Goal: Information Seeking & Learning: Learn about a topic

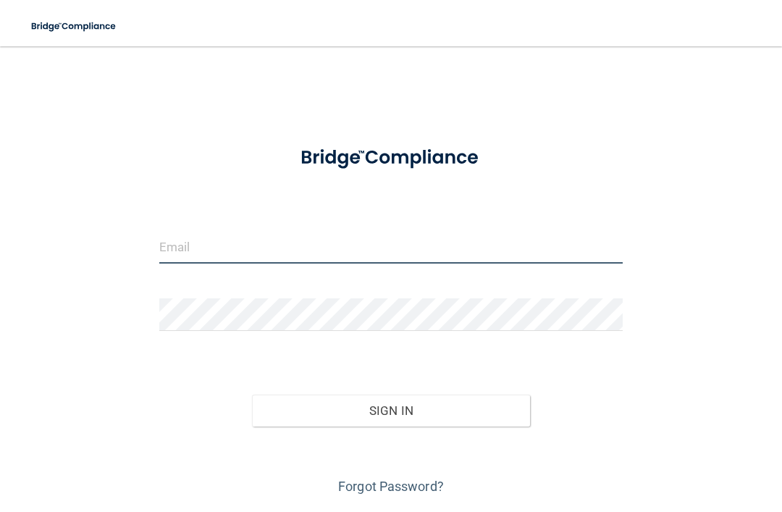
click at [185, 238] on input "email" at bounding box center [390, 247] width 463 height 33
type input "[EMAIL_ADDRESS][DOMAIN_NAME]"
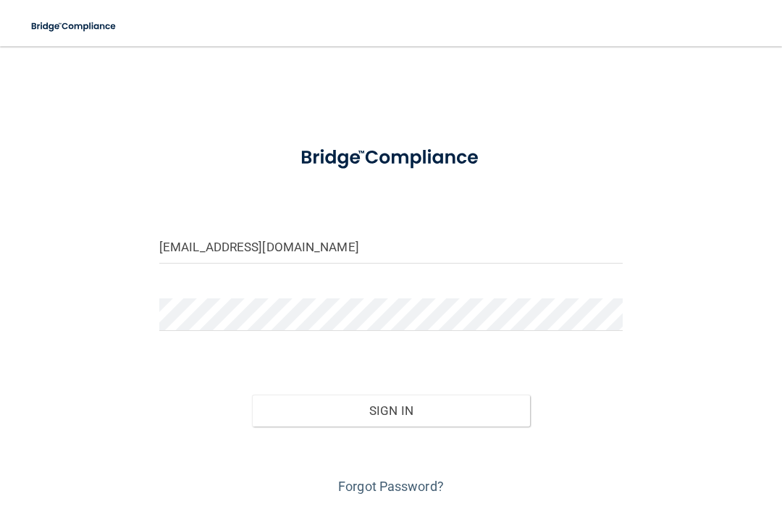
click at [341, 410] on button "Sign In" at bounding box center [391, 411] width 278 height 32
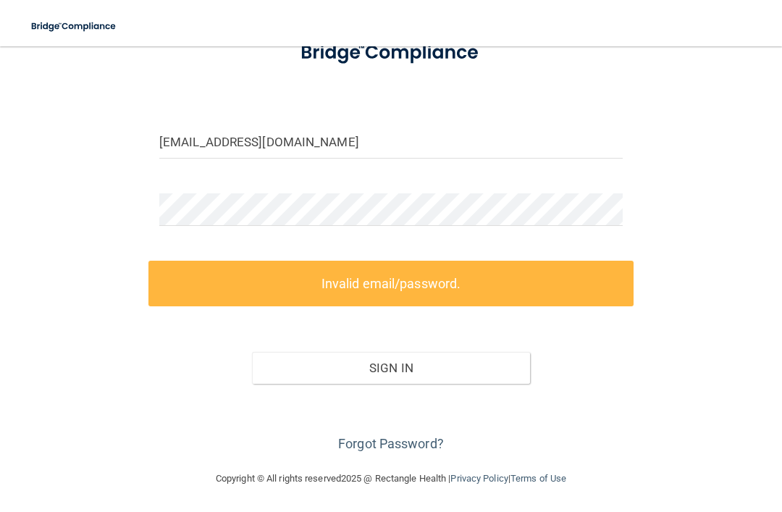
click at [371, 447] on link "Forgot Password?" at bounding box center [391, 443] width 106 height 15
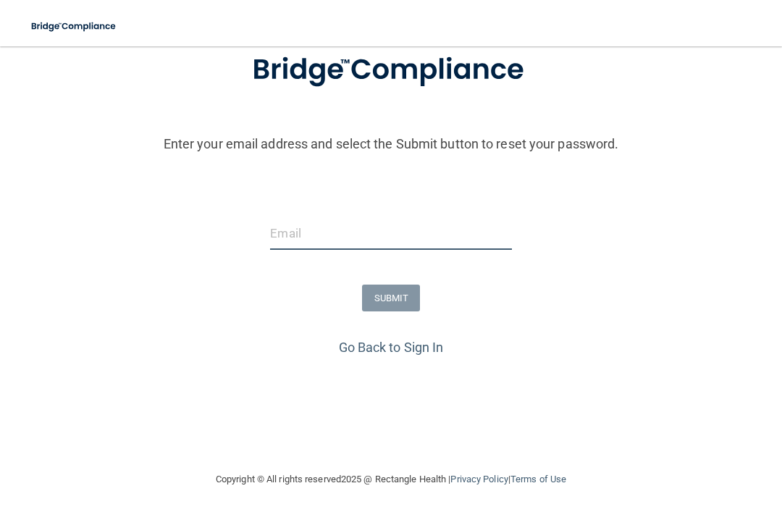
click at [286, 222] on input "email" at bounding box center [390, 233] width 241 height 33
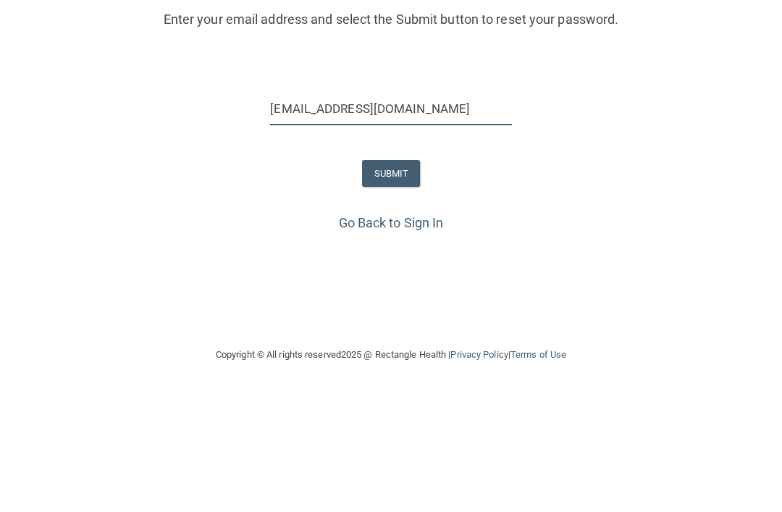
type input "[EMAIL_ADDRESS][DOMAIN_NAME]"
click at [394, 285] on button "SUBMIT" at bounding box center [391, 298] width 59 height 27
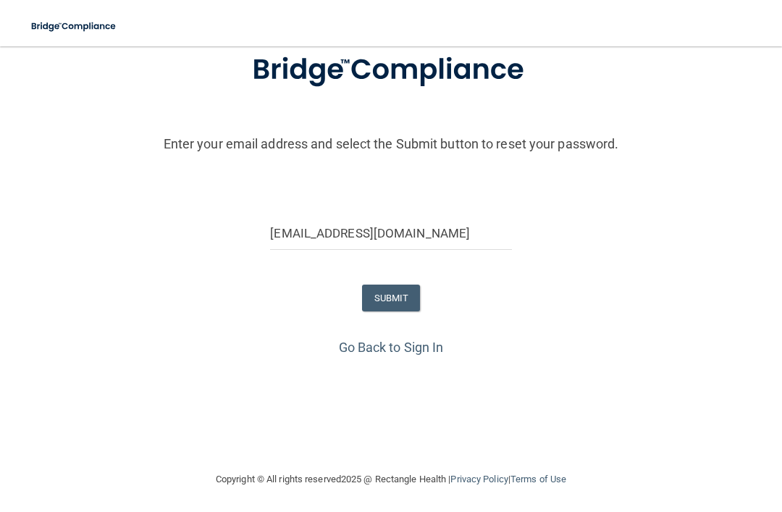
scroll to position [0, 0]
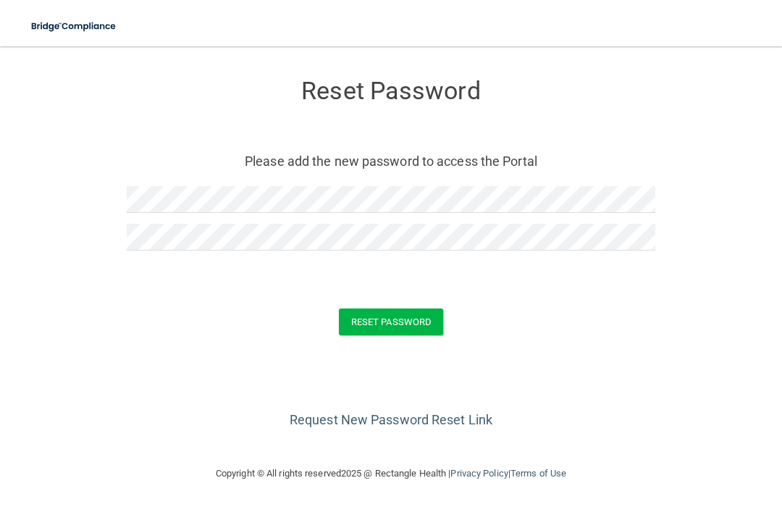
click at [364, 323] on button "Reset Password" at bounding box center [391, 322] width 104 height 27
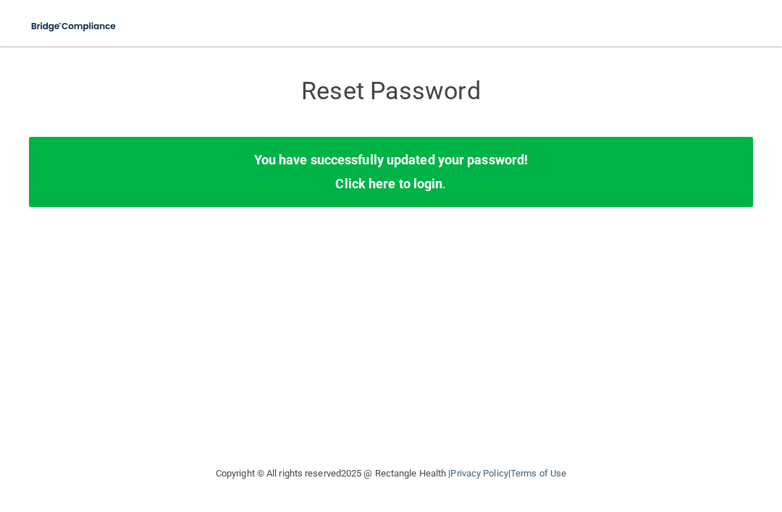
click at [624, 182] on div "You have successfully updated your password! Click here to login ." at bounding box center [391, 172] width 724 height 70
click at [669, 169] on div "You have successfully updated your password! Click here to login ." at bounding box center [391, 172] width 724 height 70
click at [476, 167] on div "You have successfully updated your password! Click here to login ." at bounding box center [391, 172] width 724 height 70
click at [416, 180] on link "Click here to login" at bounding box center [388, 183] width 107 height 15
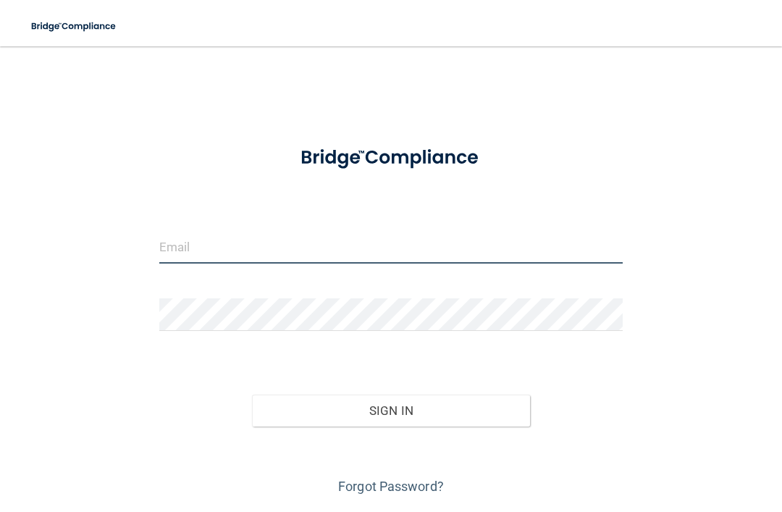
click at [181, 247] on input "email" at bounding box center [390, 247] width 463 height 33
type input "[EMAIL_ADDRESS][DOMAIN_NAME]"
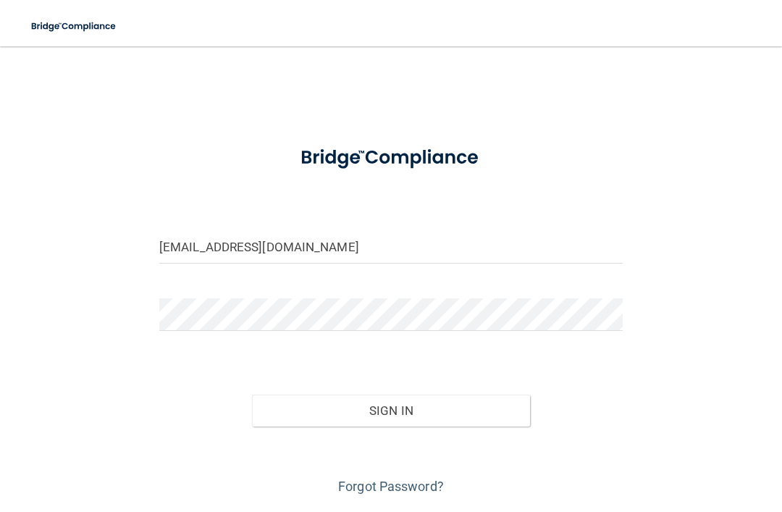
click at [442, 414] on button "Sign In" at bounding box center [391, 411] width 278 height 32
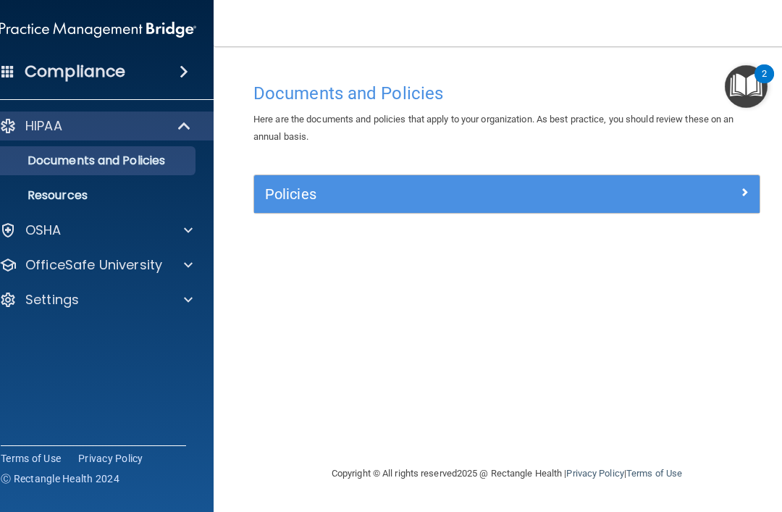
click at [297, 196] on h5 "Policies" at bounding box center [444, 194] width 358 height 16
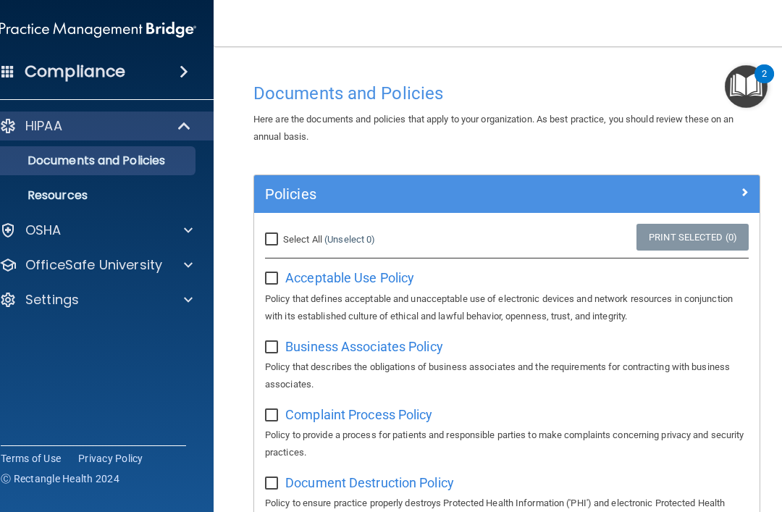
click at [188, 72] on span at bounding box center [184, 71] width 9 height 17
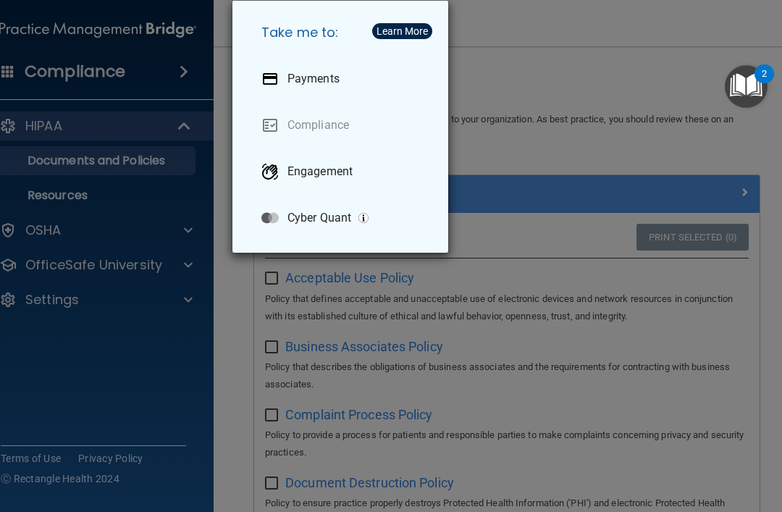
click at [238, 294] on div "Take me to: Payments Compliance Engagement Cyber Quant" at bounding box center [391, 256] width 782 height 512
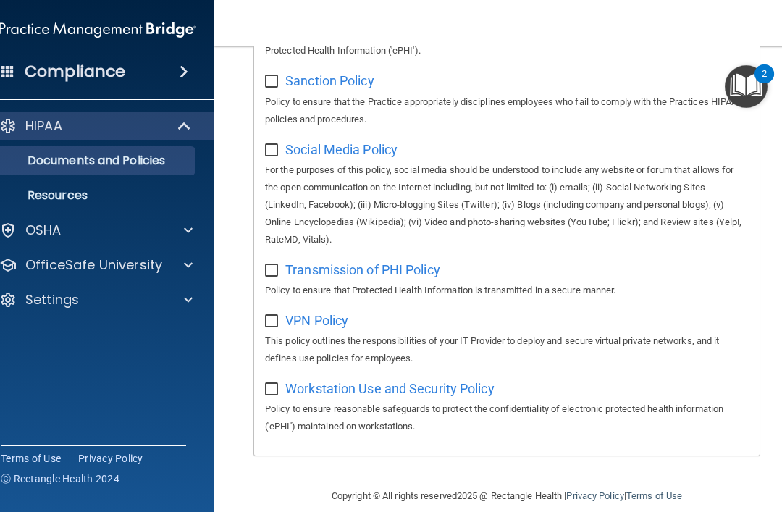
scroll to position [1252, 0]
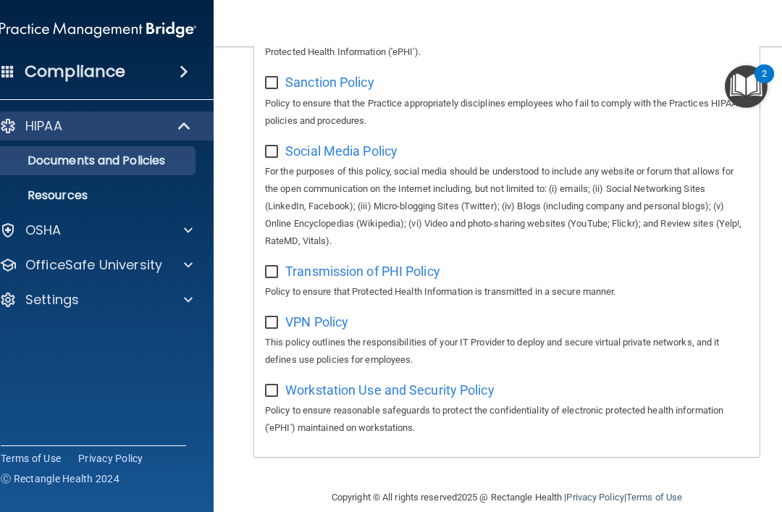
click at [40, 131] on p "HIPAA" at bounding box center [43, 125] width 37 height 17
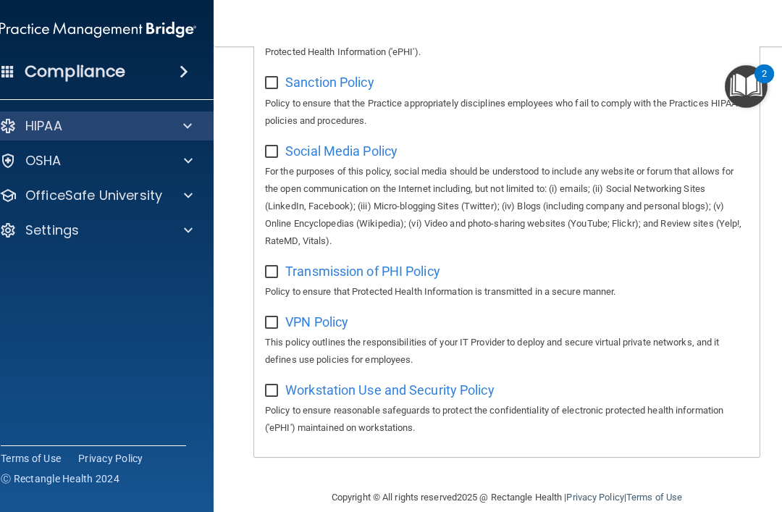
click at [46, 123] on p "HIPAA" at bounding box center [43, 125] width 37 height 17
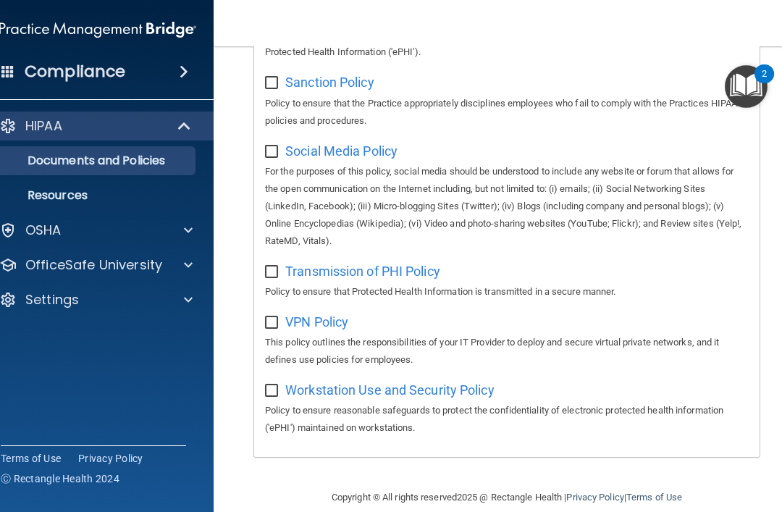
click at [63, 164] on p "Documents and Policies" at bounding box center [90, 161] width 198 height 14
click at [56, 161] on p "Documents and Policies" at bounding box center [90, 161] width 198 height 14
click at [49, 201] on p "Resources" at bounding box center [90, 195] width 198 height 14
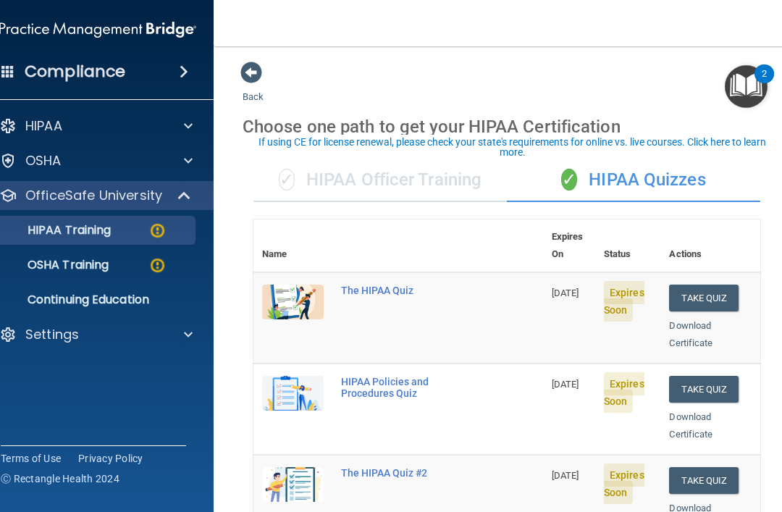
scroll to position [8, 0]
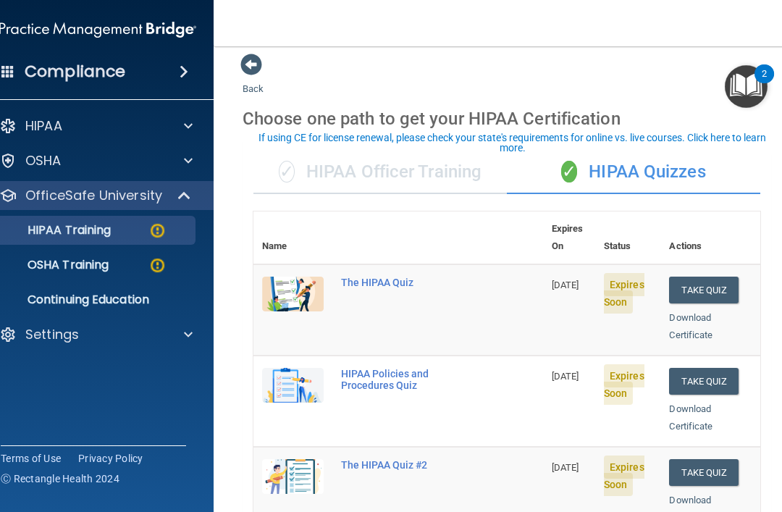
click at [361, 277] on div "The HIPAA Quiz" at bounding box center [406, 283] width 130 height 12
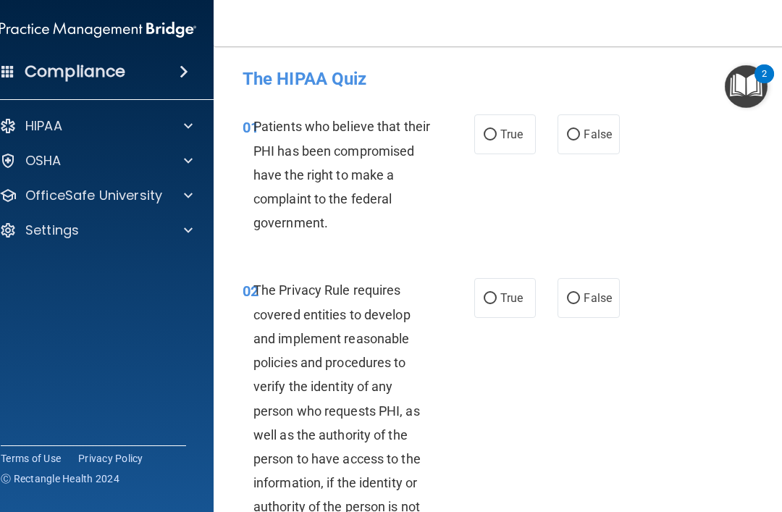
click at [487, 130] on input "True" at bounding box center [490, 135] width 13 height 11
radio input "true"
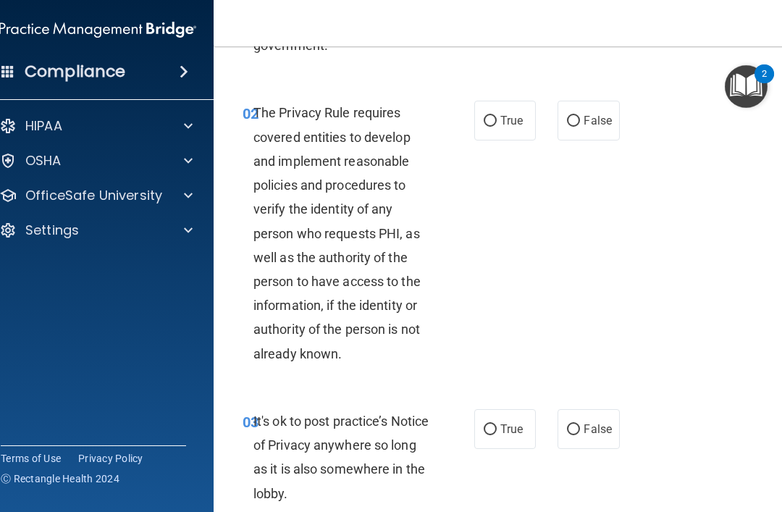
scroll to position [177, 0]
click at [488, 117] on input "True" at bounding box center [490, 122] width 13 height 11
radio input "true"
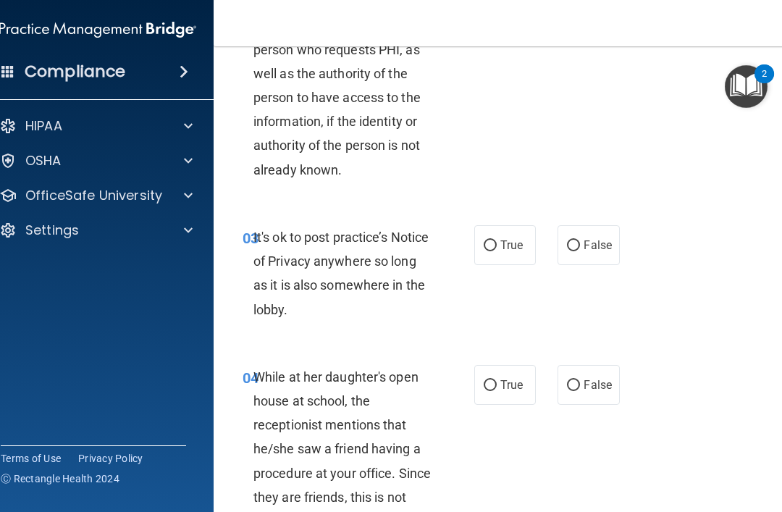
scroll to position [363, 0]
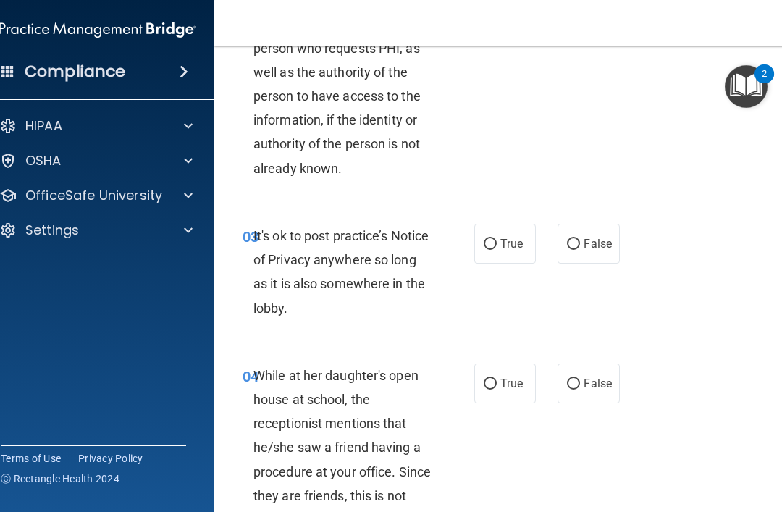
click at [563, 233] on label "False" at bounding box center [589, 244] width 62 height 40
click at [567, 239] on input "False" at bounding box center [573, 244] width 13 height 11
radio input "true"
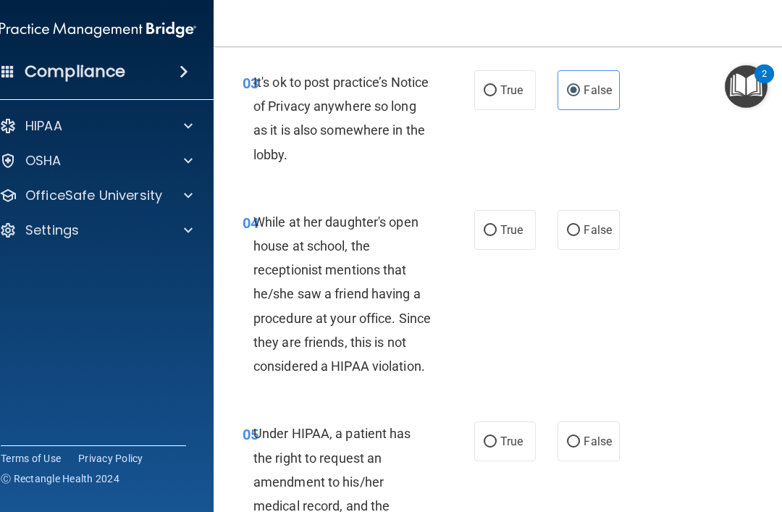
scroll to position [516, 0]
click at [568, 226] on input "False" at bounding box center [573, 231] width 13 height 11
radio input "true"
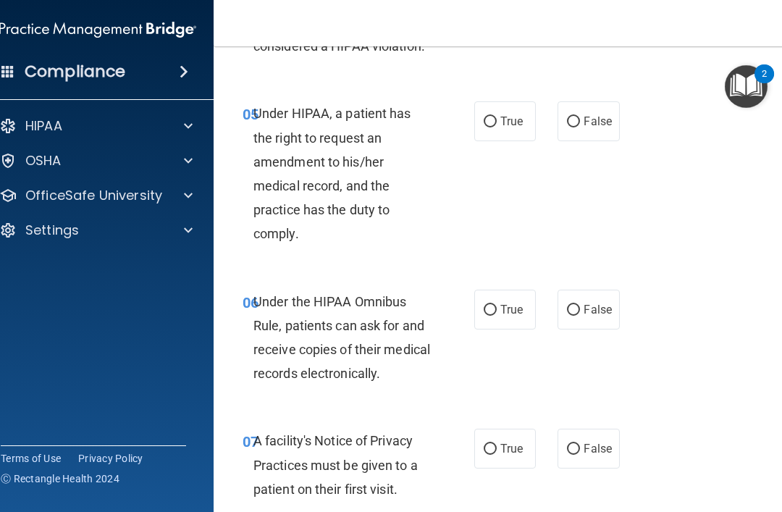
scroll to position [834, 0]
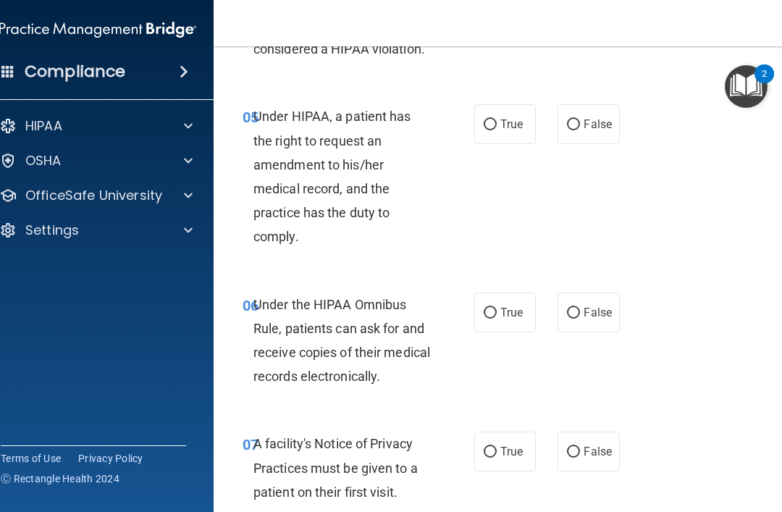
click at [577, 119] on input "False" at bounding box center [573, 124] width 13 height 11
radio input "true"
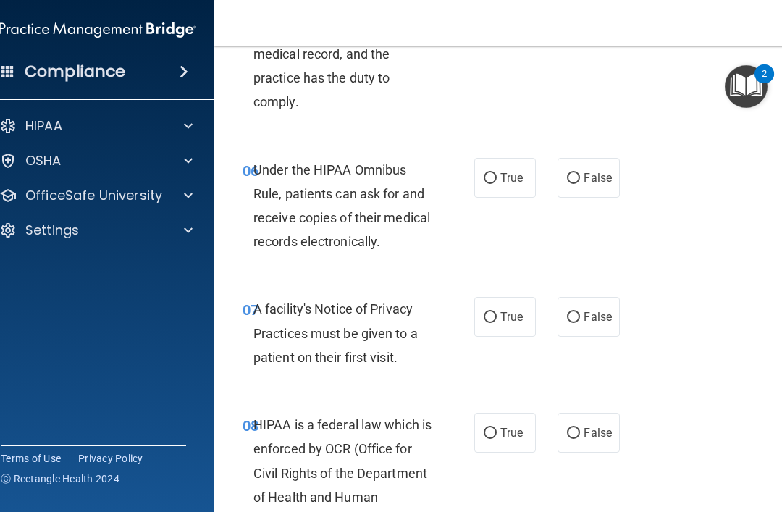
scroll to position [974, 0]
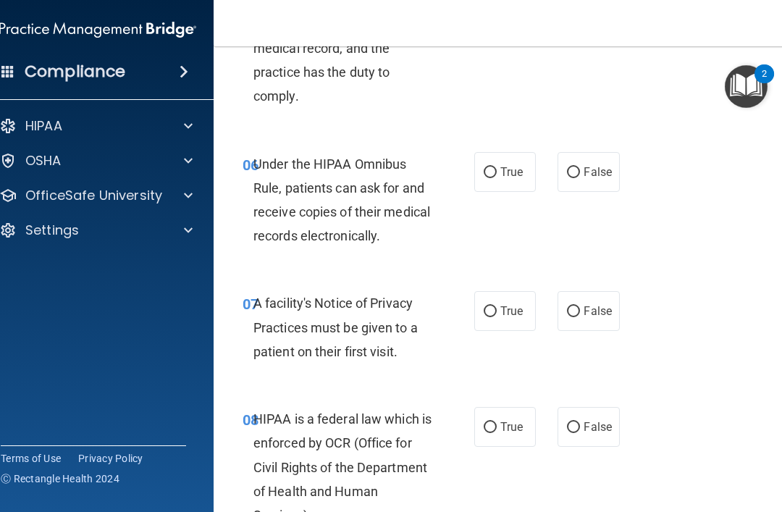
click at [490, 167] on input "True" at bounding box center [490, 172] width 13 height 11
radio input "true"
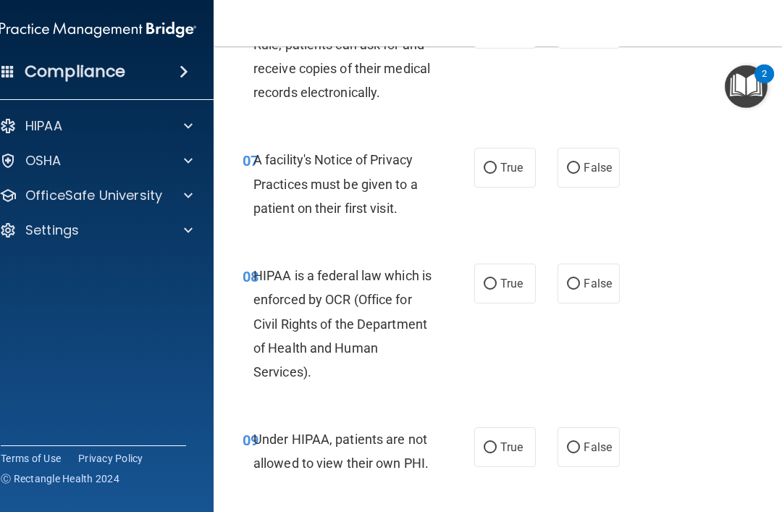
scroll to position [1119, 0]
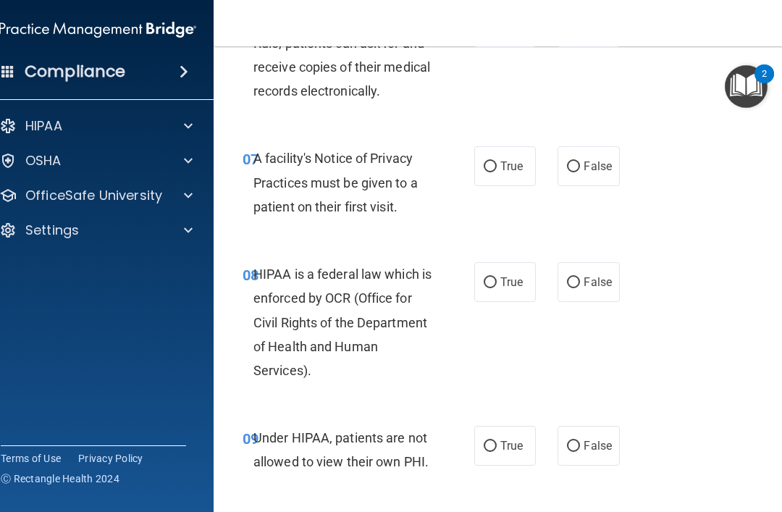
click at [489, 161] on input "True" at bounding box center [490, 166] width 13 height 11
radio input "true"
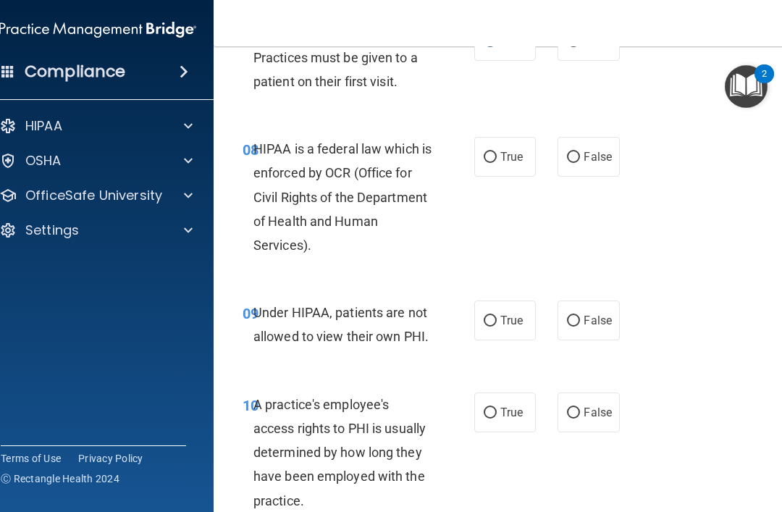
scroll to position [1246, 0]
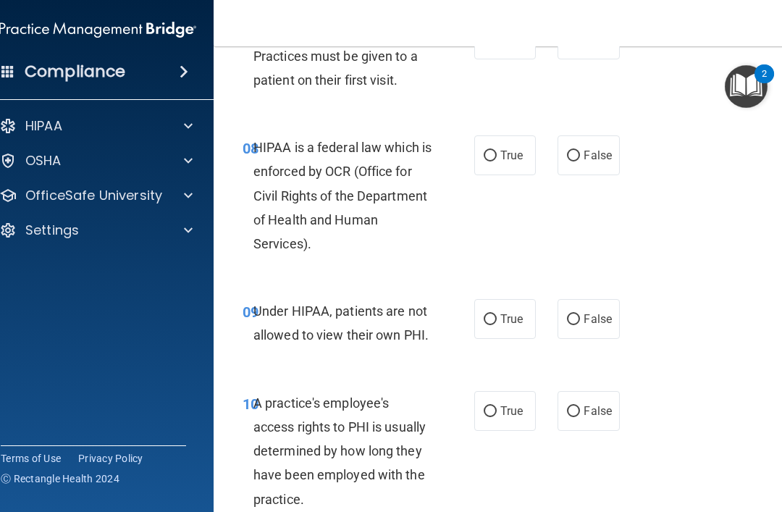
click at [569, 314] on input "False" at bounding box center [573, 319] width 13 height 11
radio input "true"
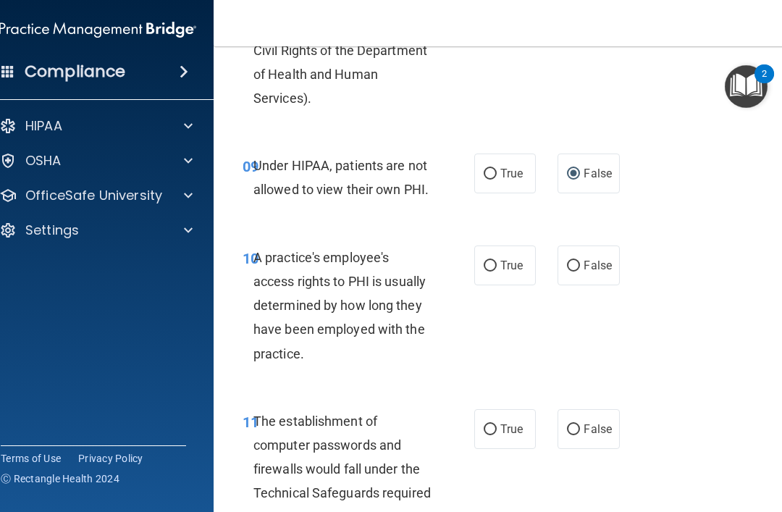
scroll to position [1392, 0]
click at [568, 260] on input "False" at bounding box center [573, 265] width 13 height 11
radio input "true"
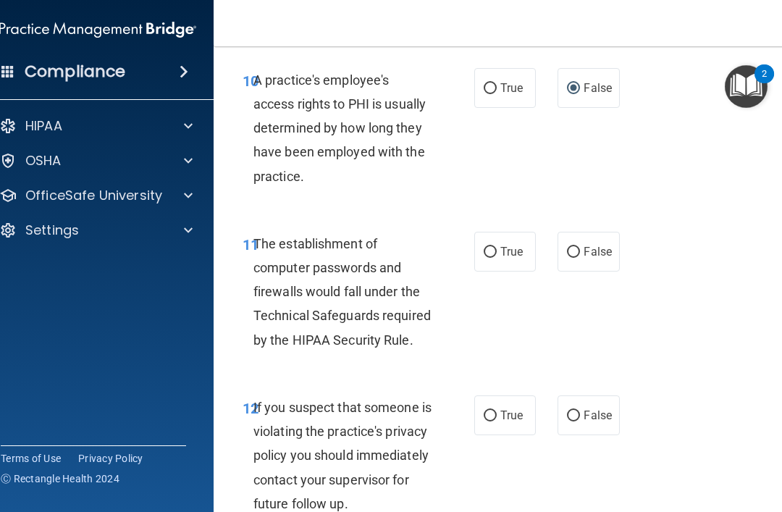
scroll to position [1569, 0]
click at [487, 246] on input "True" at bounding box center [490, 251] width 13 height 11
radio input "true"
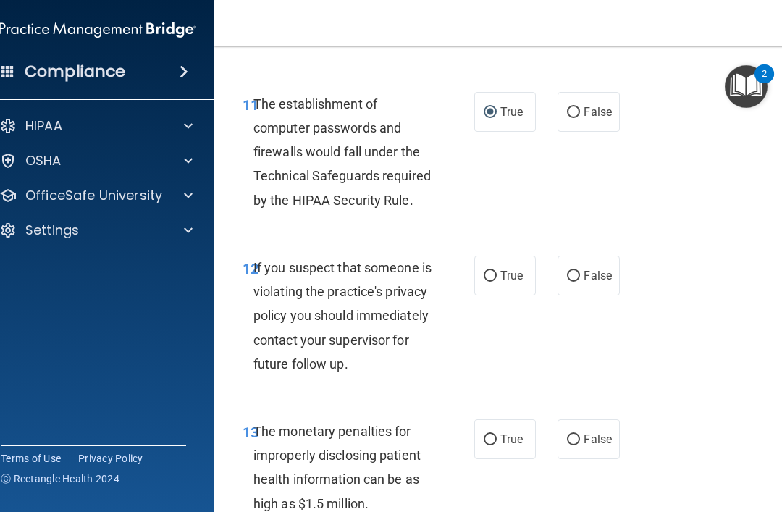
scroll to position [1717, 0]
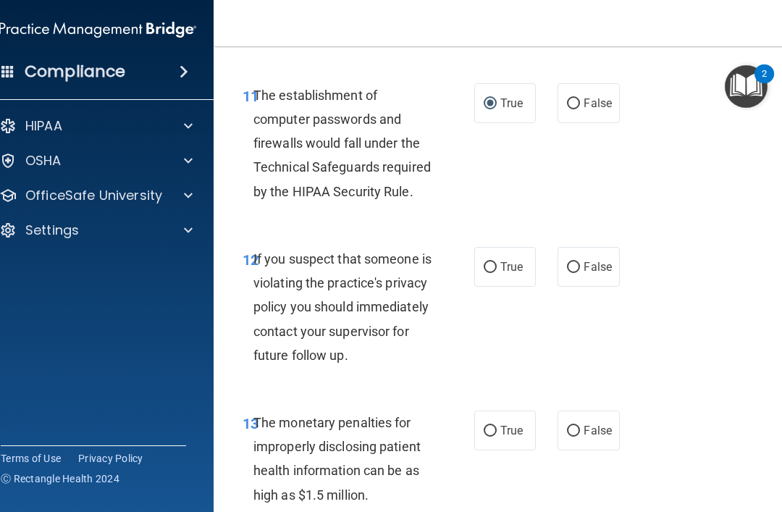
click at [564, 255] on label "False" at bounding box center [589, 267] width 62 height 40
click at [567, 262] on input "False" at bounding box center [573, 267] width 13 height 11
radio input "true"
click at [478, 248] on label "True" at bounding box center [505, 267] width 62 height 40
click at [484, 262] on input "True" at bounding box center [490, 267] width 13 height 11
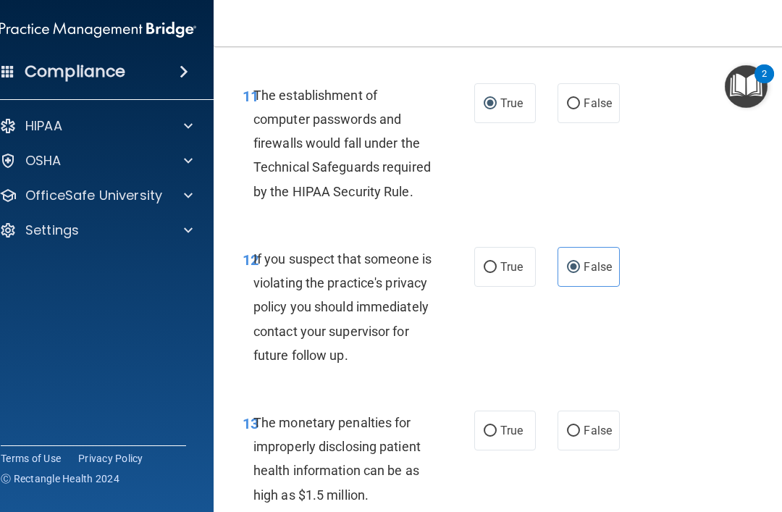
radio input "true"
radio input "false"
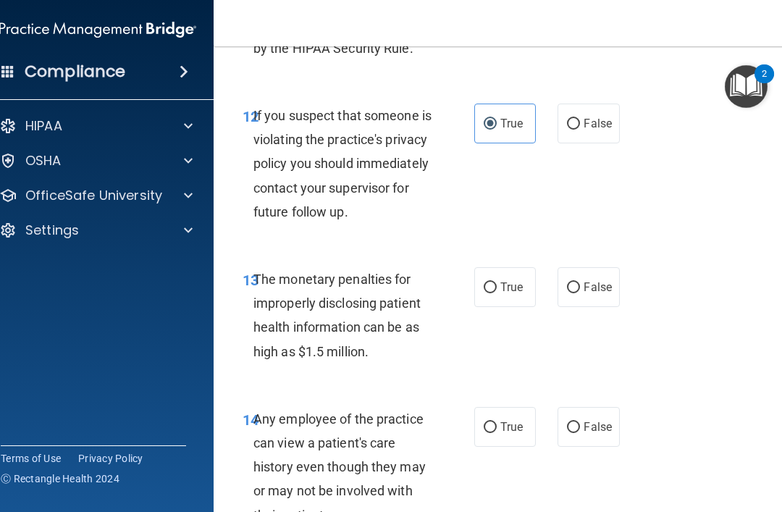
scroll to position [1863, 0]
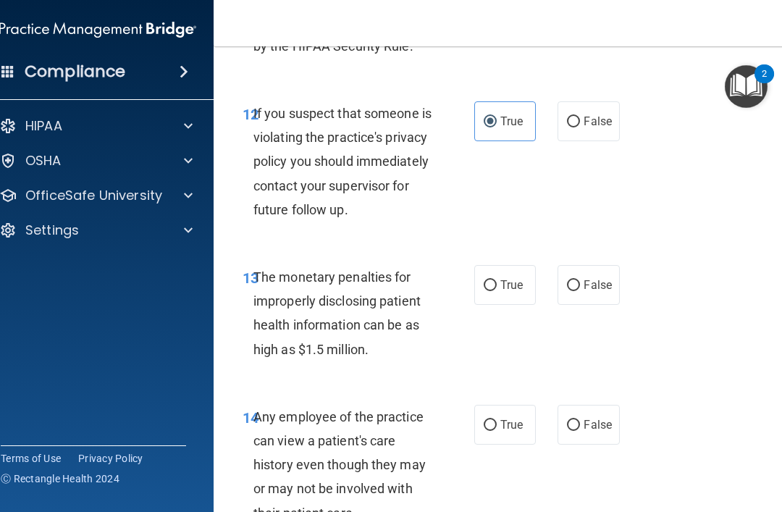
click at [486, 291] on input "True" at bounding box center [490, 285] width 13 height 11
radio input "true"
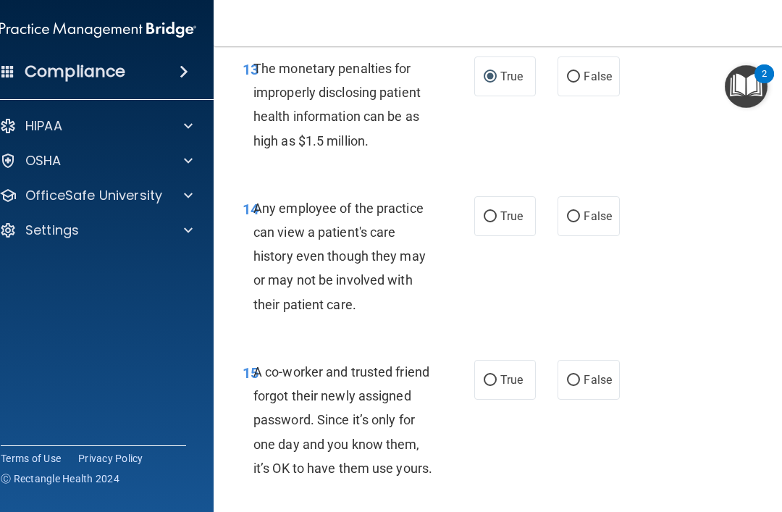
scroll to position [2074, 0]
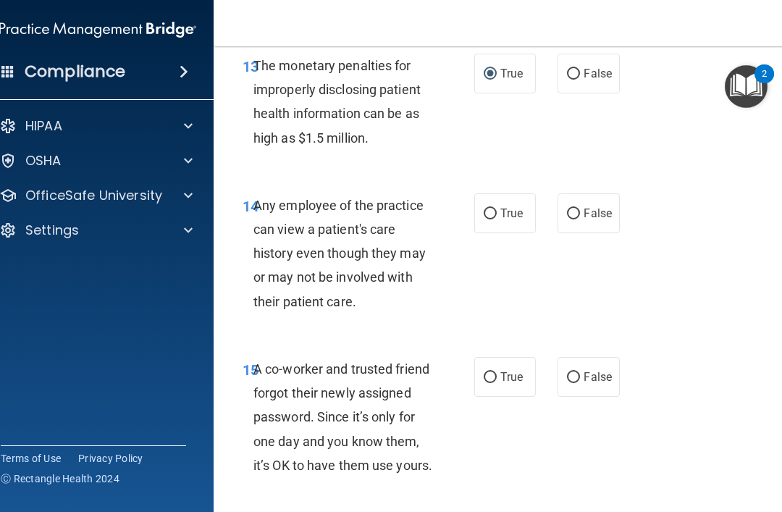
click at [568, 219] on input "False" at bounding box center [573, 214] width 13 height 11
radio input "true"
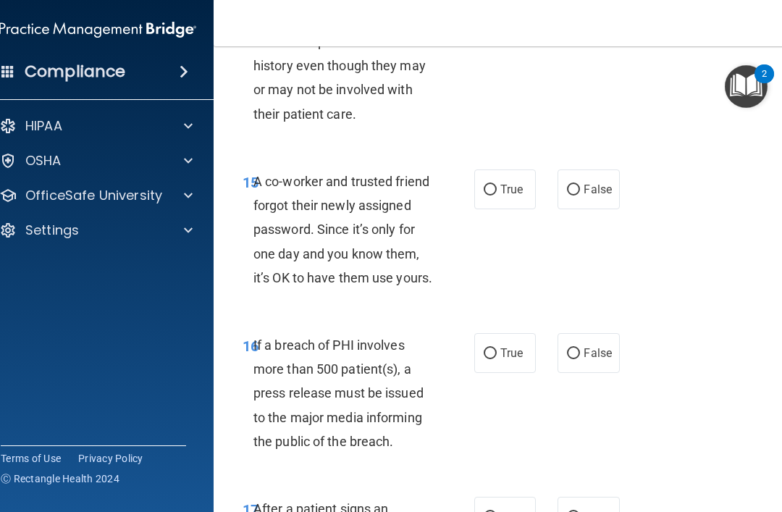
scroll to position [2261, 0]
click at [570, 196] on input "False" at bounding box center [573, 190] width 13 height 11
radio input "true"
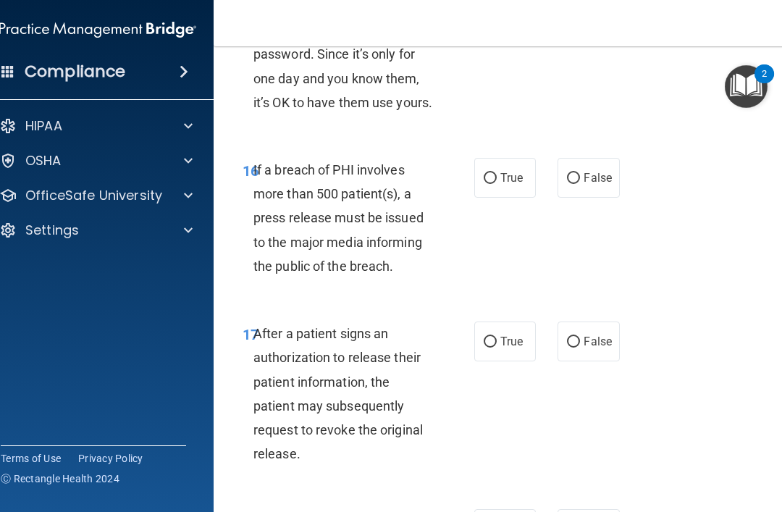
scroll to position [2442, 0]
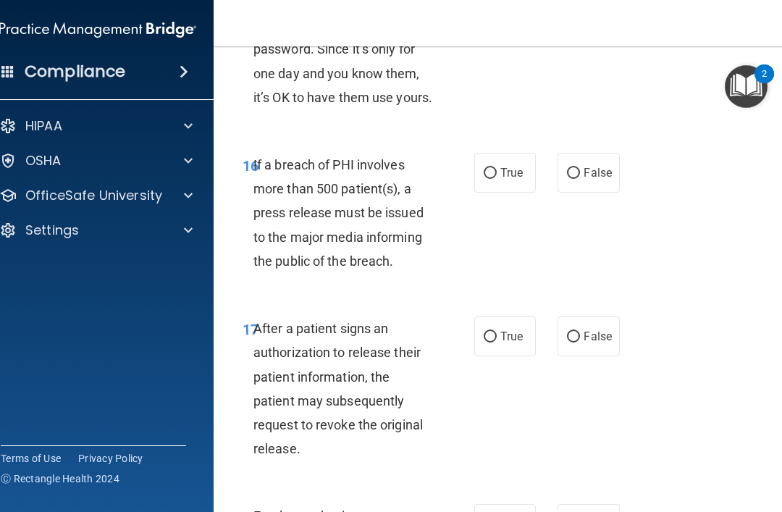
click at [489, 179] on input "True" at bounding box center [490, 173] width 13 height 11
radio input "true"
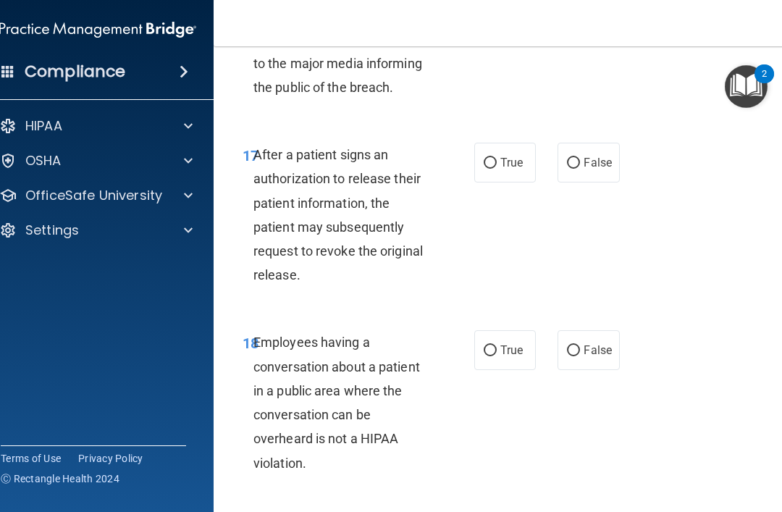
scroll to position [2617, 0]
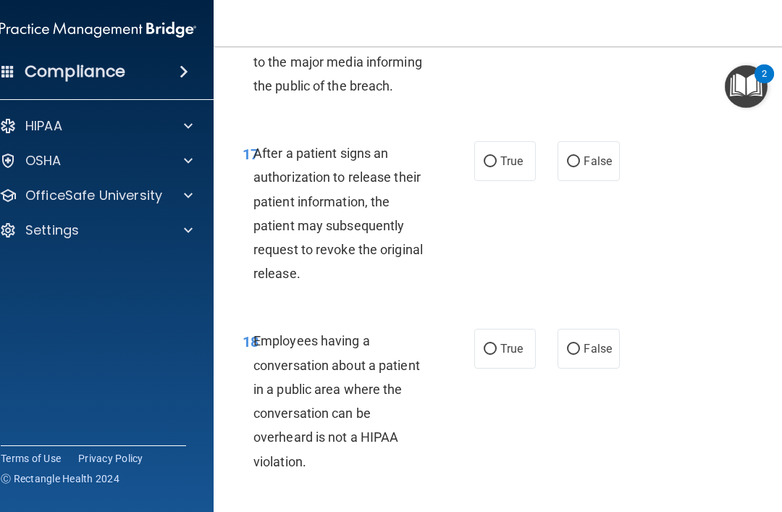
click at [483, 181] on label "True" at bounding box center [505, 161] width 62 height 40
click at [484, 167] on input "True" at bounding box center [490, 161] width 13 height 11
radio input "true"
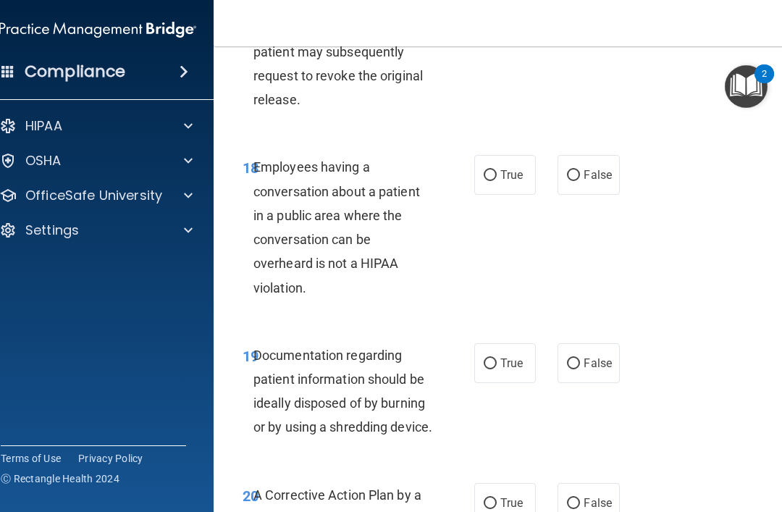
scroll to position [2792, 0]
click at [574, 180] on input "False" at bounding box center [573, 174] width 13 height 11
radio input "true"
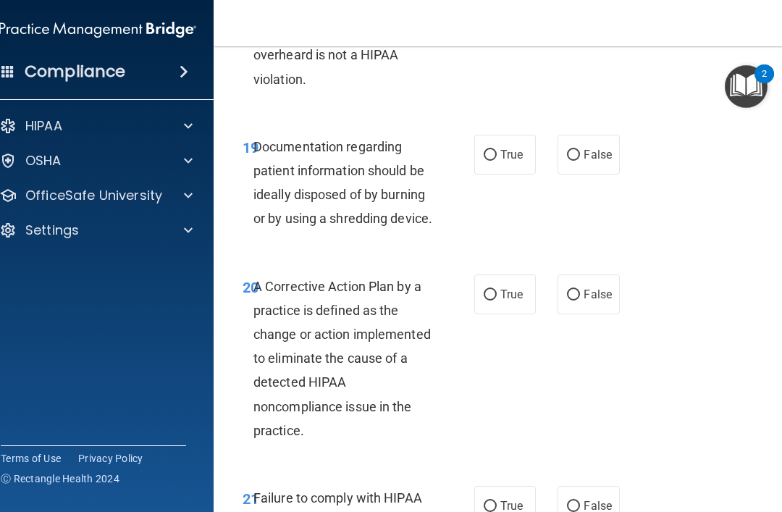
scroll to position [3003, 0]
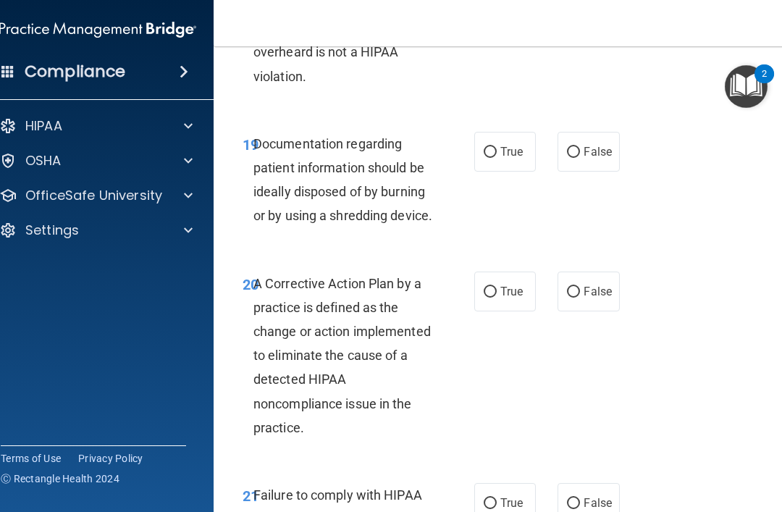
click at [489, 172] on label "True" at bounding box center [505, 152] width 62 height 40
click at [489, 158] on input "True" at bounding box center [490, 152] width 13 height 11
radio input "true"
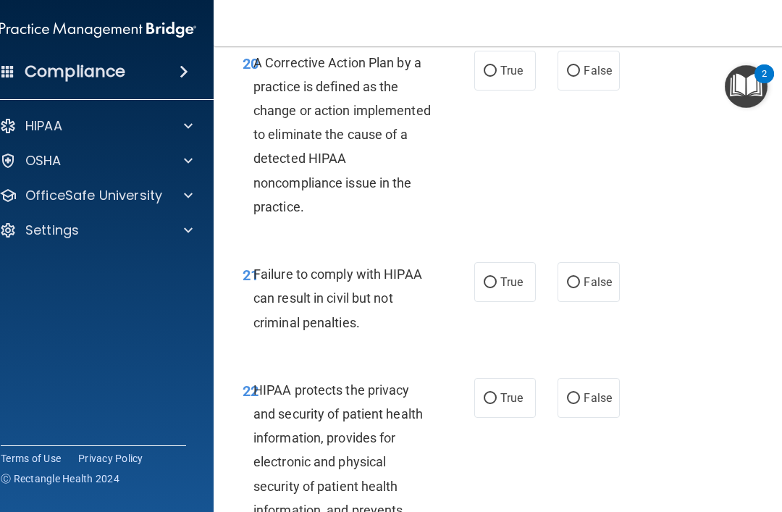
scroll to position [3228, 0]
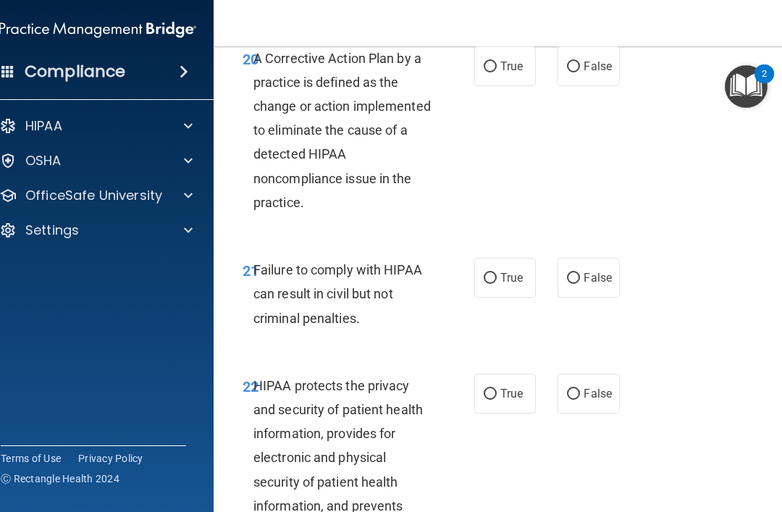
click at [487, 72] on input "True" at bounding box center [490, 67] width 13 height 11
radio input "true"
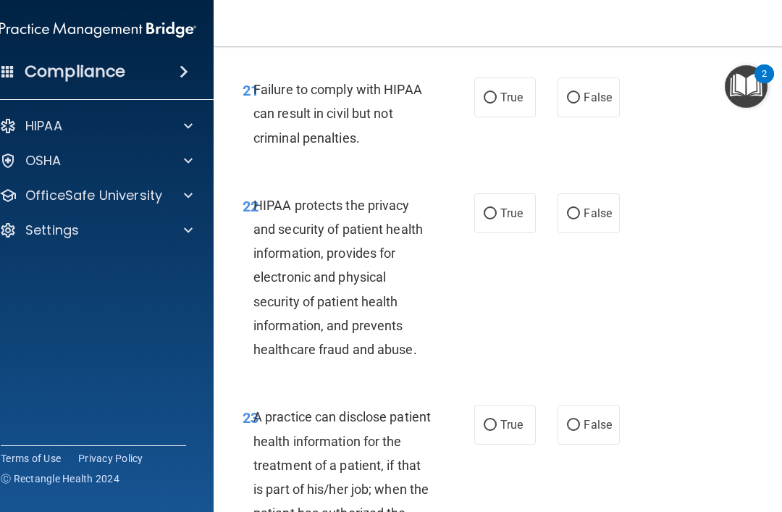
scroll to position [3410, 0]
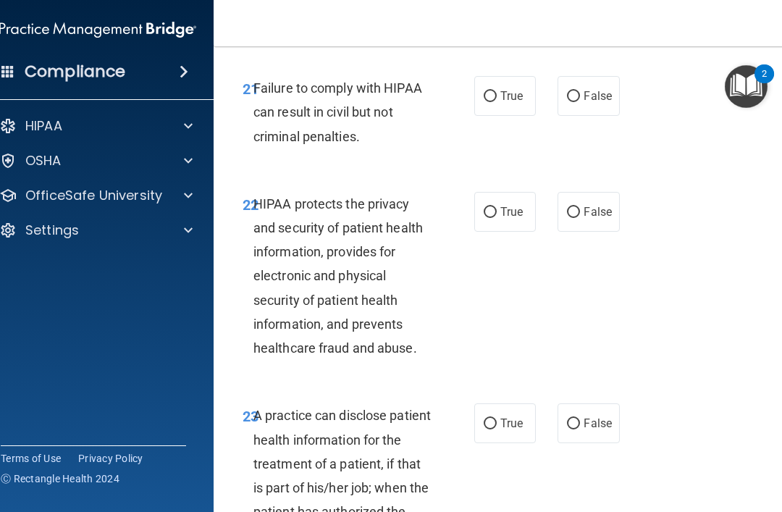
click at [480, 116] on label "True" at bounding box center [505, 96] width 62 height 40
click at [484, 102] on input "True" at bounding box center [490, 96] width 13 height 11
radio input "true"
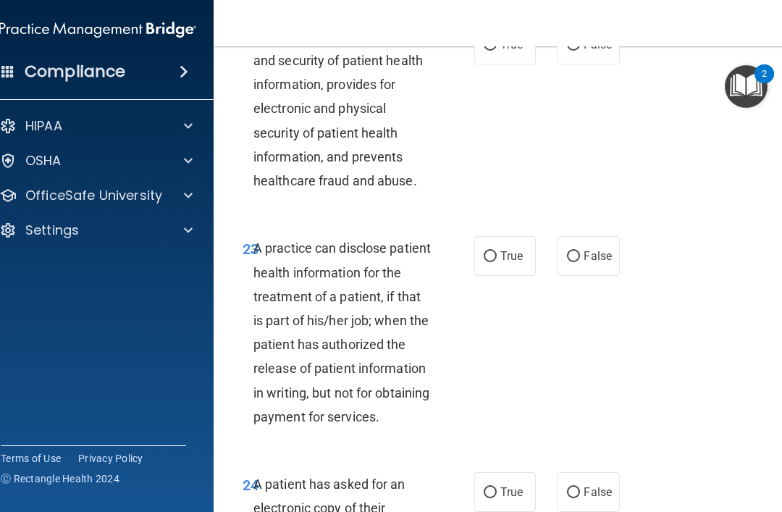
scroll to position [3581, 0]
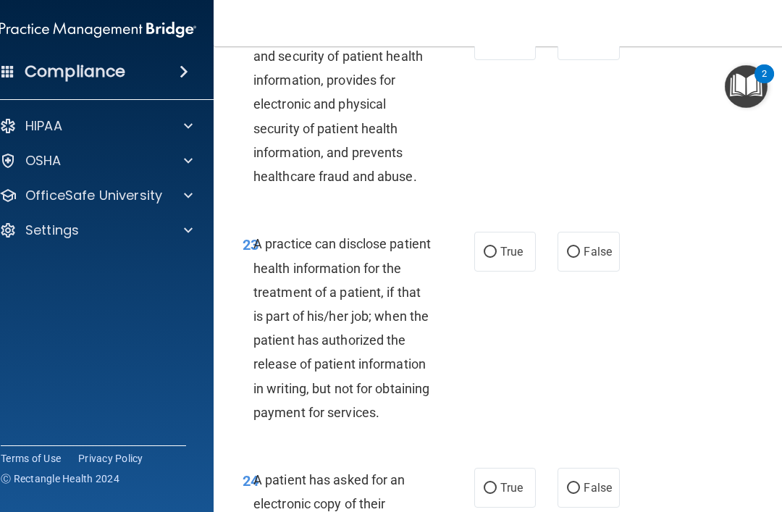
click at [489, 46] on input "True" at bounding box center [490, 40] width 13 height 11
radio input "true"
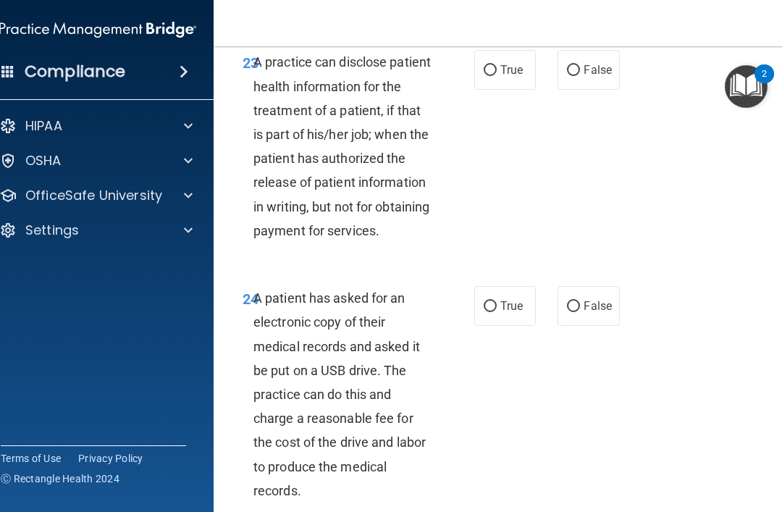
scroll to position [3764, 0]
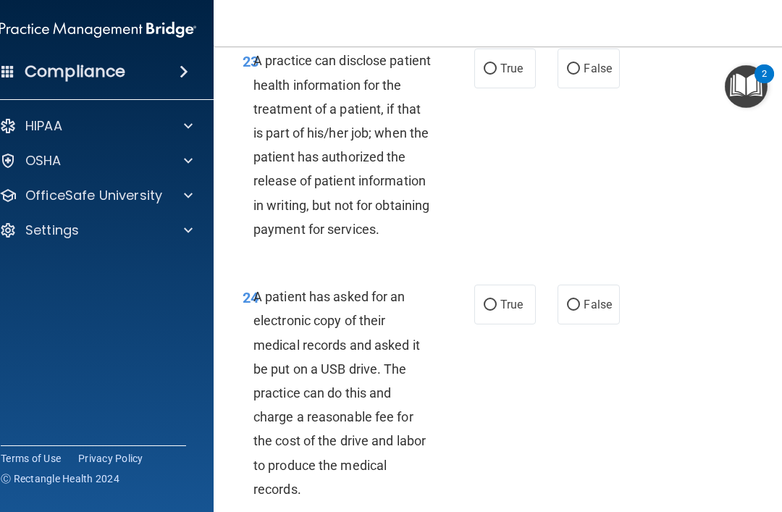
click at [579, 75] on input "False" at bounding box center [573, 69] width 13 height 11
radio input "true"
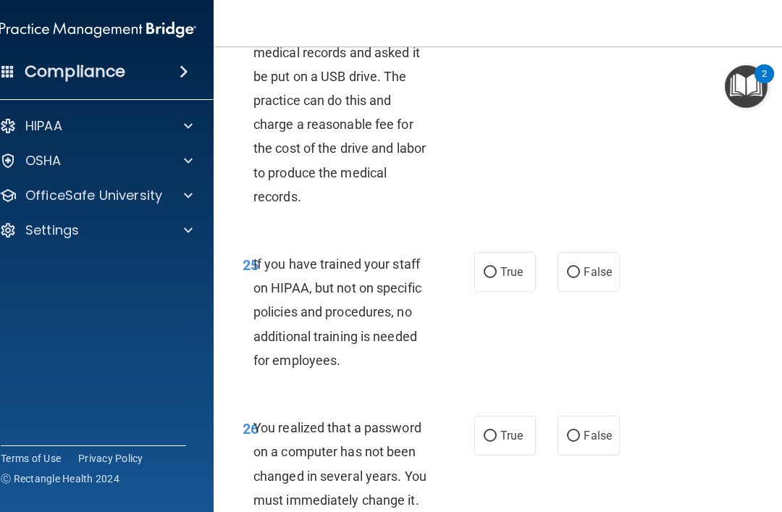
scroll to position [4056, 0]
click at [485, 19] on input "True" at bounding box center [490, 13] width 13 height 11
radio input "true"
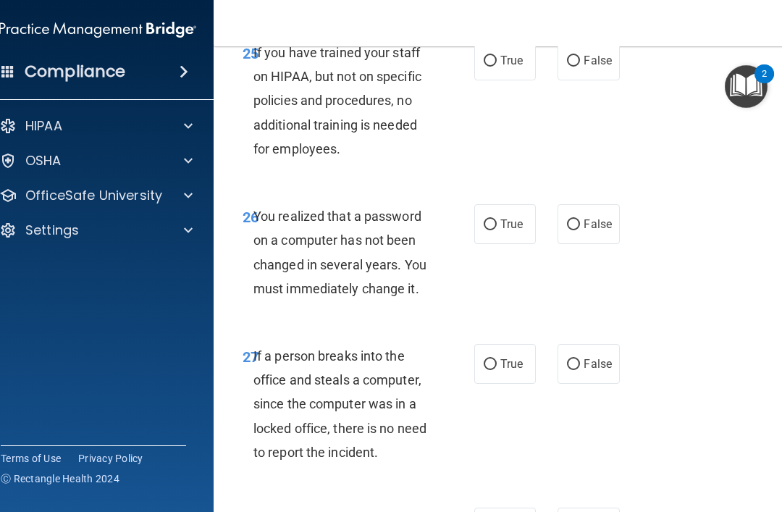
scroll to position [4270, 0]
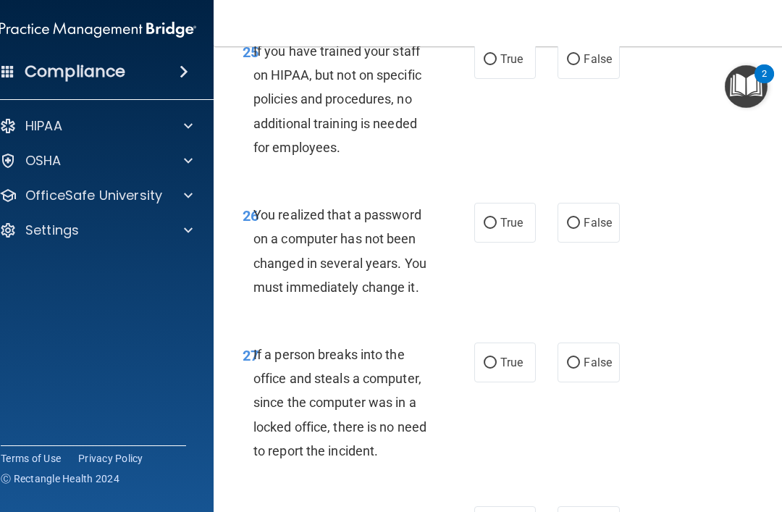
click at [574, 65] on input "False" at bounding box center [573, 59] width 13 height 11
radio input "true"
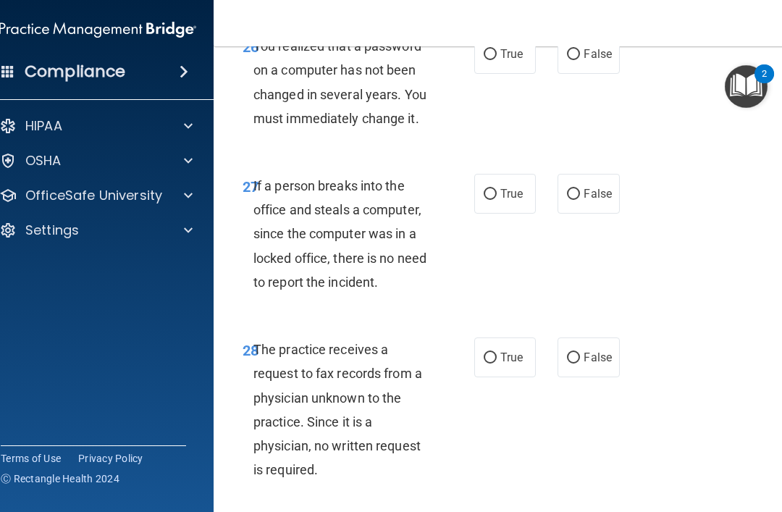
scroll to position [4439, 0]
click at [490, 59] on input "True" at bounding box center [490, 54] width 13 height 11
radio input "true"
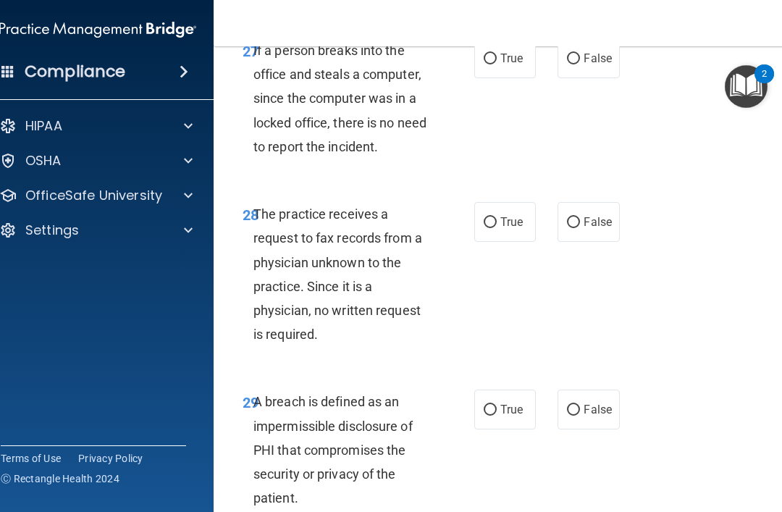
scroll to position [4575, 0]
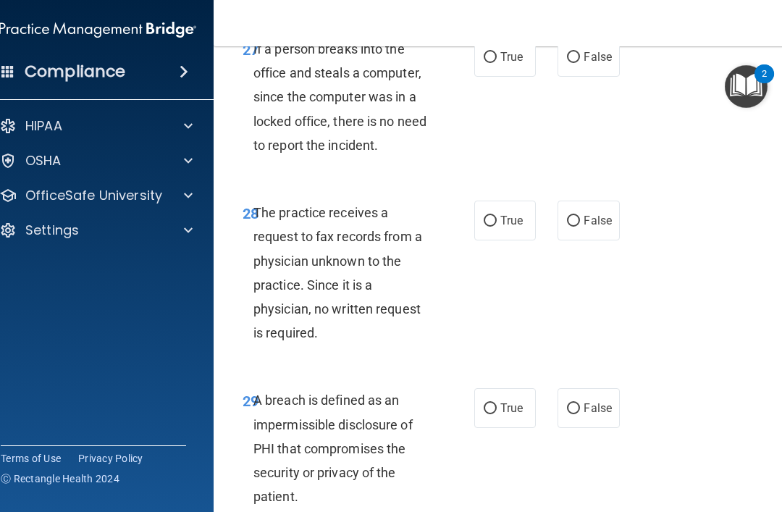
click at [571, 63] on input "False" at bounding box center [573, 57] width 13 height 11
radio input "true"
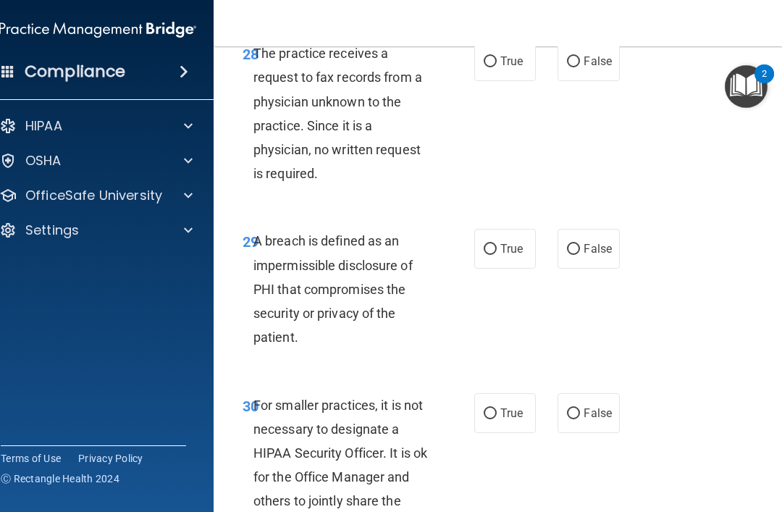
scroll to position [4736, 0]
click at [574, 67] on input "False" at bounding box center [573, 61] width 13 height 11
radio input "true"
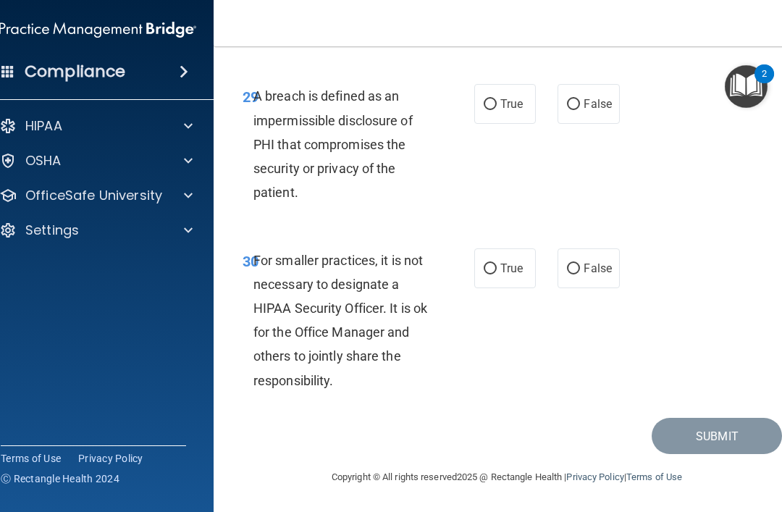
scroll to position [4888, 0]
click at [491, 110] on input "True" at bounding box center [490, 104] width 13 height 11
radio input "true"
click at [486, 269] on input "True" at bounding box center [490, 269] width 13 height 11
radio input "true"
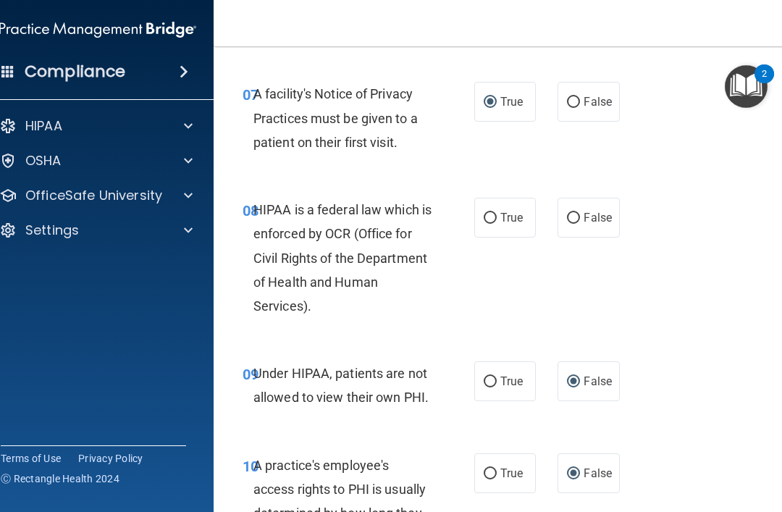
scroll to position [1176, 0]
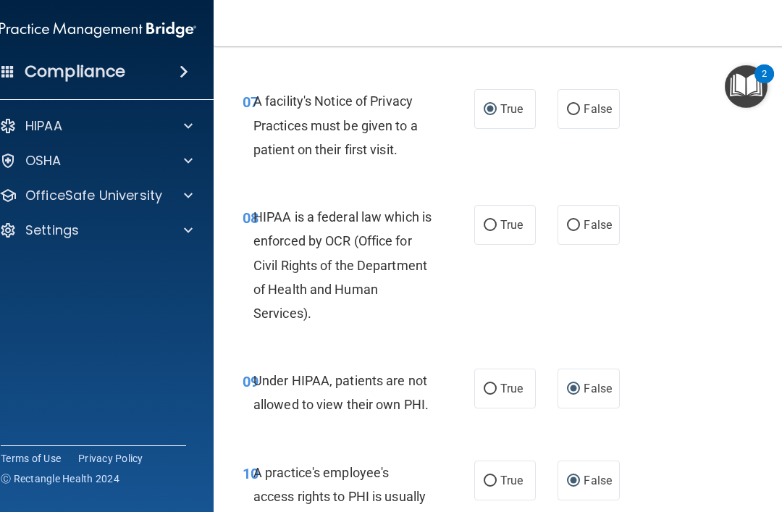
click at [490, 220] on input "True" at bounding box center [490, 225] width 13 height 11
radio input "true"
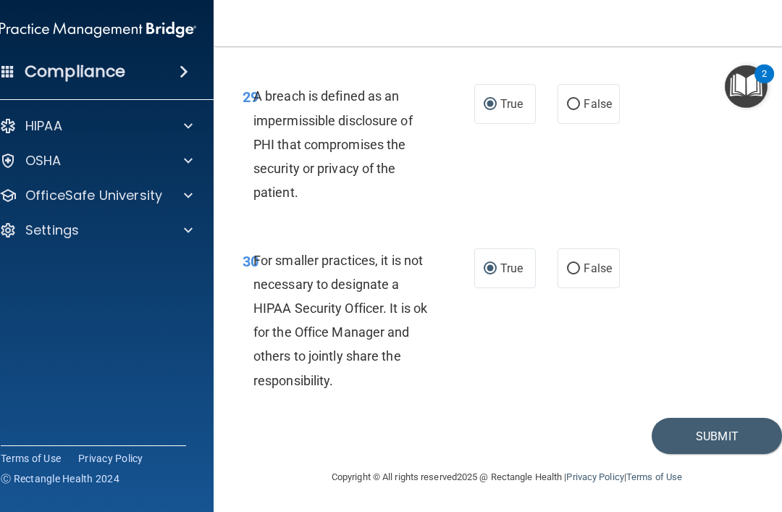
scroll to position [4949, 0]
click at [702, 432] on button "Submit" at bounding box center [717, 436] width 130 height 37
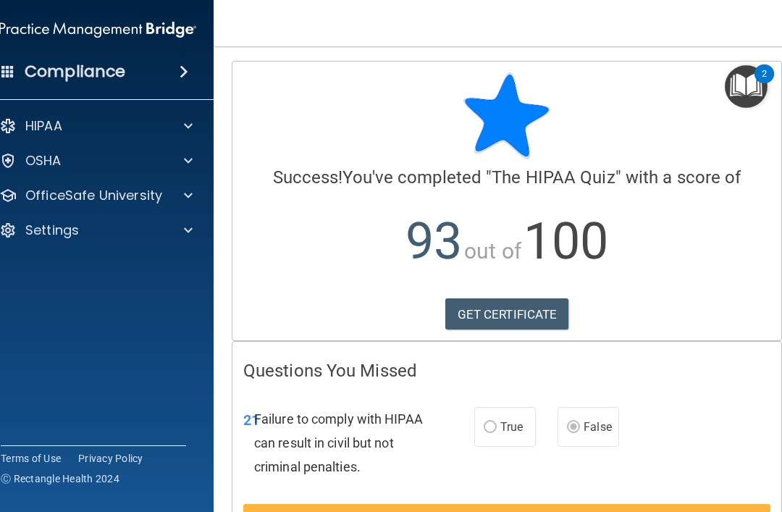
click at [33, 126] on p "HIPAA" at bounding box center [43, 125] width 37 height 17
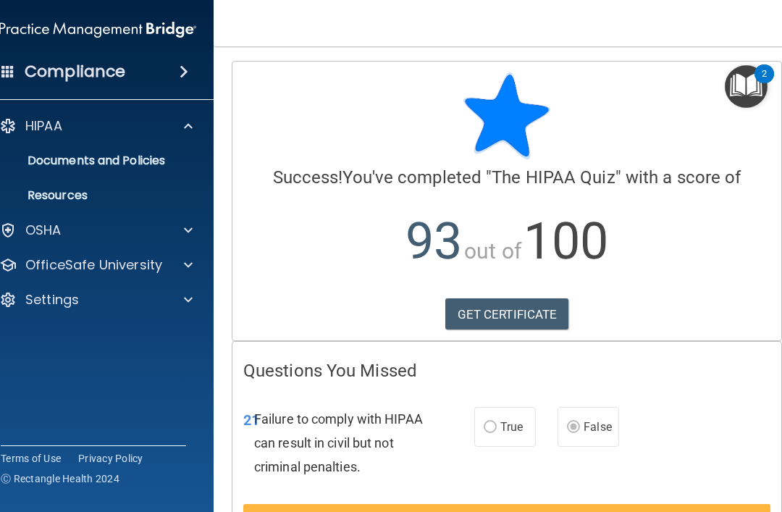
click at [70, 156] on p "Documents and Policies" at bounding box center [90, 161] width 198 height 14
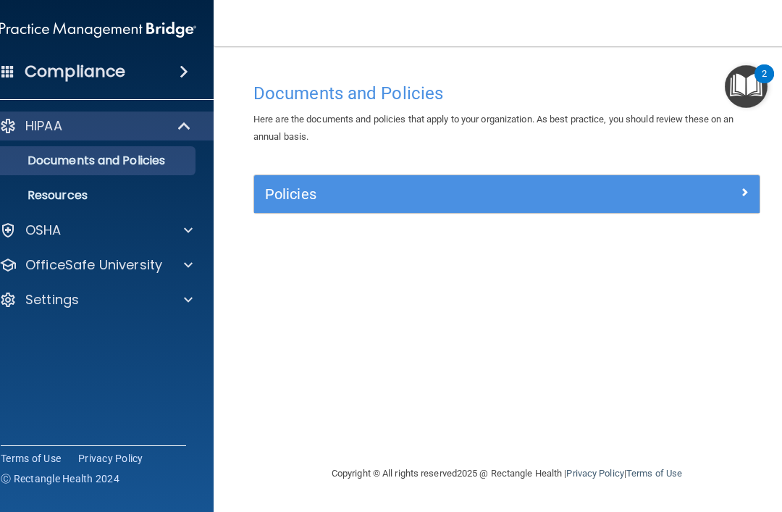
click at [56, 200] on p "Resources" at bounding box center [90, 195] width 198 height 14
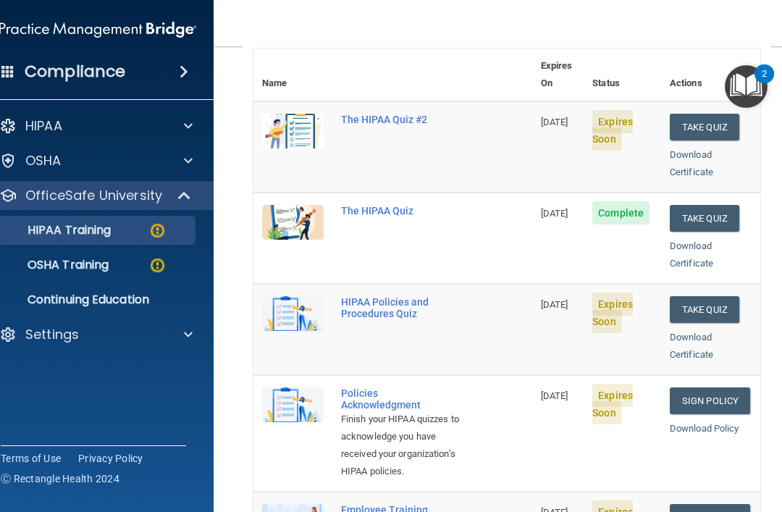
scroll to position [163, 0]
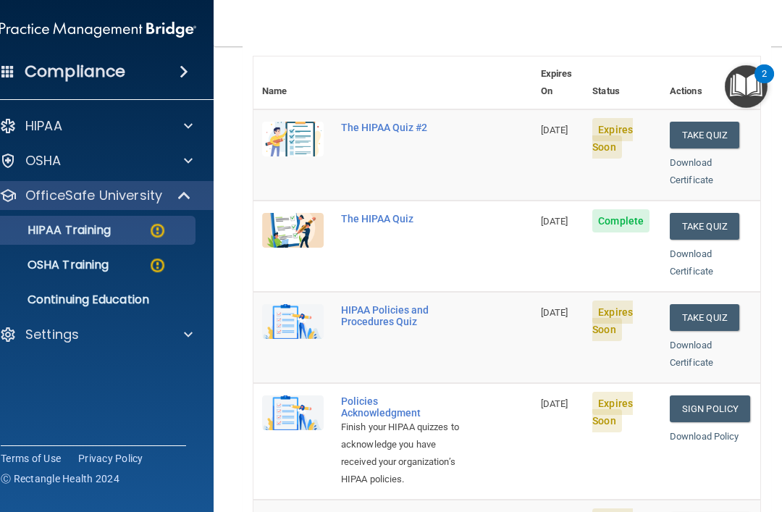
click at [697, 122] on button "Take Quiz" at bounding box center [705, 135] width 70 height 27
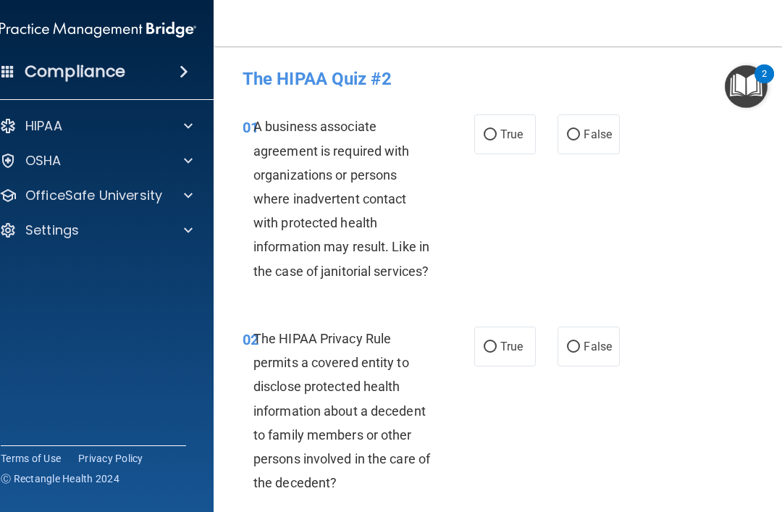
click at [484, 138] on label "True" at bounding box center [505, 134] width 62 height 40
click at [484, 138] on input "True" at bounding box center [490, 135] width 13 height 11
radio input "true"
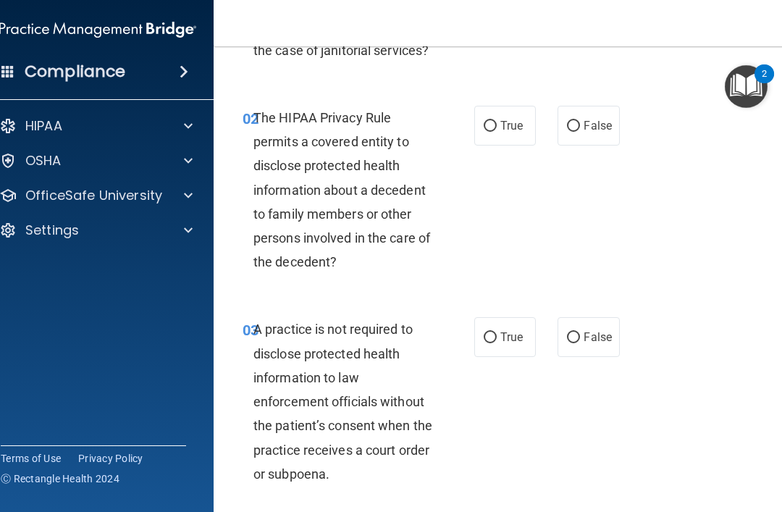
scroll to position [227, 0]
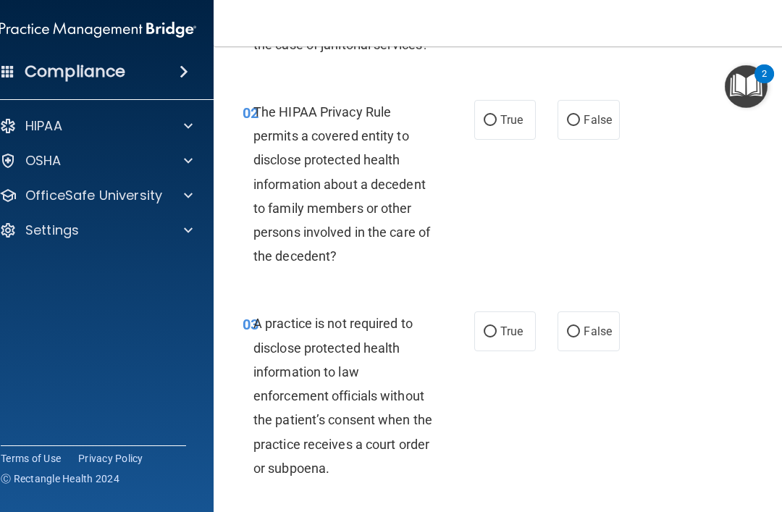
click at [485, 331] on input "True" at bounding box center [490, 332] width 13 height 11
radio input "true"
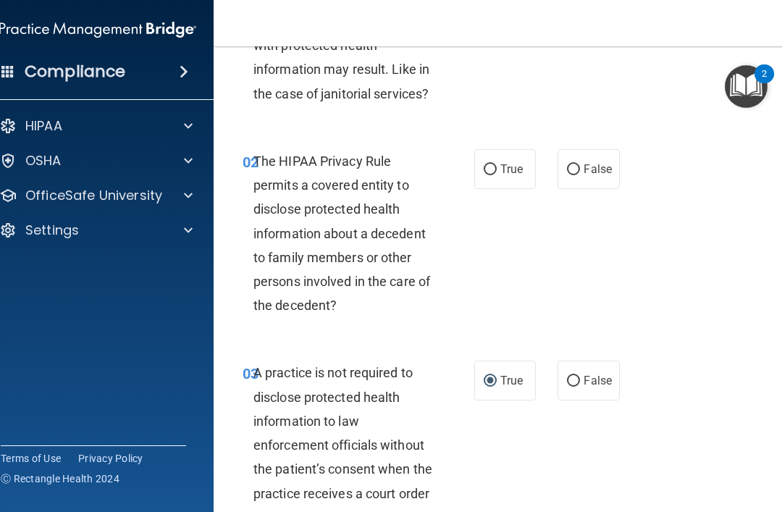
scroll to position [178, 0]
click at [489, 167] on input "True" at bounding box center [490, 169] width 13 height 11
radio input "true"
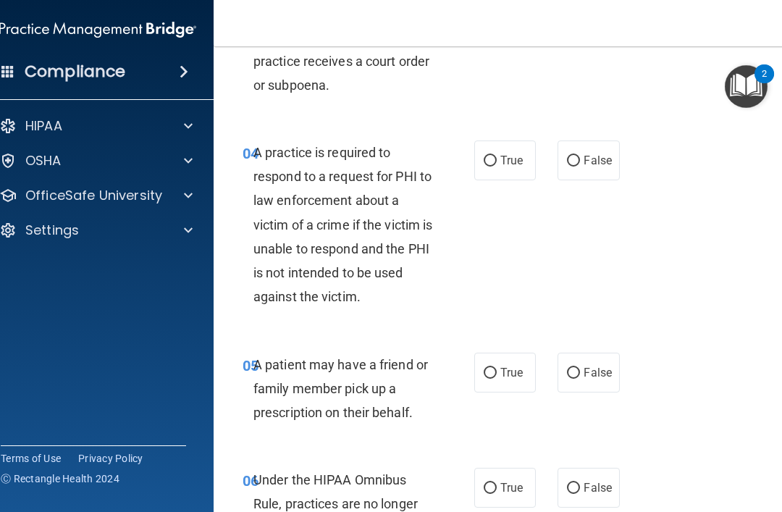
scroll to position [611, 0]
click at [576, 155] on input "False" at bounding box center [573, 160] width 13 height 11
radio input "true"
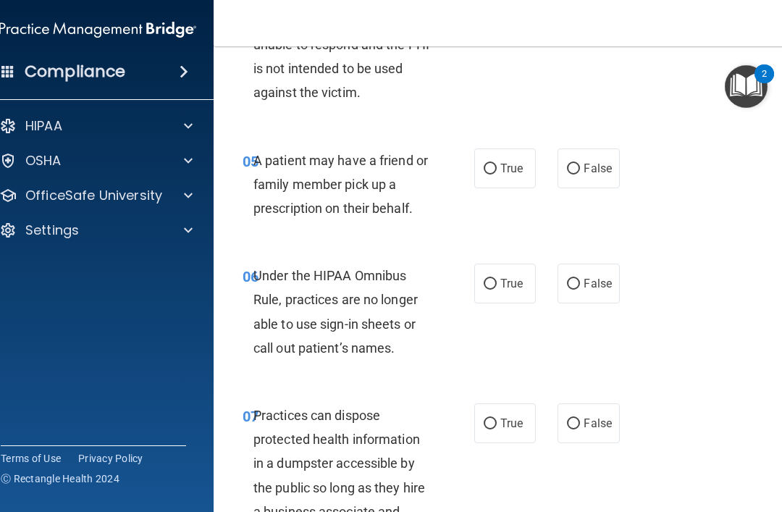
scroll to position [828, 0]
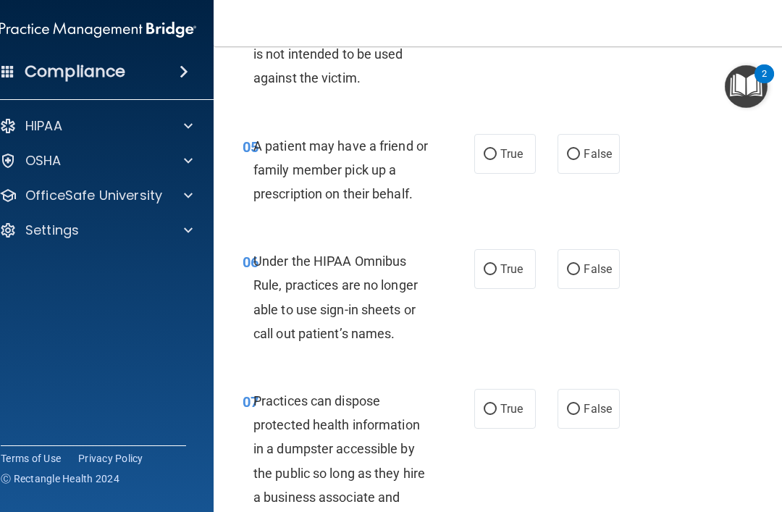
click at [492, 149] on input "True" at bounding box center [490, 154] width 13 height 11
radio input "true"
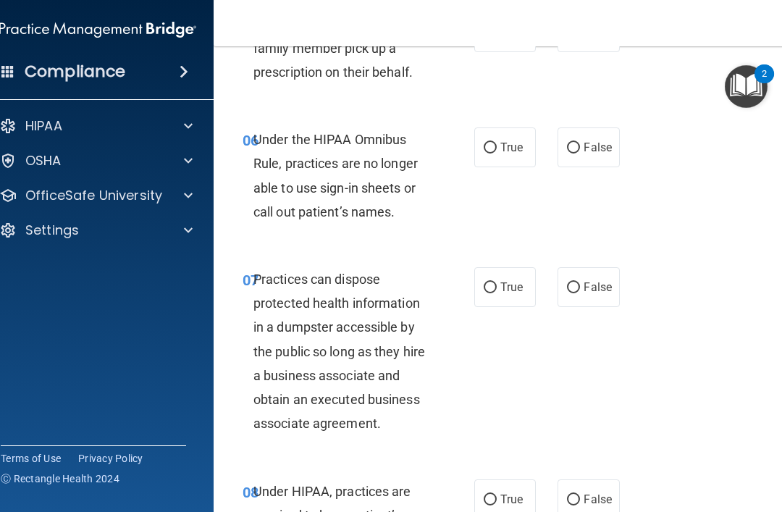
scroll to position [952, 0]
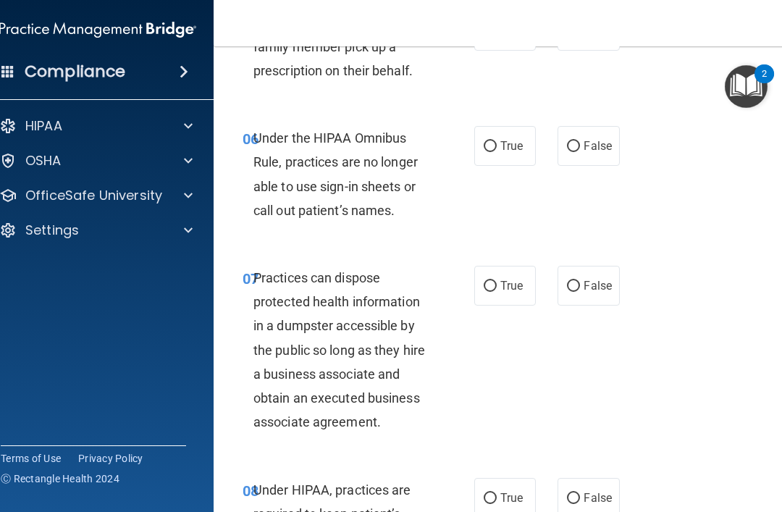
click at [575, 141] on input "False" at bounding box center [573, 146] width 13 height 11
radio input "true"
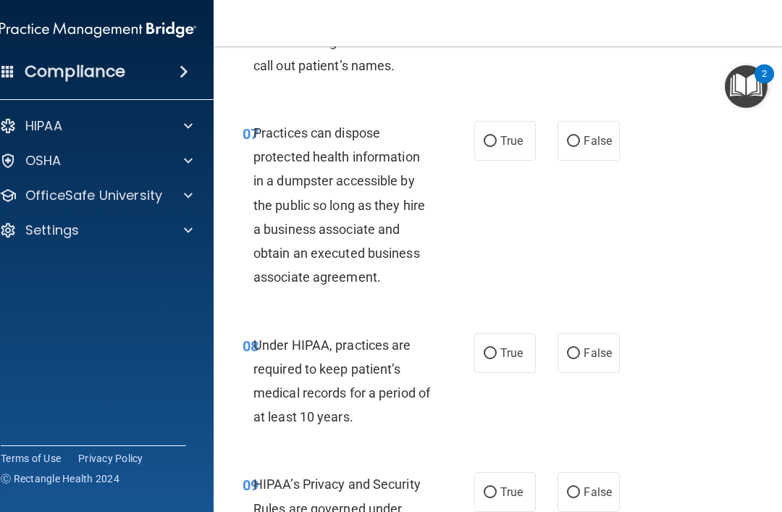
scroll to position [1097, 0]
click at [570, 135] on input "False" at bounding box center [573, 140] width 13 height 11
radio input "true"
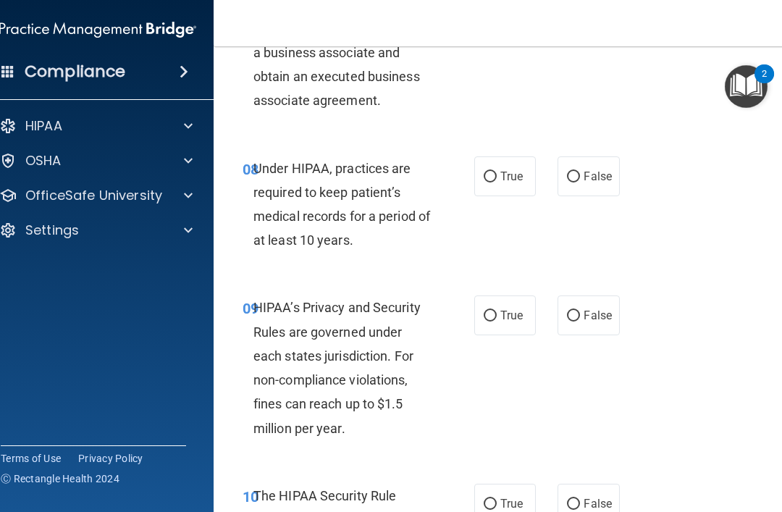
scroll to position [1277, 0]
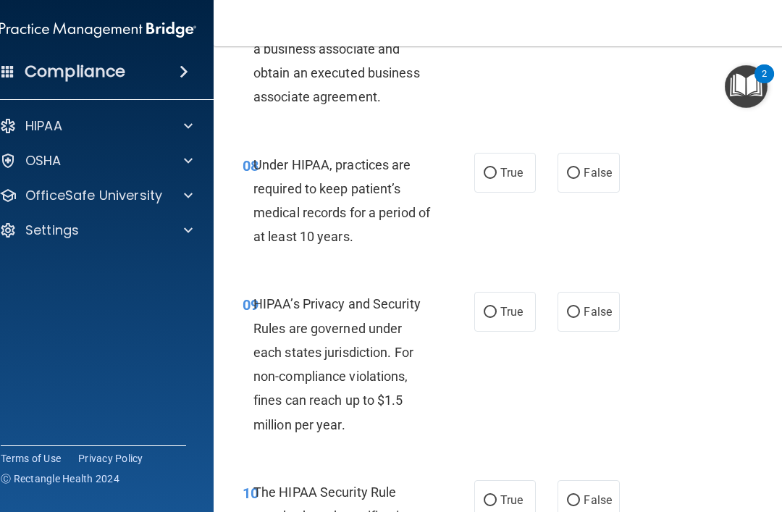
click at [577, 168] on input "False" at bounding box center [573, 173] width 13 height 11
radio input "true"
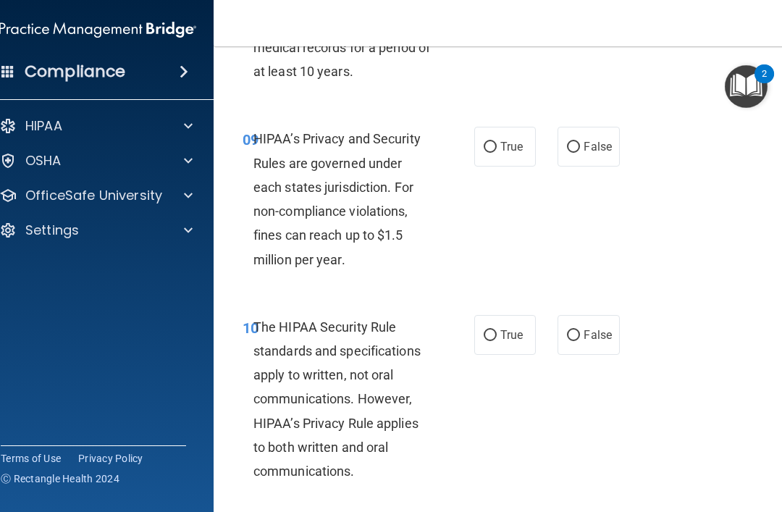
scroll to position [1443, 0]
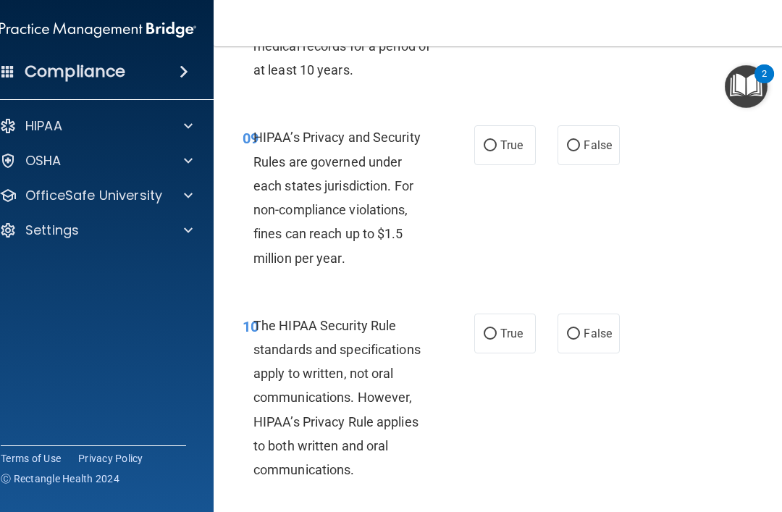
click at [488, 140] on input "True" at bounding box center [490, 145] width 13 height 11
radio input "true"
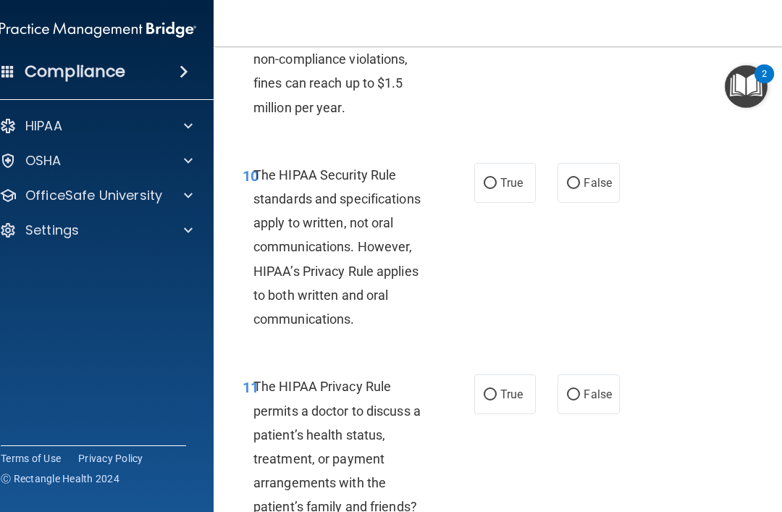
scroll to position [1604, 0]
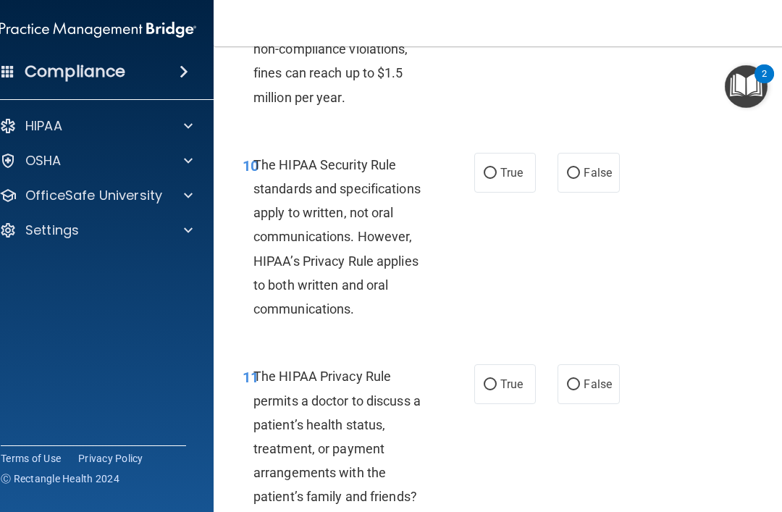
click at [487, 168] on input "True" at bounding box center [490, 173] width 13 height 11
radio input "true"
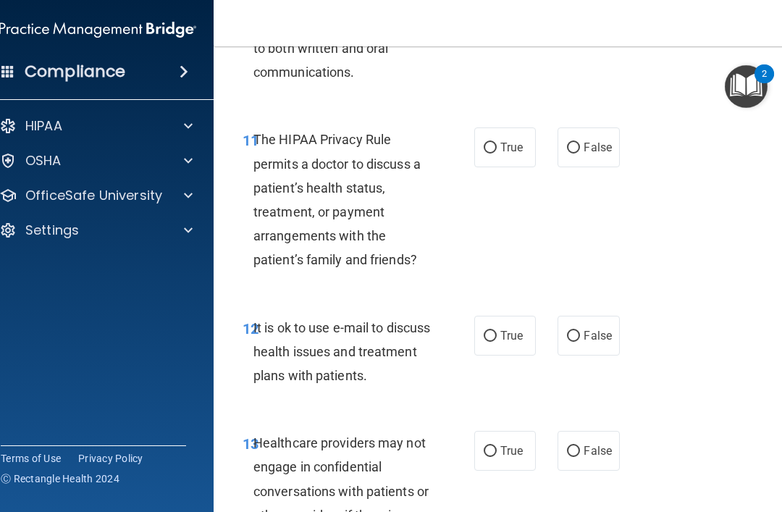
scroll to position [1844, 0]
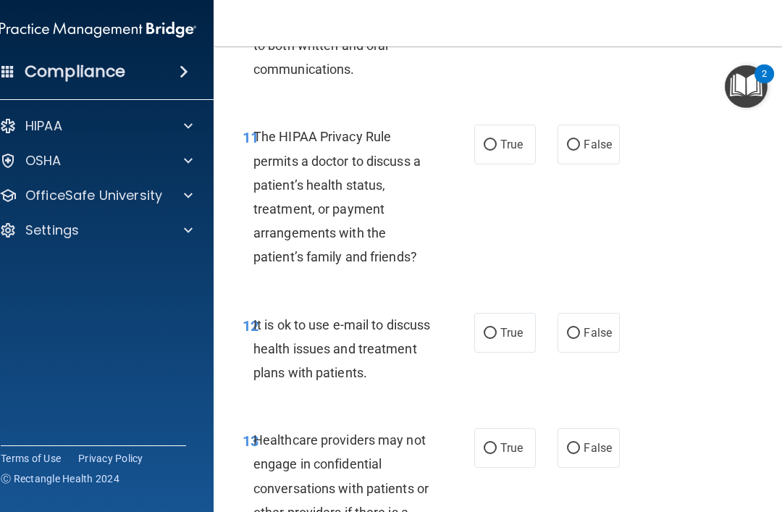
click at [492, 328] on input "True" at bounding box center [490, 333] width 13 height 11
radio input "true"
click at [576, 140] on input "False" at bounding box center [573, 145] width 13 height 11
radio input "true"
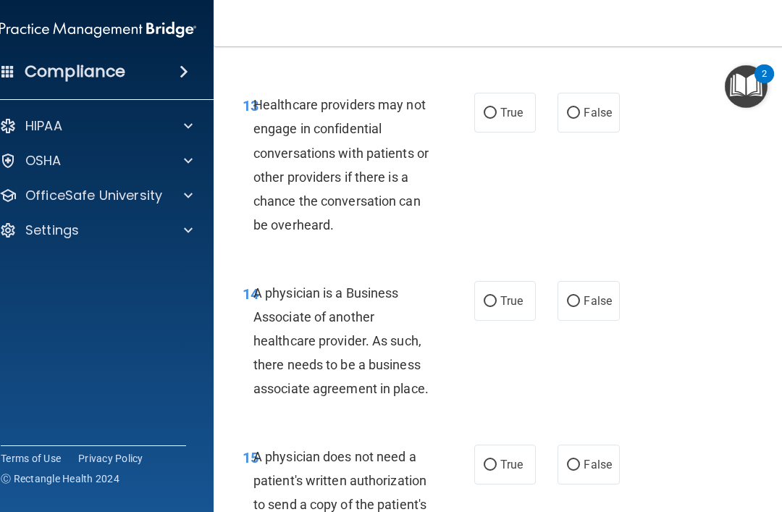
scroll to position [2177, 0]
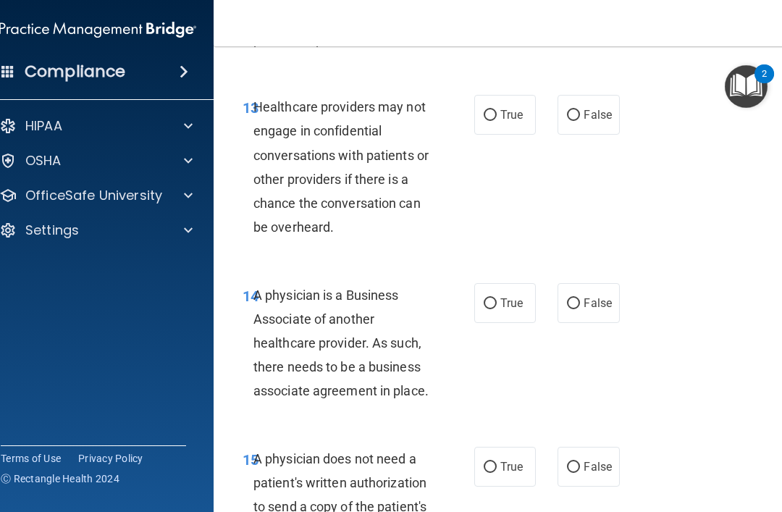
click at [492, 110] on input "True" at bounding box center [490, 115] width 13 height 11
radio input "true"
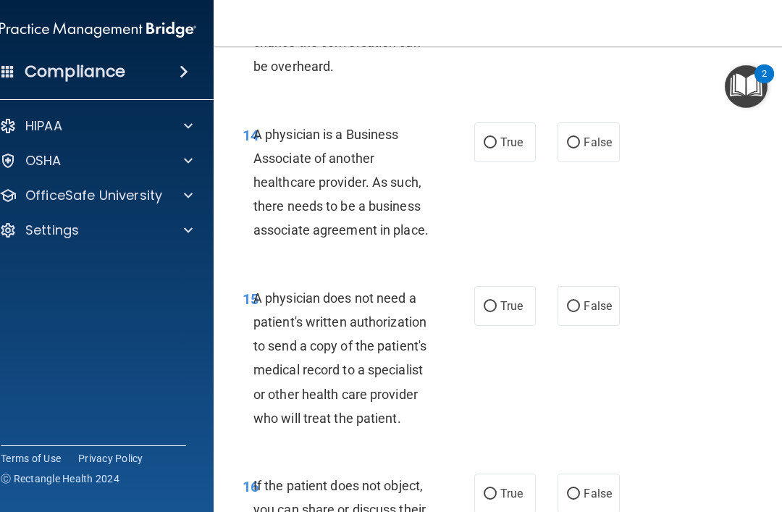
scroll to position [2341, 0]
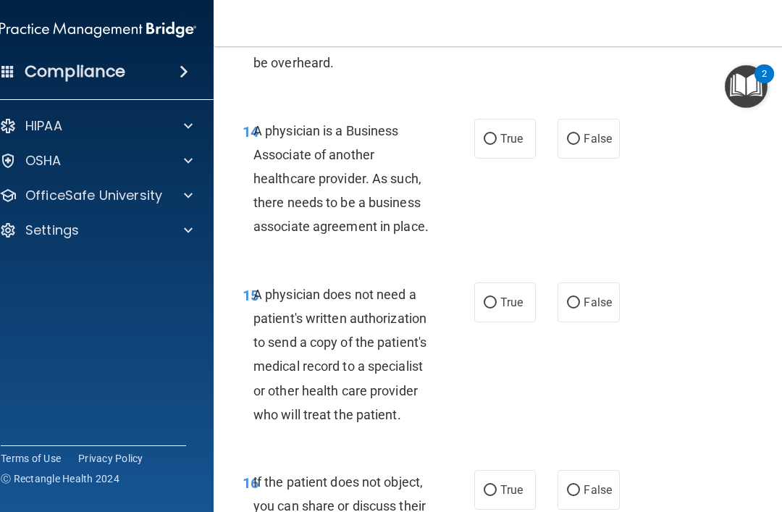
click at [490, 134] on input "True" at bounding box center [490, 139] width 13 height 11
radio input "true"
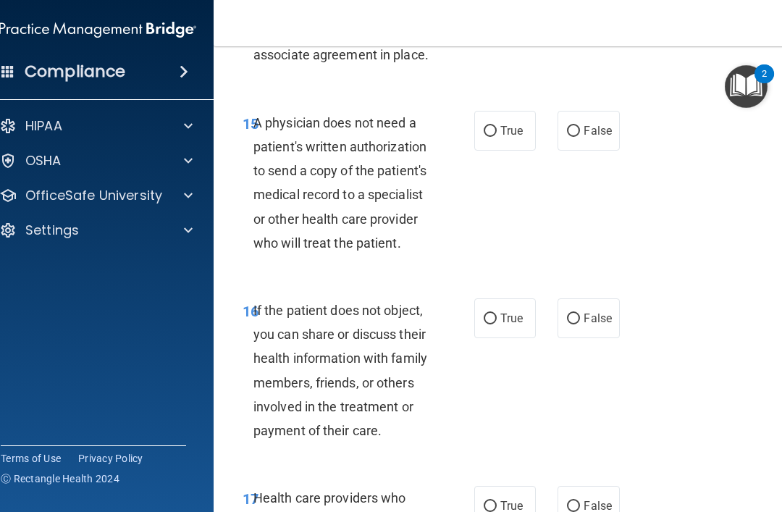
scroll to position [2514, 0]
click at [576, 125] on input "False" at bounding box center [573, 130] width 13 height 11
radio input "true"
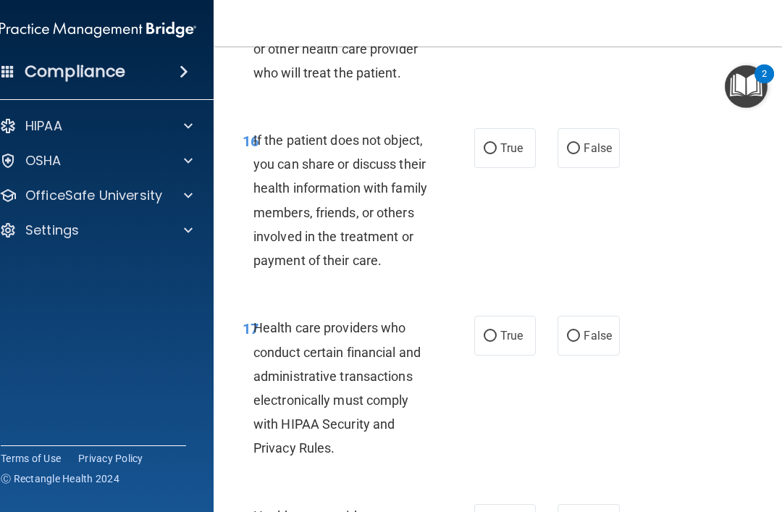
scroll to position [2685, 0]
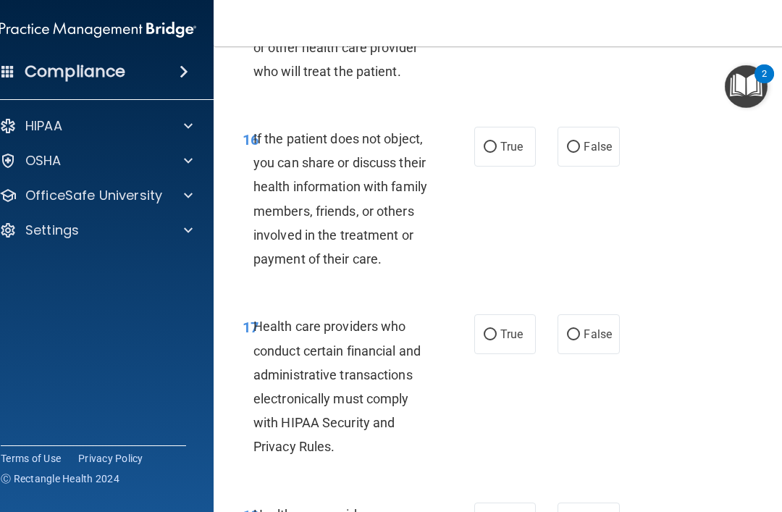
click at [490, 330] on input "True" at bounding box center [490, 335] width 13 height 11
radio input "true"
click at [495, 142] on input "True" at bounding box center [490, 147] width 13 height 11
radio input "true"
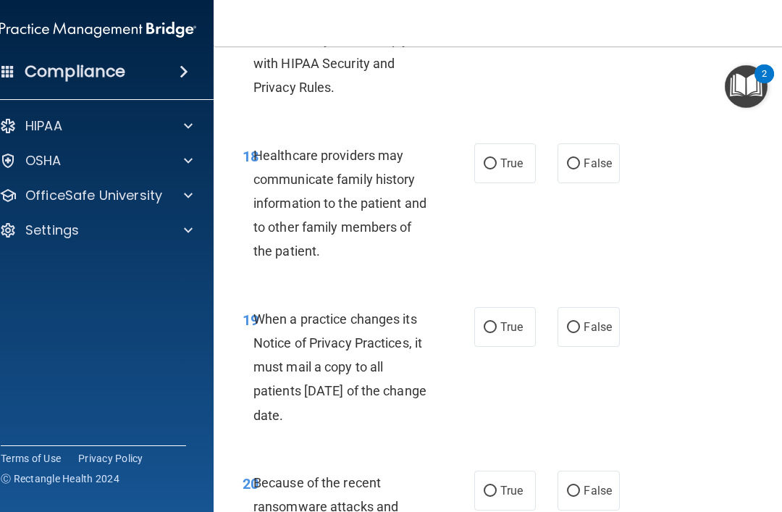
scroll to position [3049, 0]
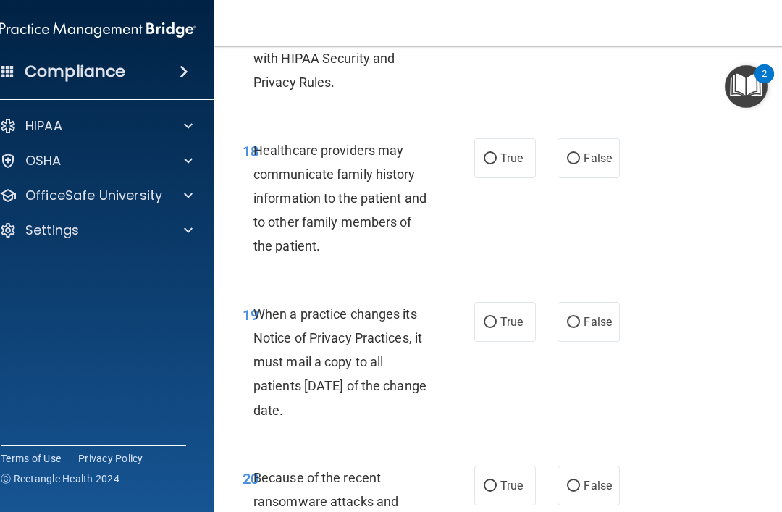
click at [577, 154] on input "False" at bounding box center [573, 159] width 13 height 11
radio input "true"
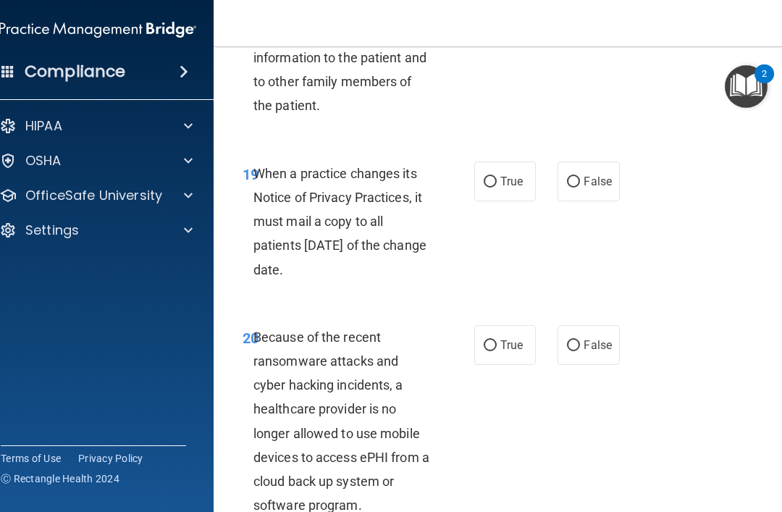
scroll to position [3192, 0]
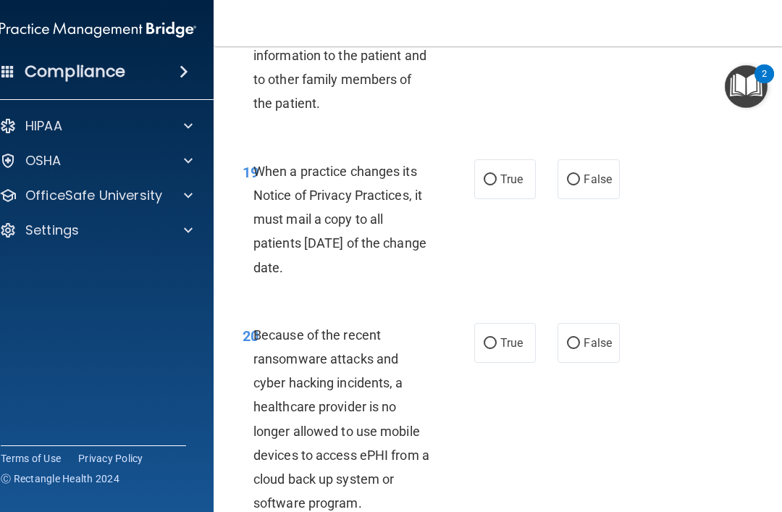
click at [577, 175] on input "False" at bounding box center [573, 180] width 13 height 11
radio input "true"
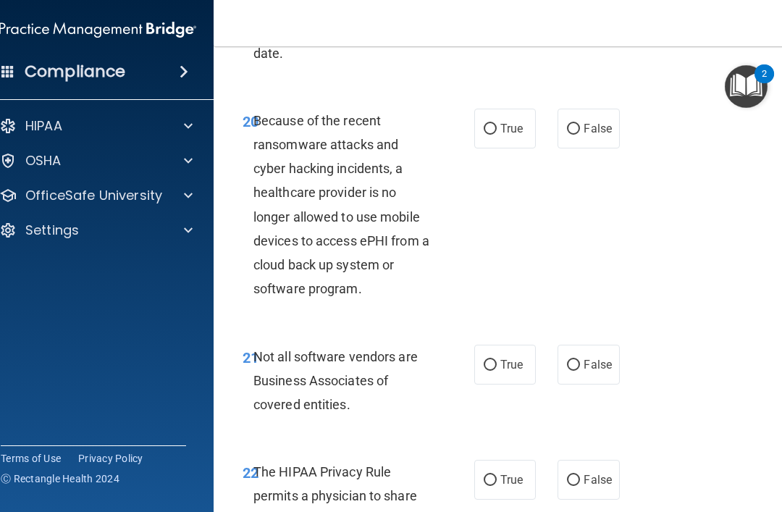
scroll to position [3405, 0]
click at [579, 125] on input "False" at bounding box center [573, 130] width 13 height 11
radio input "true"
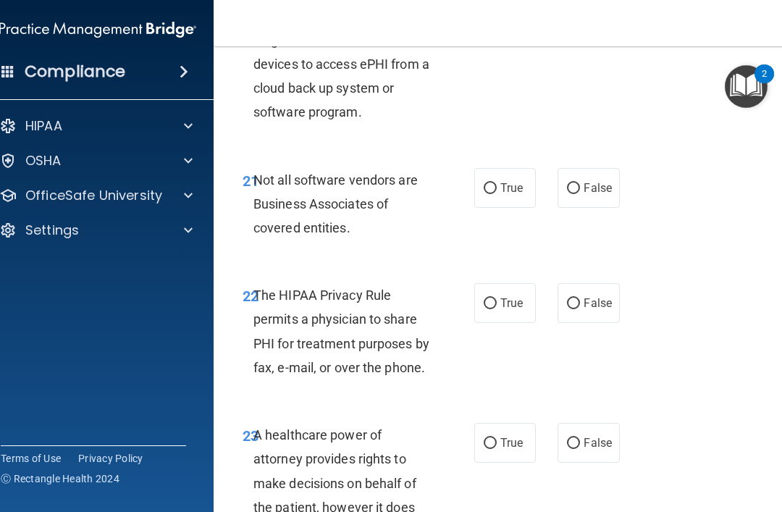
scroll to position [3584, 0]
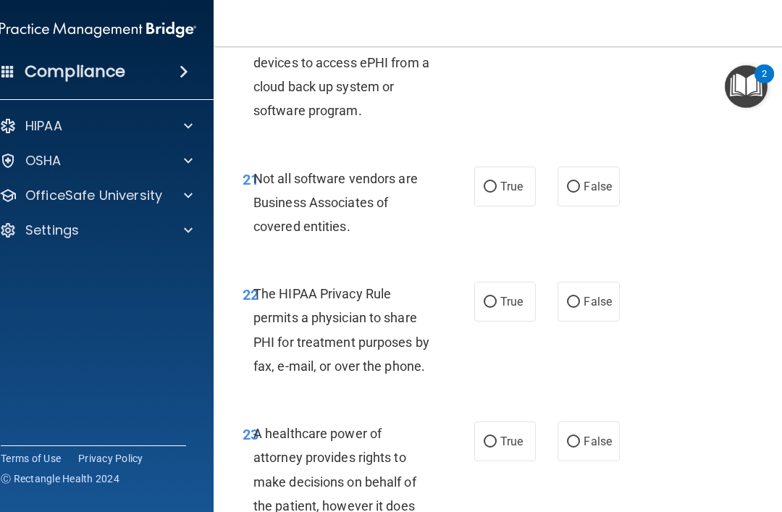
click at [490, 182] on input "True" at bounding box center [490, 187] width 13 height 11
radio input "true"
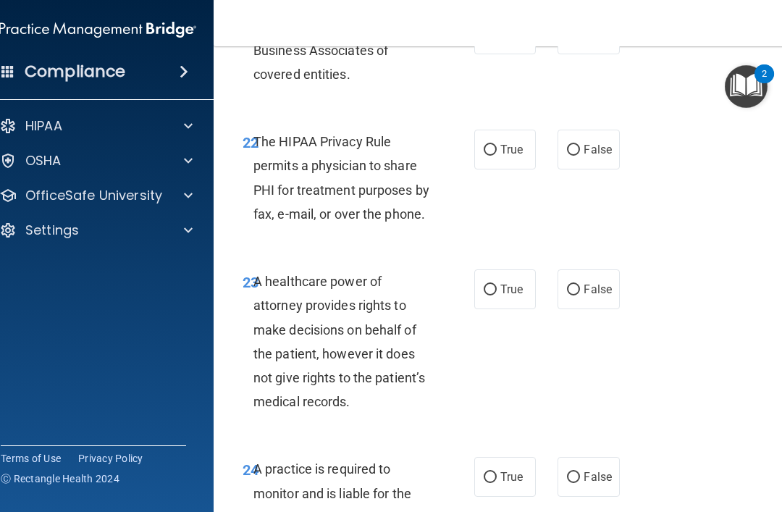
scroll to position [3740, 0]
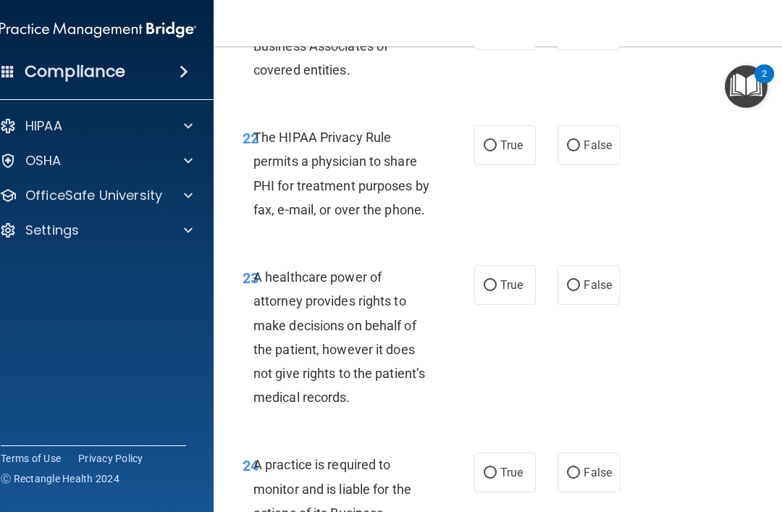
click at [490, 140] on input "True" at bounding box center [490, 145] width 13 height 11
radio input "true"
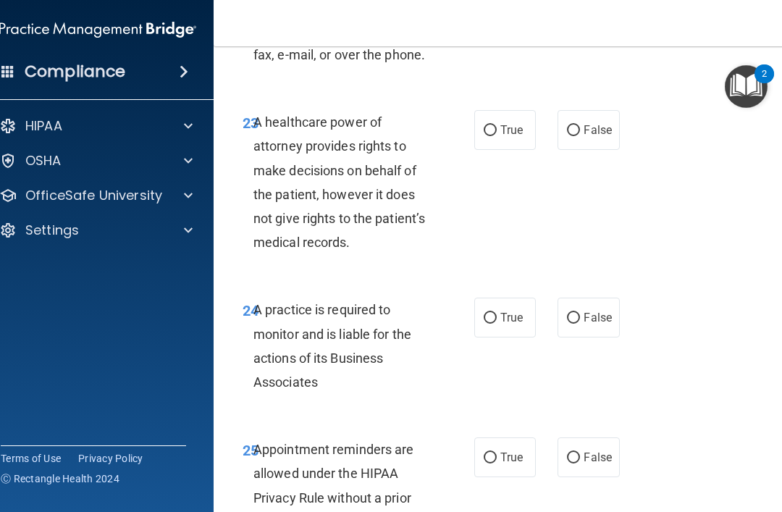
scroll to position [3896, 0]
click at [579, 109] on label "False" at bounding box center [589, 129] width 62 height 40
click at [579, 125] on input "False" at bounding box center [573, 130] width 13 height 11
radio input "true"
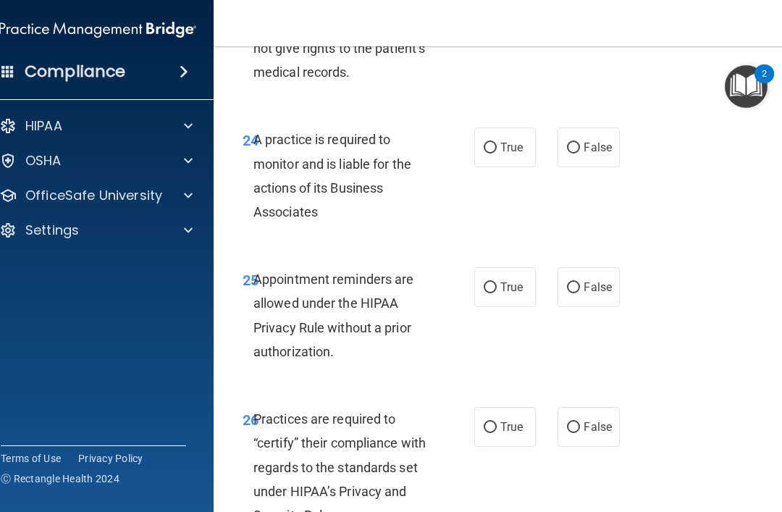
scroll to position [4069, 0]
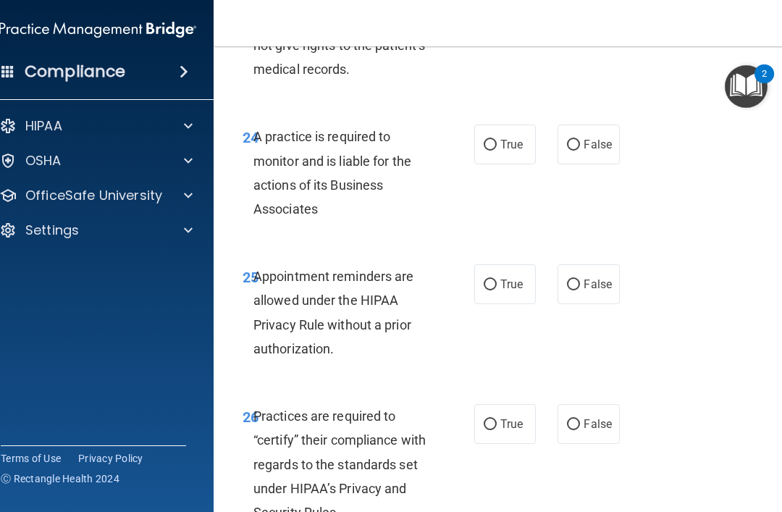
click at [484, 140] on input "True" at bounding box center [490, 145] width 13 height 11
radio input "true"
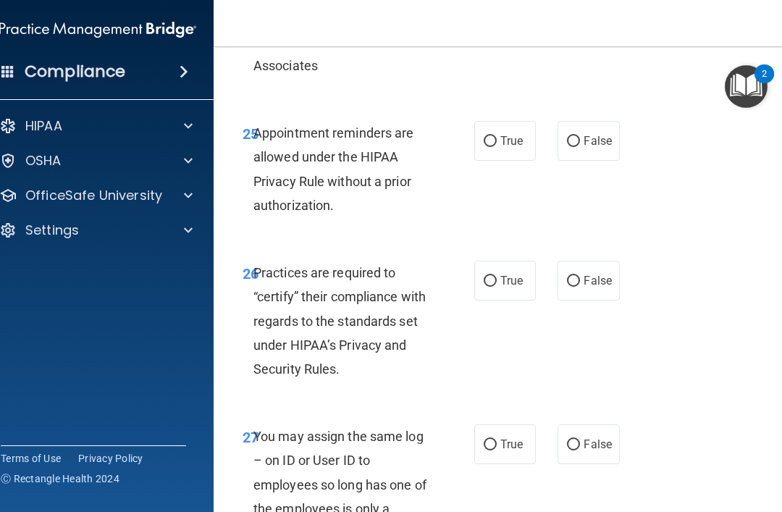
scroll to position [4213, 0]
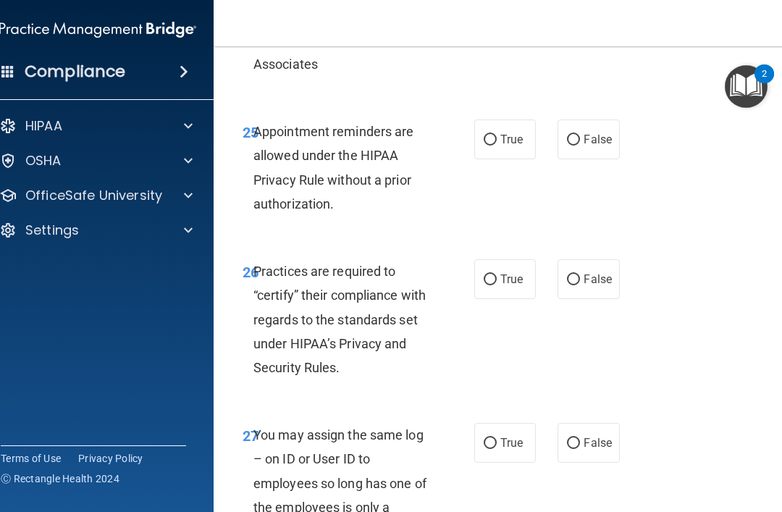
click at [576, 135] on input "False" at bounding box center [573, 140] width 13 height 11
radio input "true"
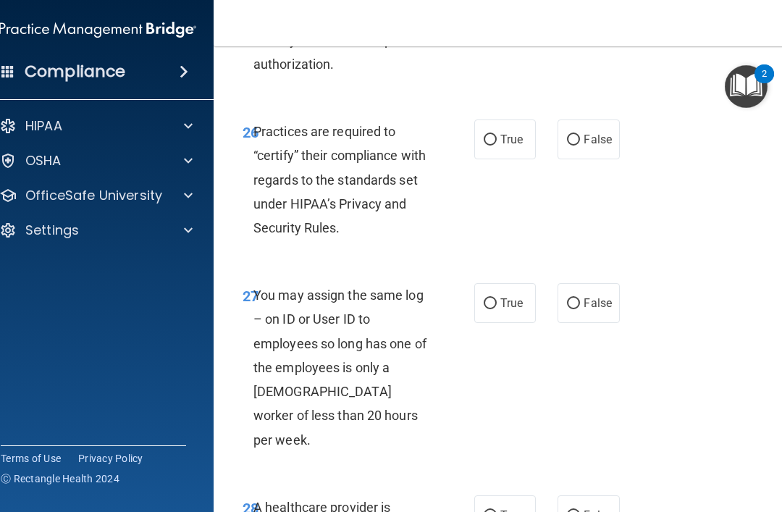
scroll to position [4354, 0]
click at [490, 134] on input "True" at bounding box center [490, 139] width 13 height 11
radio input "true"
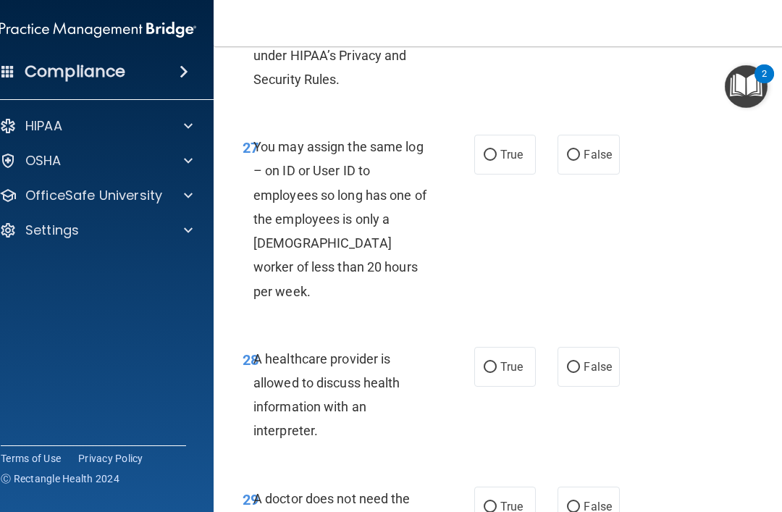
scroll to position [4502, 0]
click at [568, 149] on input "False" at bounding box center [573, 154] width 13 height 11
radio input "true"
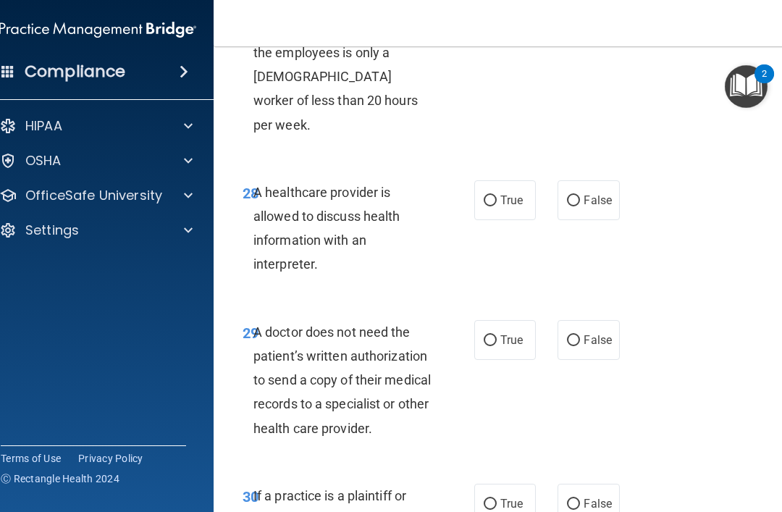
scroll to position [4670, 0]
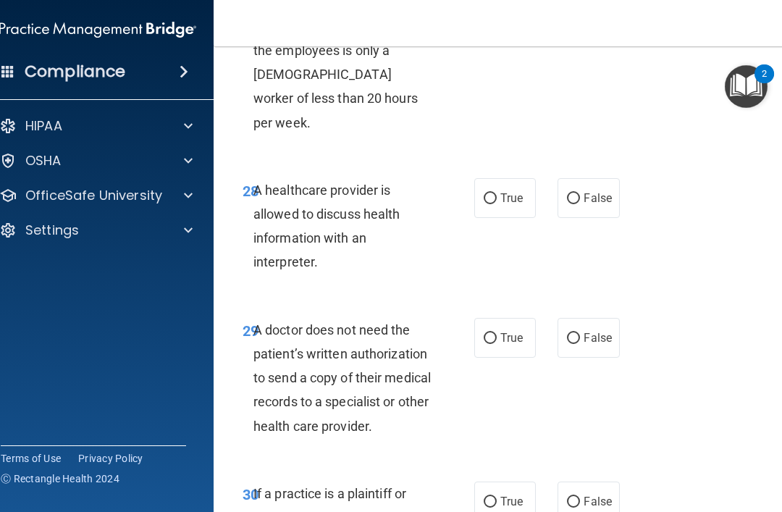
click at [493, 193] on input "True" at bounding box center [490, 198] width 13 height 11
radio input "true"
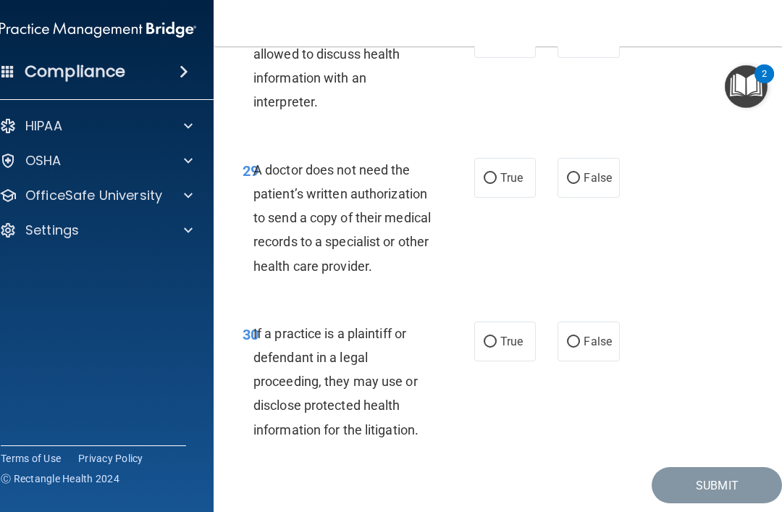
scroll to position [4830, 0]
click at [572, 174] on input "False" at bounding box center [573, 179] width 13 height 11
radio input "true"
click at [493, 337] on input "True" at bounding box center [490, 342] width 13 height 11
radio input "true"
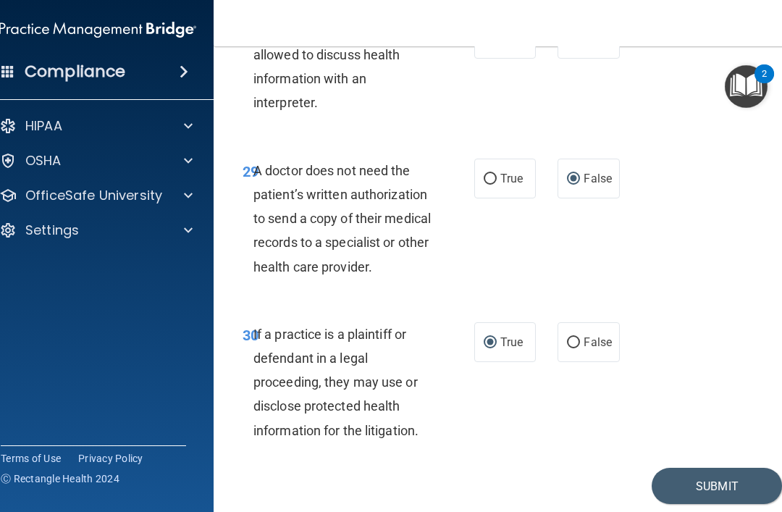
click at [727, 468] on button "Submit" at bounding box center [717, 486] width 130 height 37
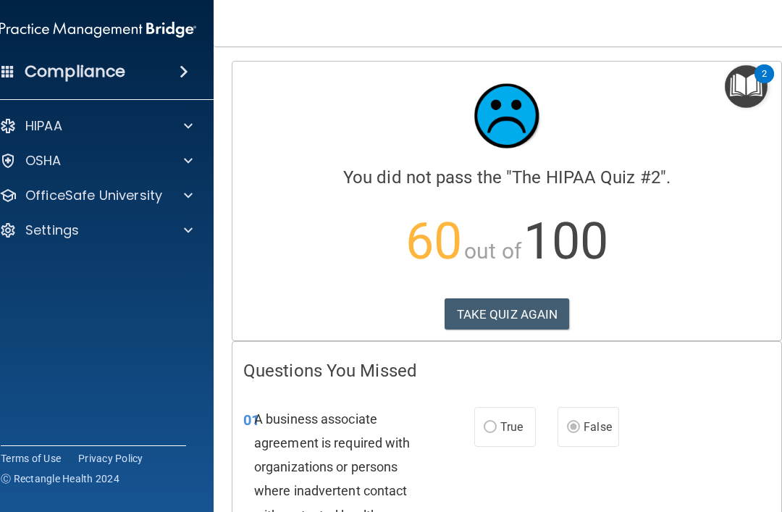
click at [532, 310] on button "TAKE QUIZ AGAIN" at bounding box center [507, 314] width 125 height 32
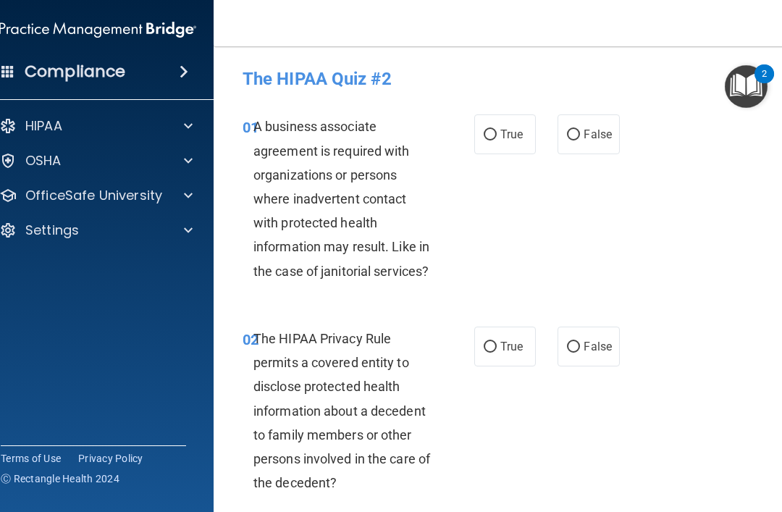
click at [492, 138] on input "True" at bounding box center [490, 135] width 13 height 11
radio input "true"
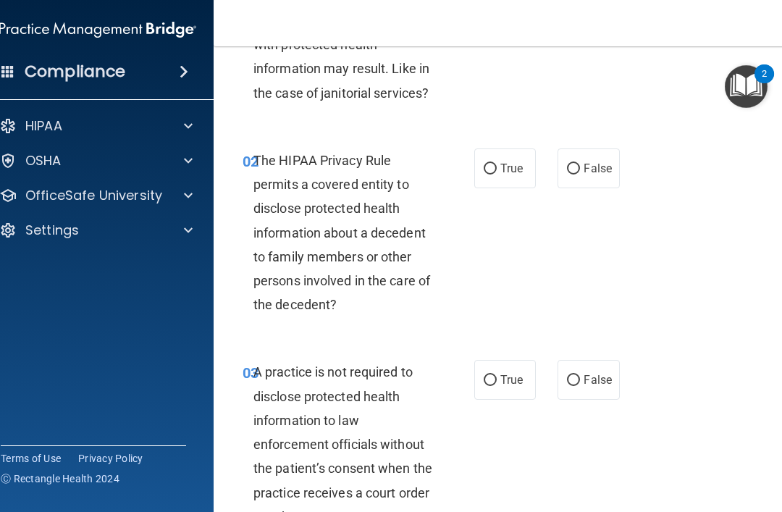
scroll to position [180, 0]
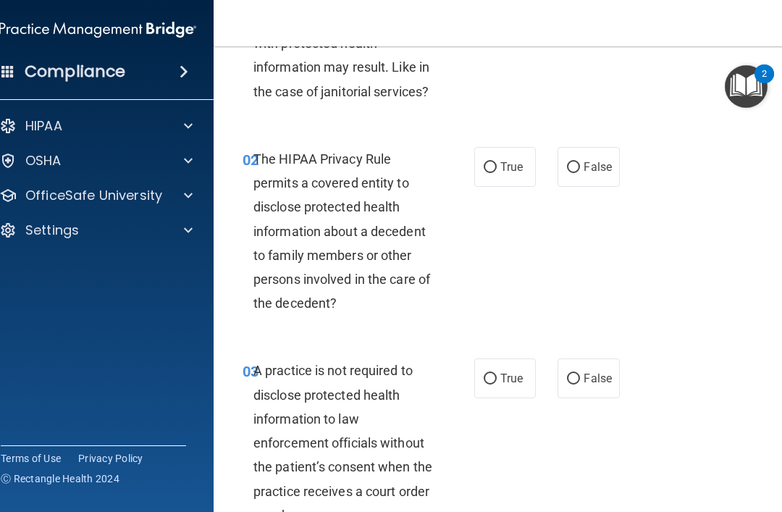
click at [487, 170] on input "True" at bounding box center [490, 167] width 13 height 11
radio input "true"
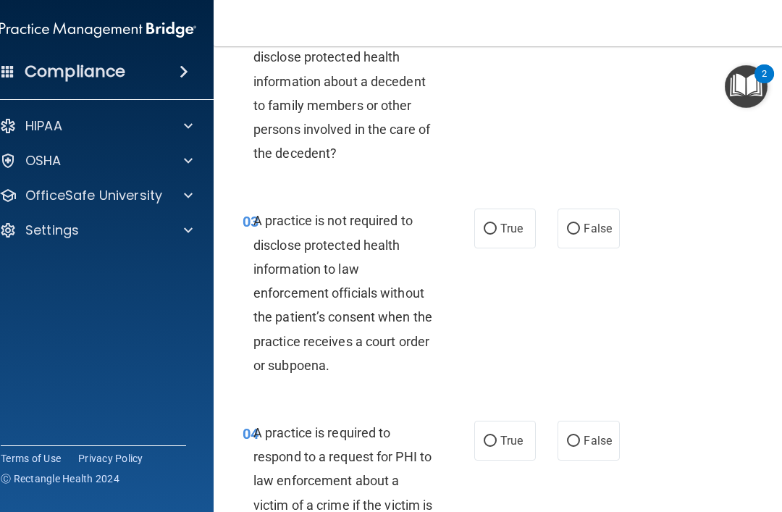
scroll to position [325, 0]
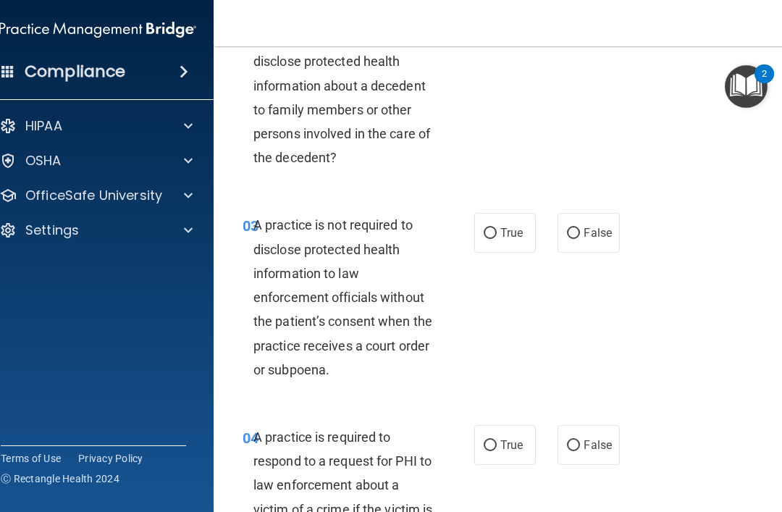
click at [571, 228] on input "False" at bounding box center [573, 233] width 13 height 11
radio input "true"
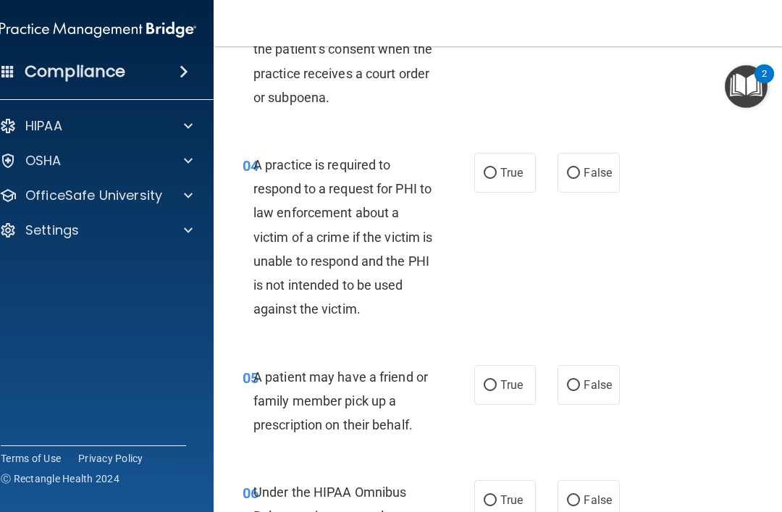
scroll to position [600, 0]
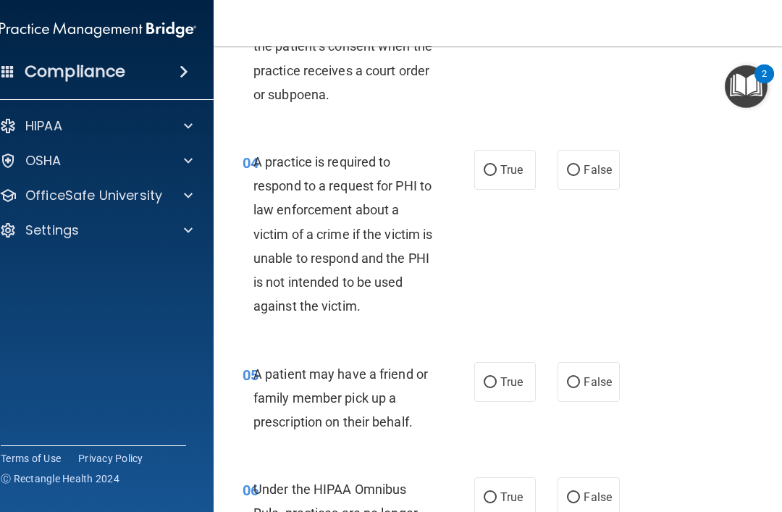
click at [575, 165] on input "False" at bounding box center [573, 170] width 13 height 11
radio input "true"
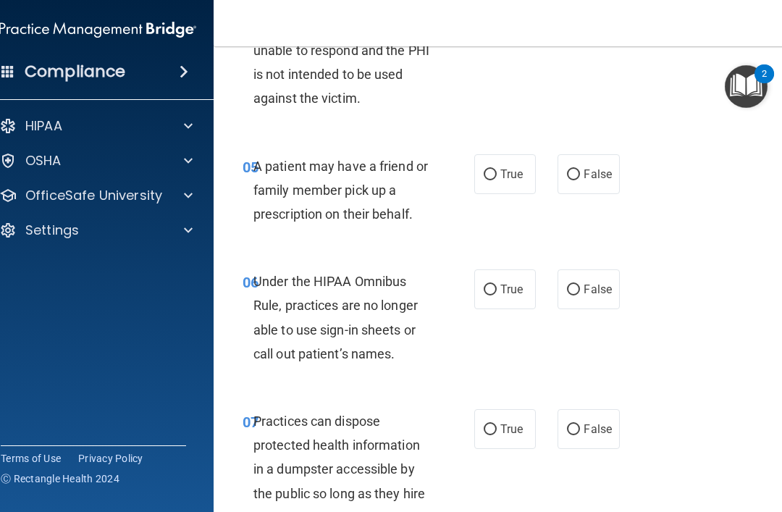
scroll to position [811, 0]
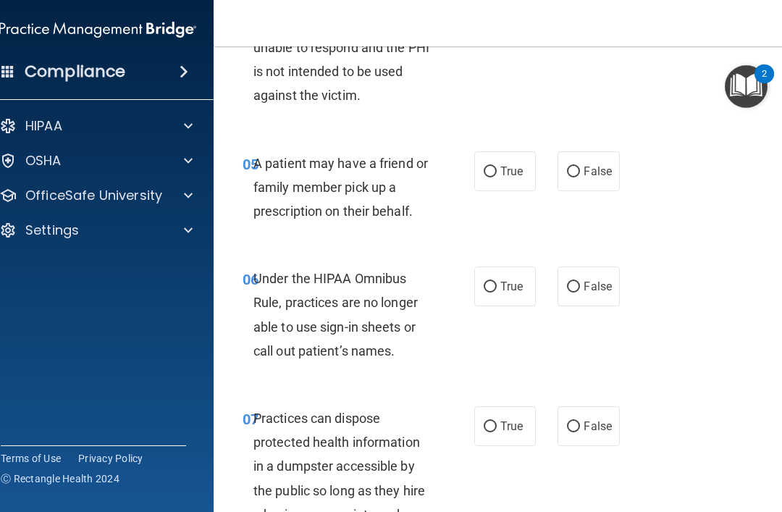
click at [490, 167] on input "True" at bounding box center [490, 172] width 13 height 11
radio input "true"
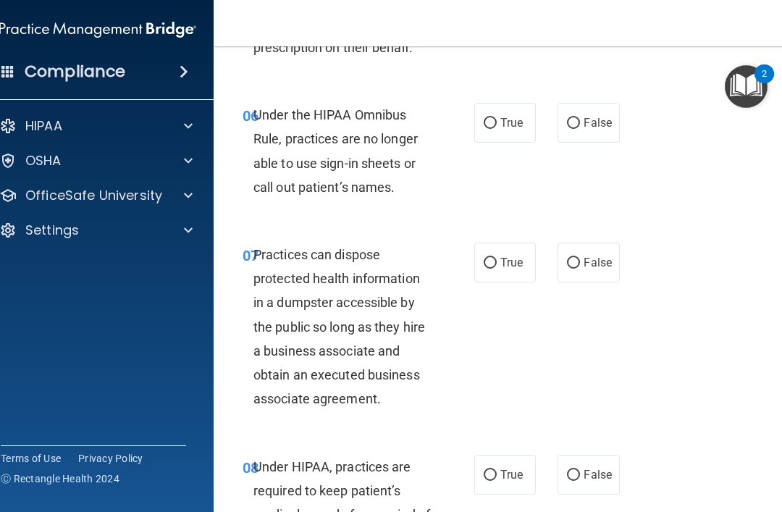
scroll to position [981, 0]
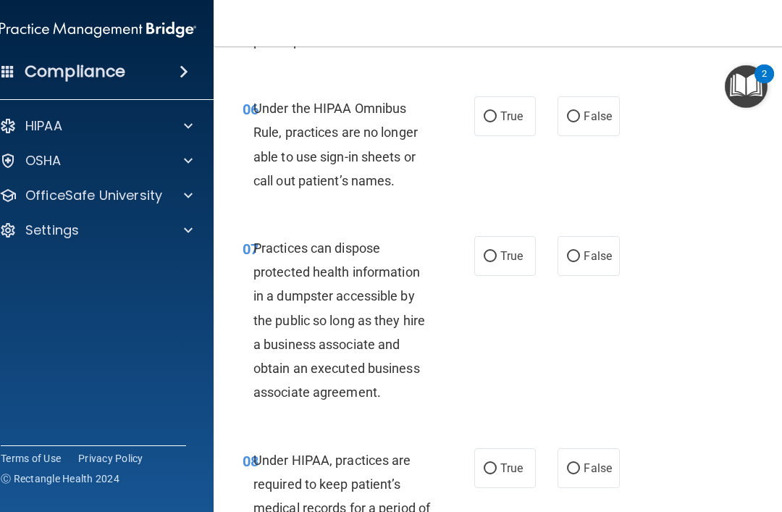
click at [575, 112] on input "False" at bounding box center [573, 117] width 13 height 11
radio input "true"
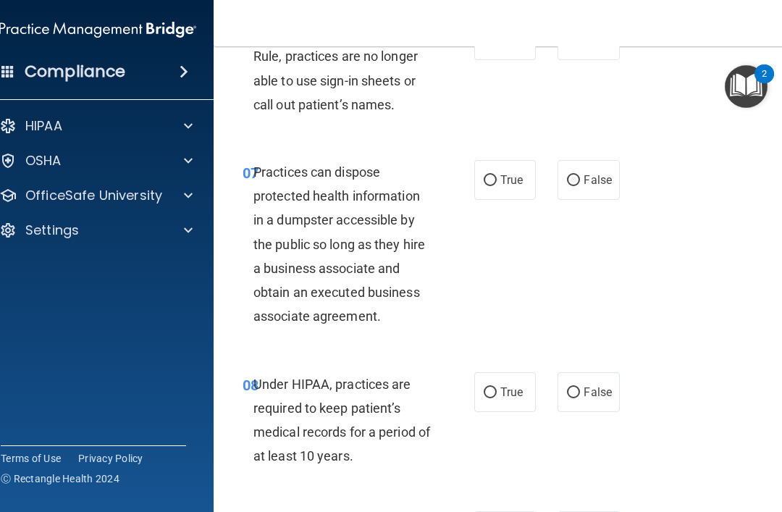
scroll to position [1058, 0]
click at [578, 175] on input "False" at bounding box center [573, 180] width 13 height 11
radio input "true"
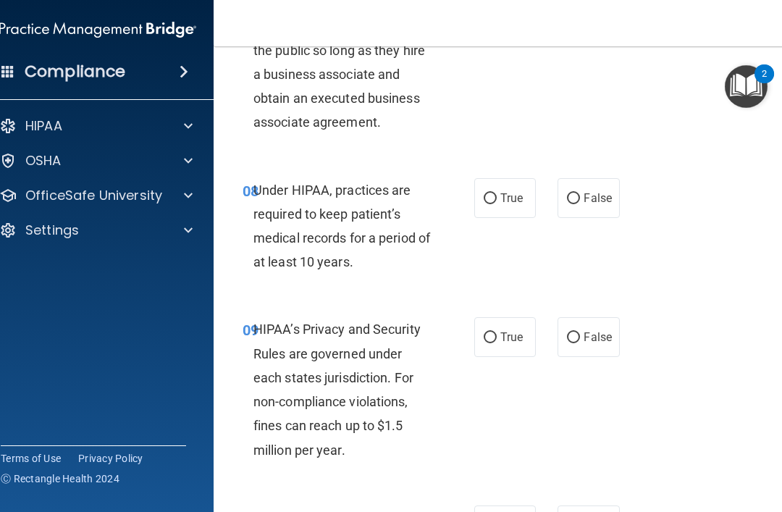
scroll to position [1265, 0]
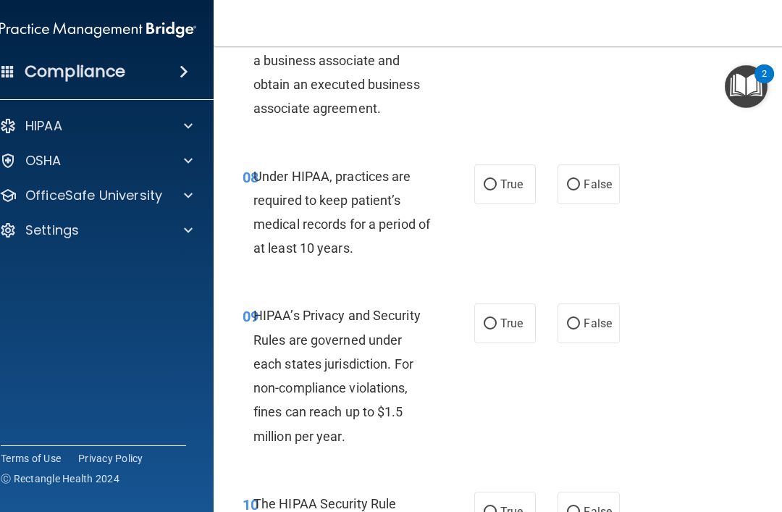
click at [574, 180] on input "False" at bounding box center [573, 185] width 13 height 11
radio input "true"
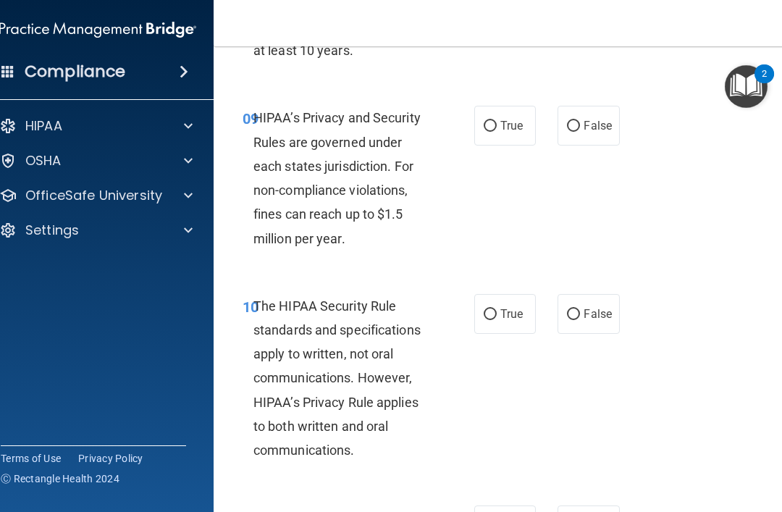
scroll to position [1463, 0]
click at [495, 121] on input "True" at bounding box center [490, 126] width 13 height 11
radio input "true"
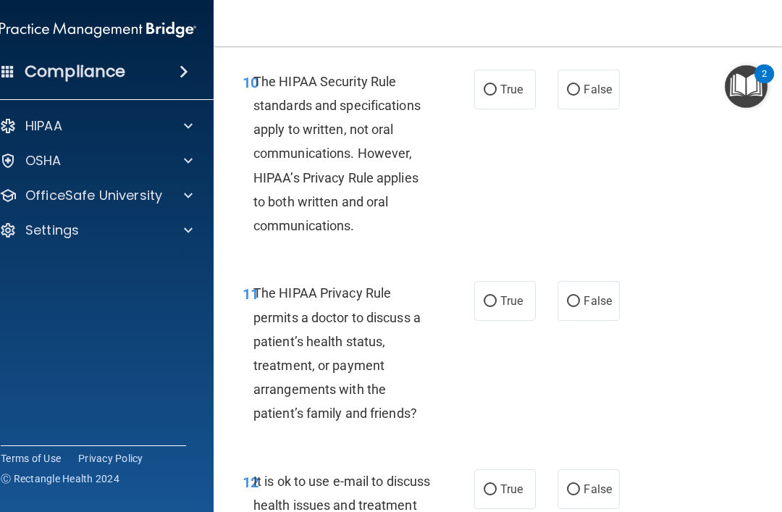
scroll to position [1690, 0]
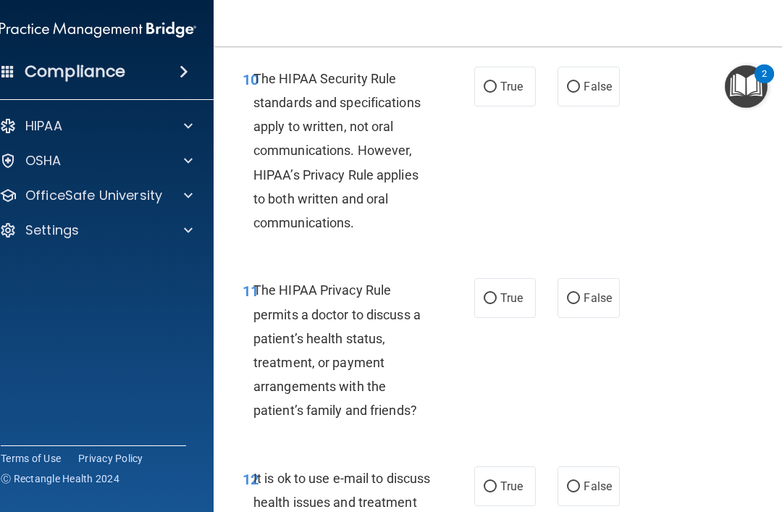
click at [493, 82] on input "True" at bounding box center [490, 87] width 13 height 11
radio input "true"
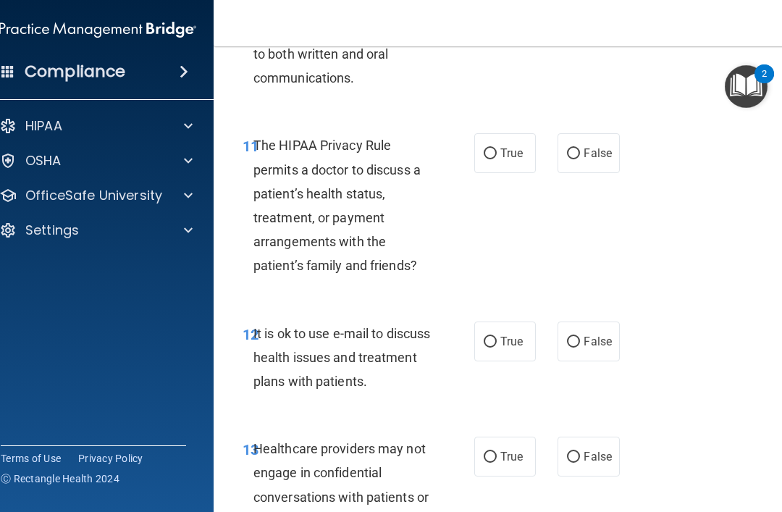
scroll to position [1836, 0]
click at [580, 148] on input "False" at bounding box center [573, 153] width 13 height 11
radio input "true"
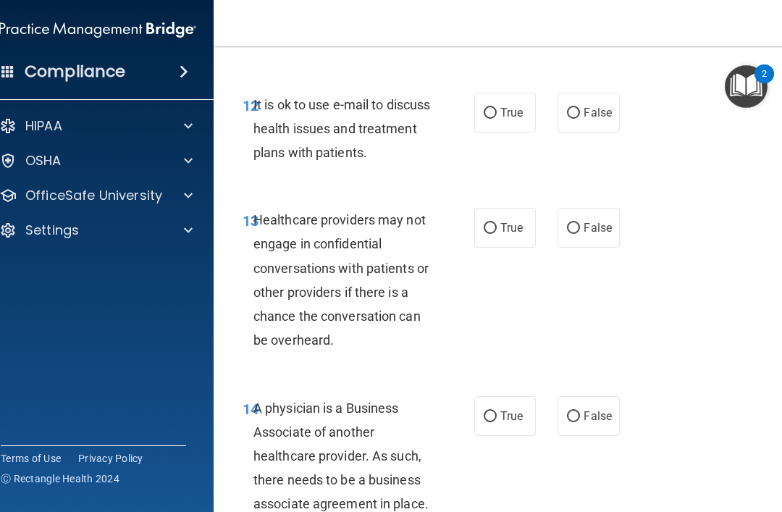
scroll to position [2067, 0]
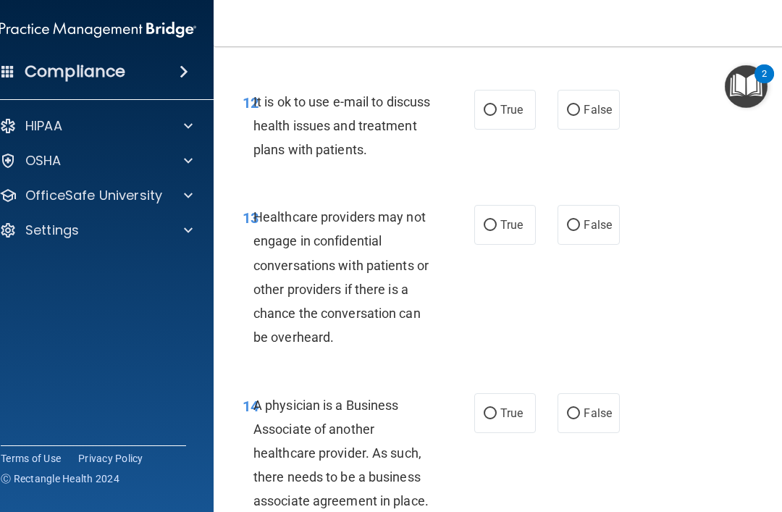
click at [504, 103] on span "True" at bounding box center [511, 110] width 22 height 14
click at [497, 105] on input "True" at bounding box center [490, 110] width 13 height 11
radio input "true"
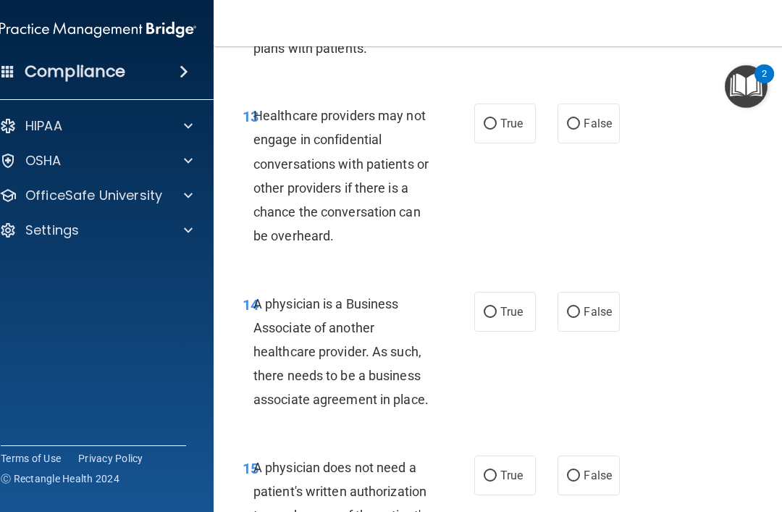
scroll to position [2170, 0]
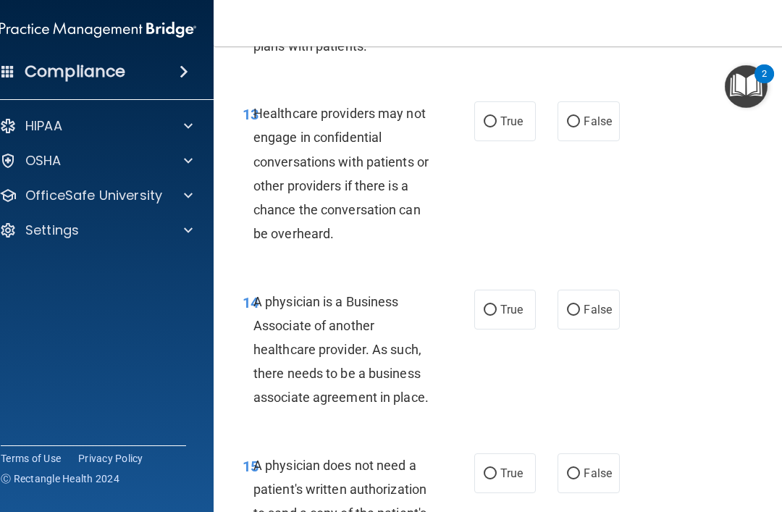
click at [493, 117] on input "True" at bounding box center [490, 122] width 13 height 11
radio input "true"
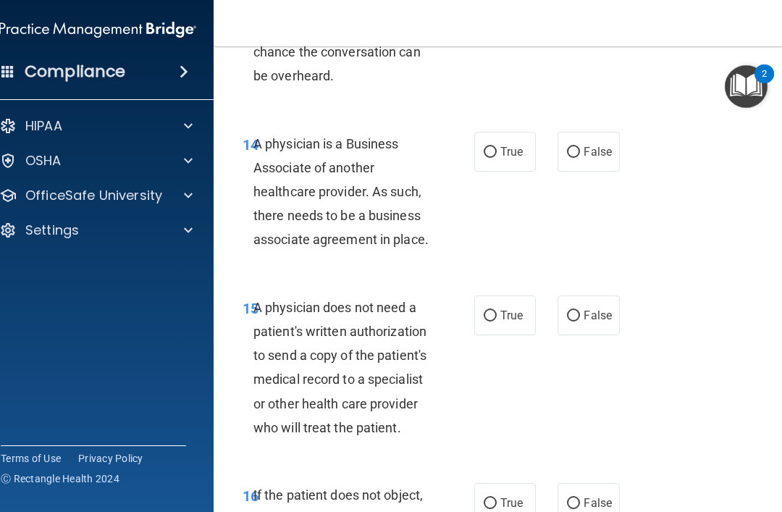
scroll to position [2330, 0]
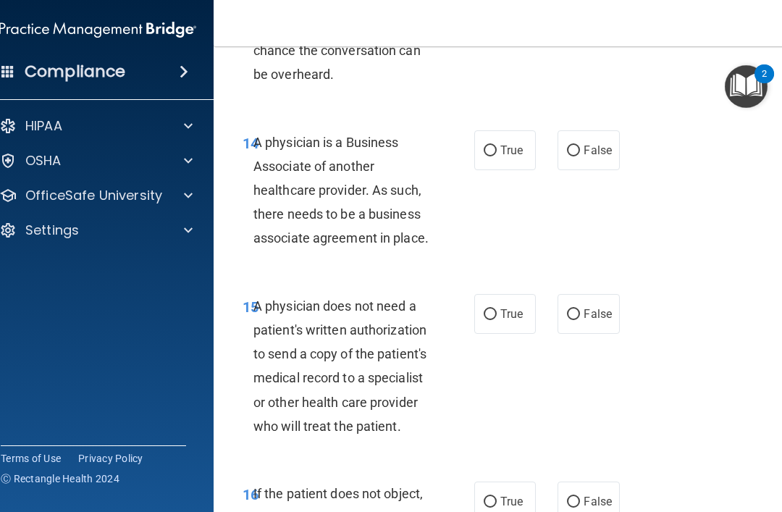
click at [494, 146] on input "True" at bounding box center [490, 151] width 13 height 11
radio input "true"
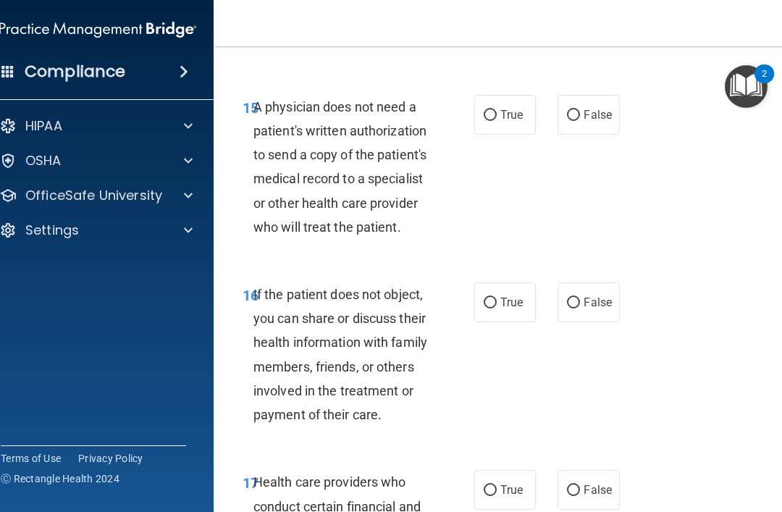
scroll to position [2530, 0]
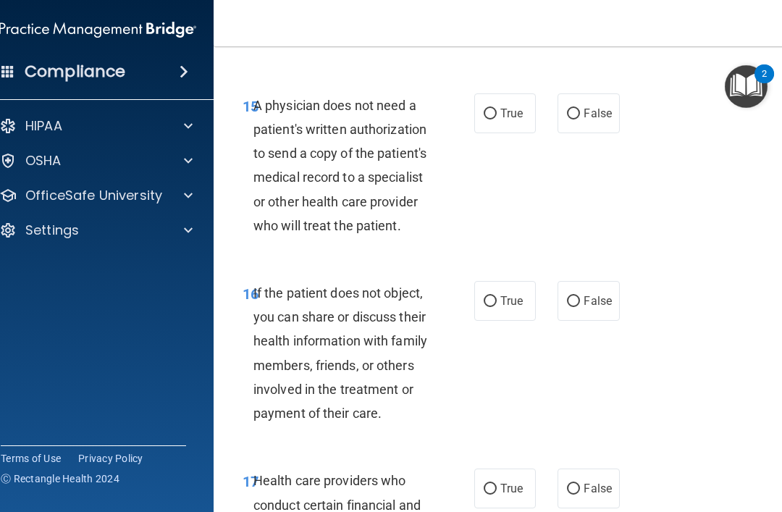
click at [576, 109] on input "False" at bounding box center [573, 114] width 13 height 11
radio input "true"
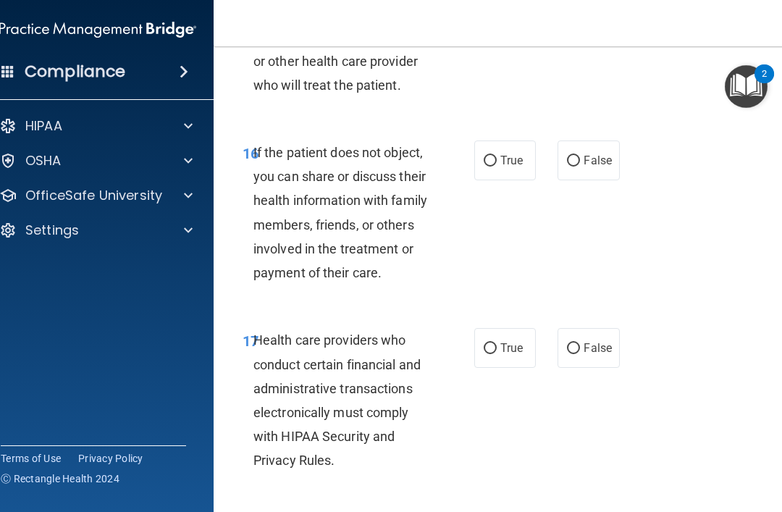
scroll to position [2674, 0]
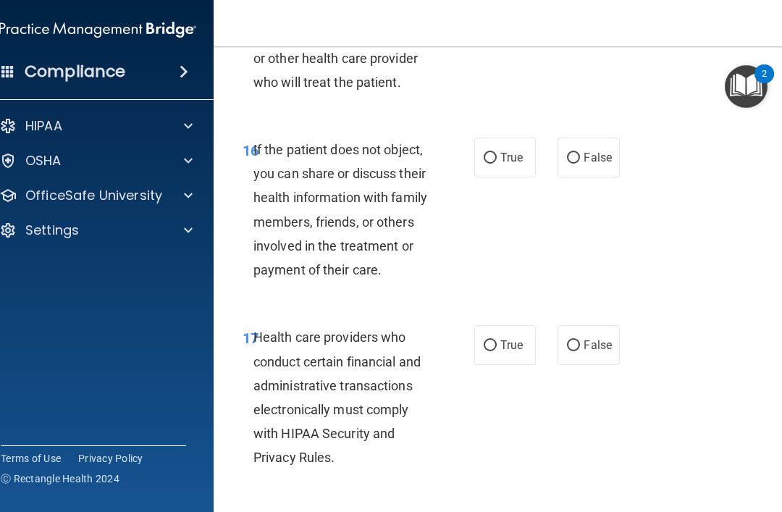
click at [491, 153] on input "True" at bounding box center [490, 158] width 13 height 11
radio input "true"
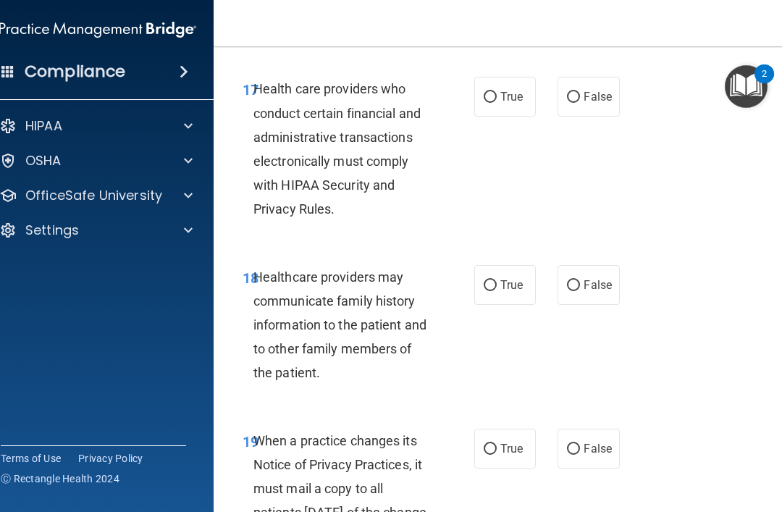
scroll to position [2923, 0]
click at [500, 79] on label "True" at bounding box center [505, 96] width 62 height 40
click at [497, 91] on input "True" at bounding box center [490, 96] width 13 height 11
radio input "true"
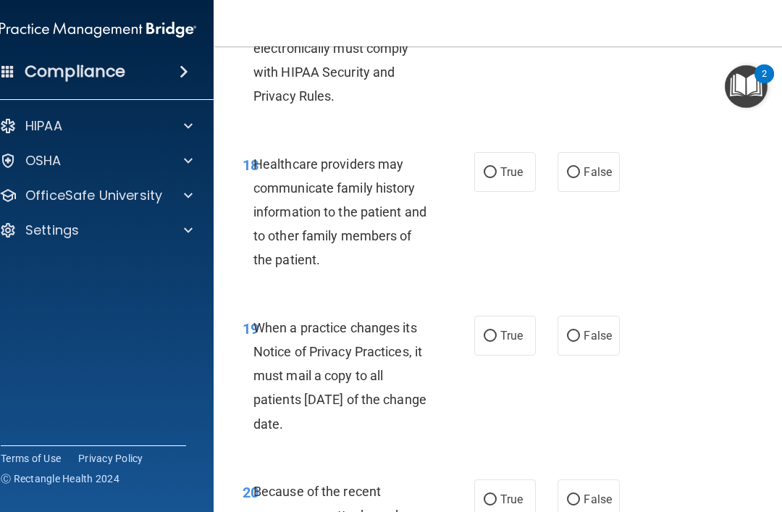
scroll to position [3037, 0]
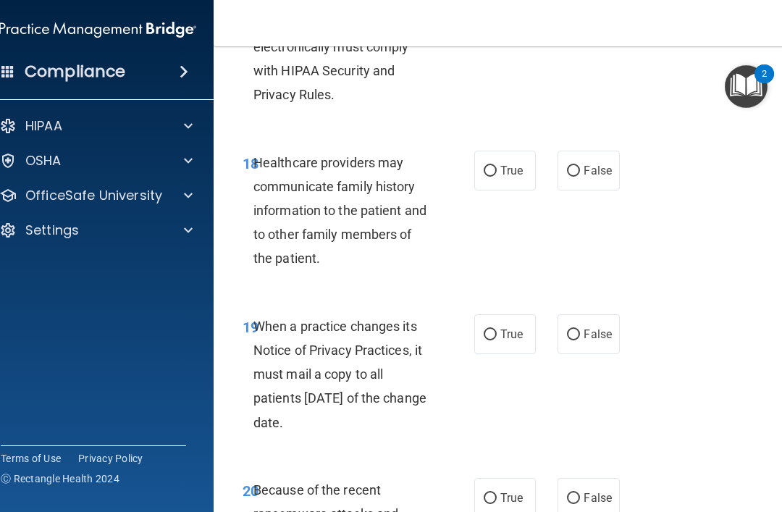
click at [573, 330] on input "False" at bounding box center [573, 335] width 13 height 11
radio input "true"
click at [576, 166] on input "False" at bounding box center [573, 171] width 13 height 11
radio input "true"
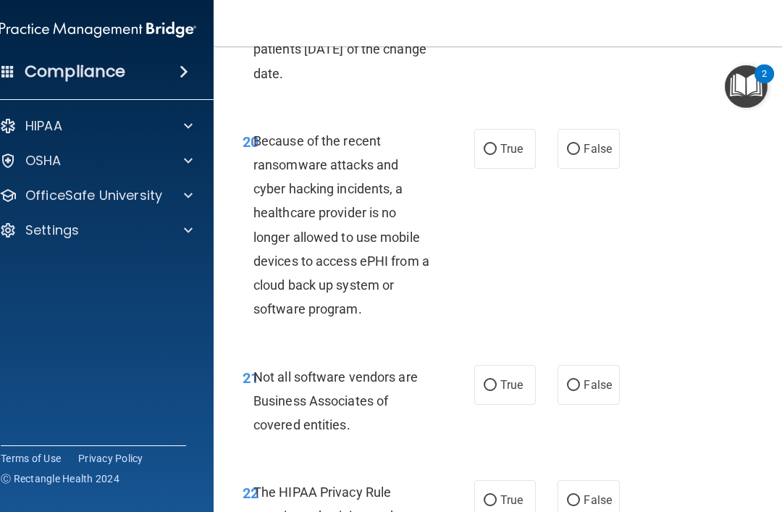
scroll to position [3386, 0]
click at [579, 143] on input "False" at bounding box center [573, 148] width 13 height 11
radio input "true"
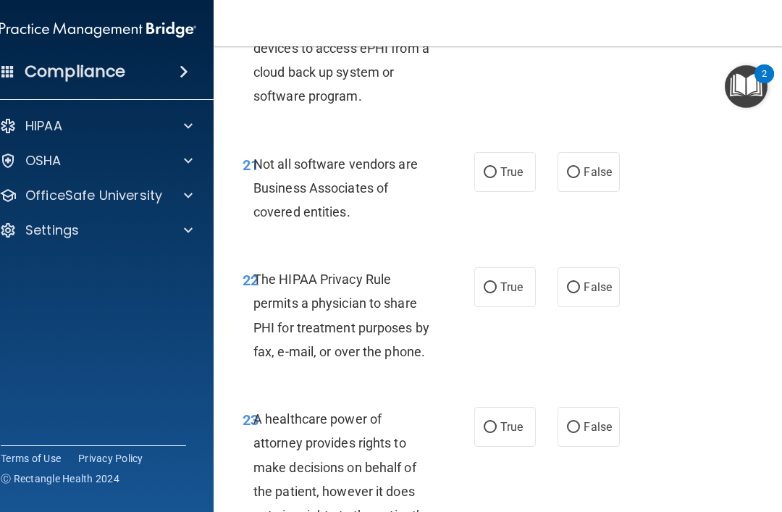
scroll to position [3608, 0]
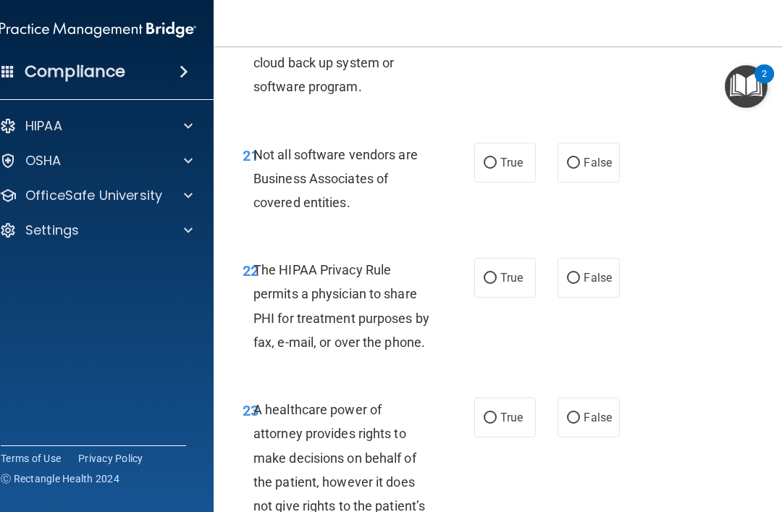
click at [494, 158] on input "True" at bounding box center [490, 163] width 13 height 11
radio input "true"
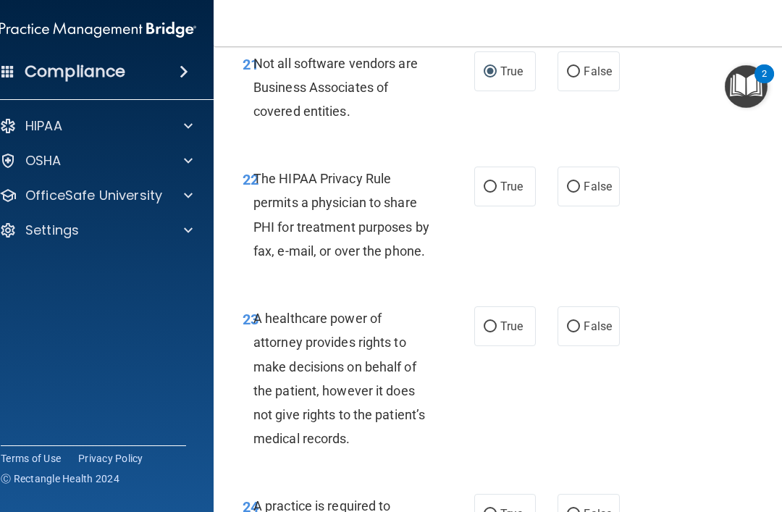
scroll to position [3704, 0]
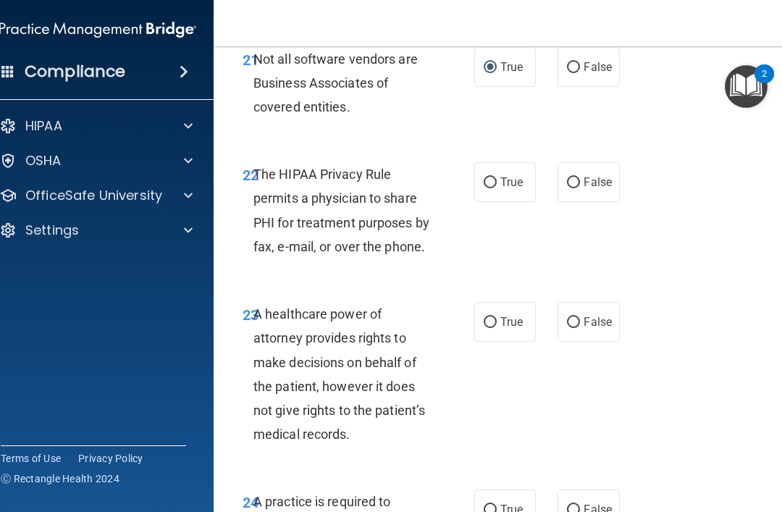
click at [495, 177] on input "True" at bounding box center [490, 182] width 13 height 11
radio input "true"
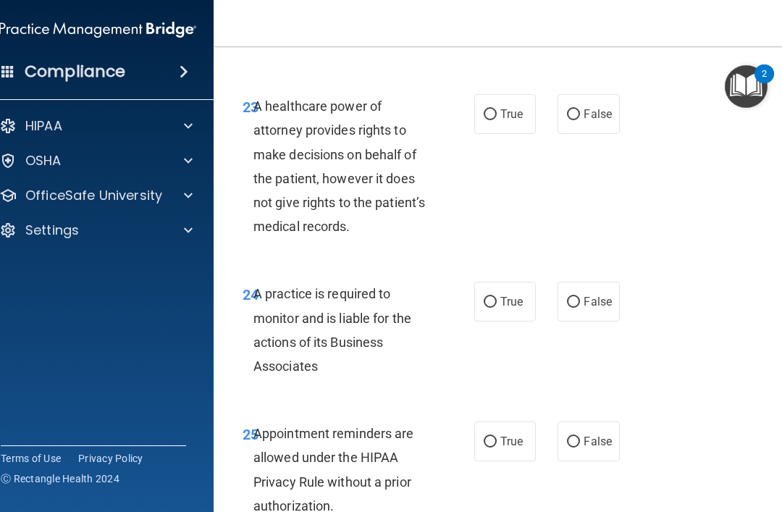
scroll to position [3914, 0]
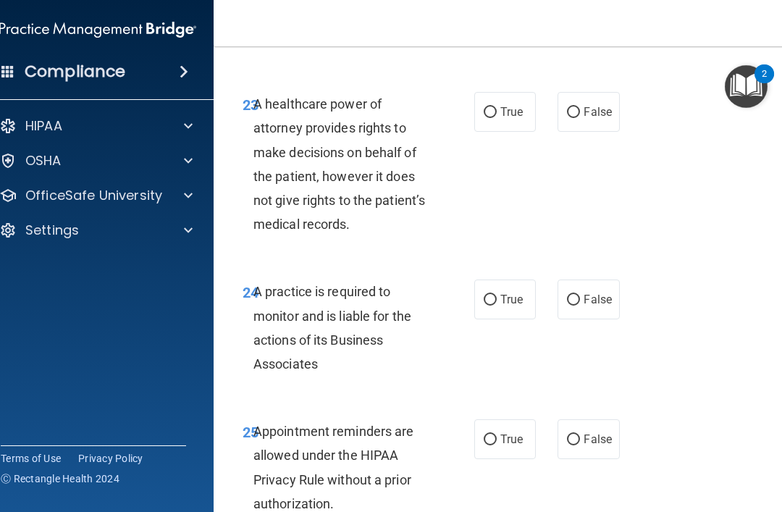
click at [574, 107] on input "False" at bounding box center [573, 112] width 13 height 11
radio input "true"
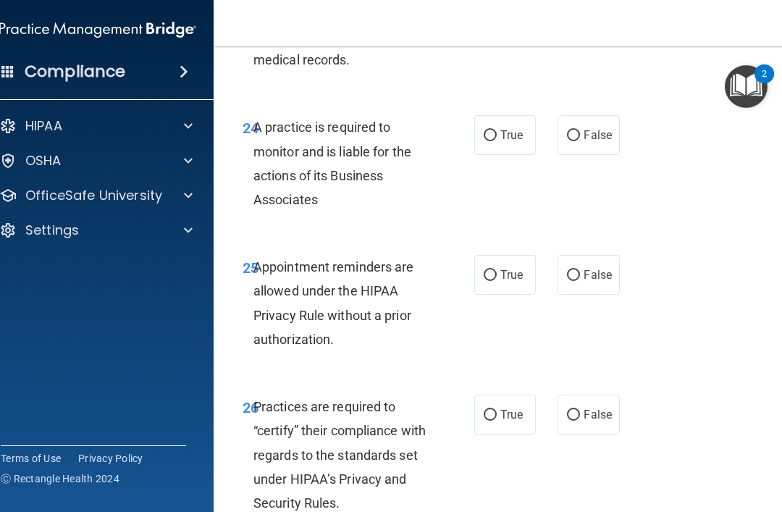
scroll to position [4079, 0]
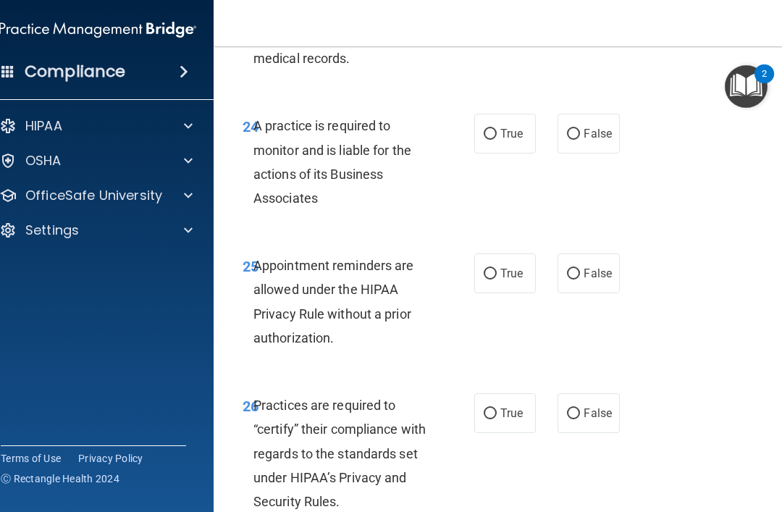
click at [488, 129] on input "True" at bounding box center [490, 134] width 13 height 11
radio input "true"
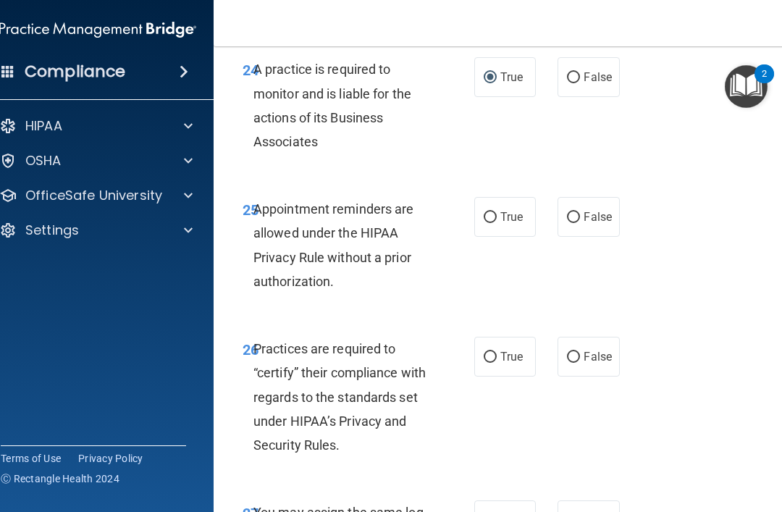
scroll to position [4146, 0]
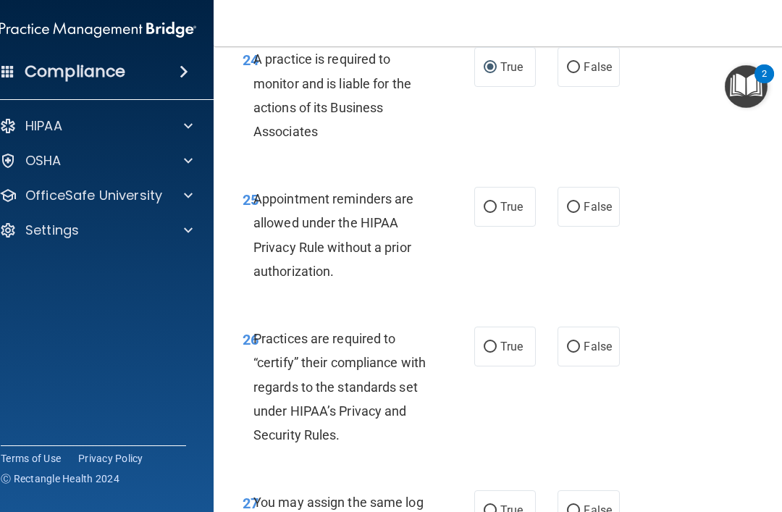
click at [574, 202] on input "False" at bounding box center [573, 207] width 13 height 11
radio input "true"
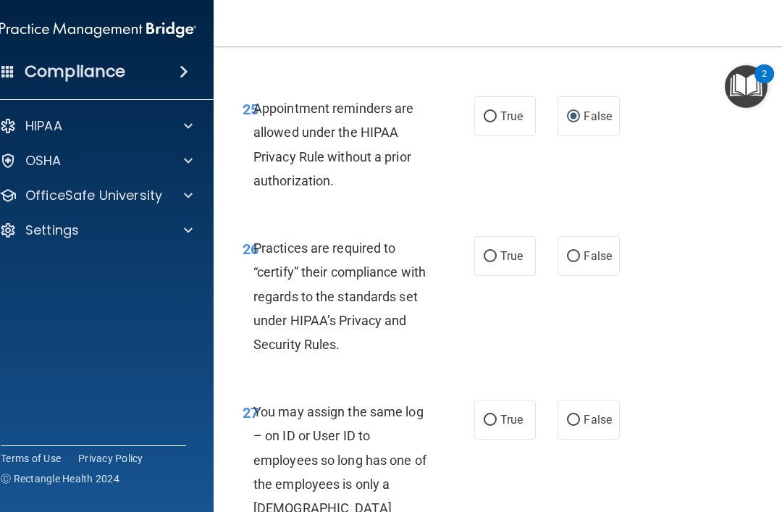
scroll to position [4239, 0]
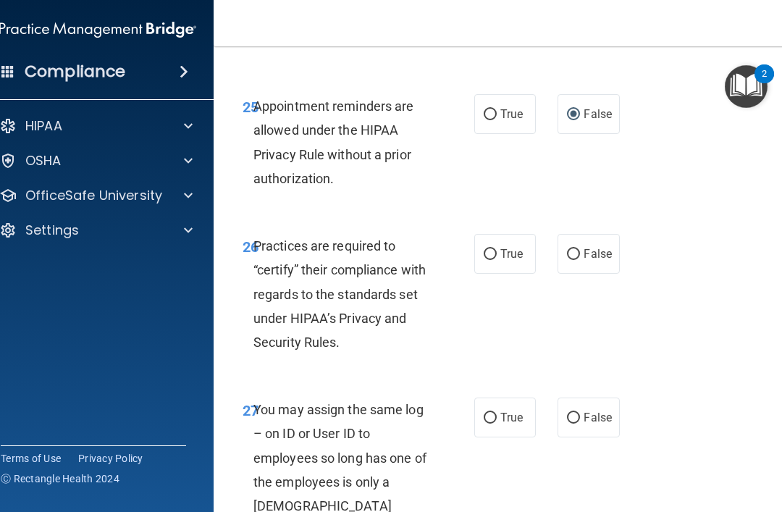
click at [480, 238] on label "True" at bounding box center [505, 254] width 62 height 40
click at [484, 249] on input "True" at bounding box center [490, 254] width 13 height 11
radio input "true"
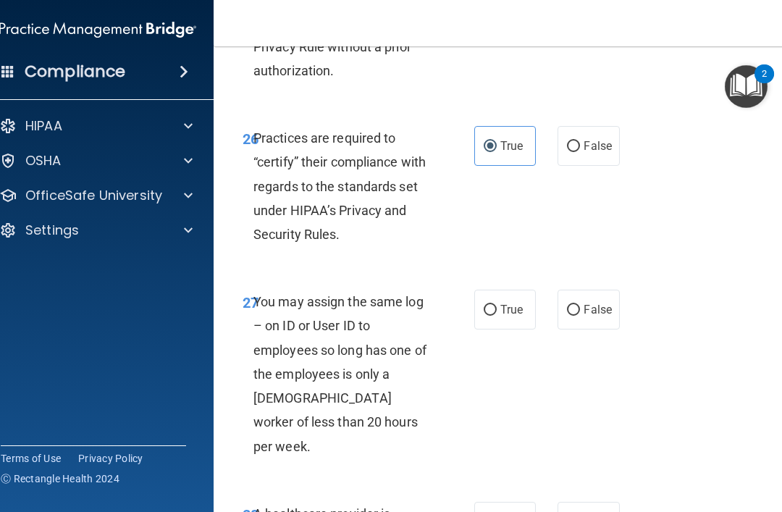
scroll to position [4353, 0]
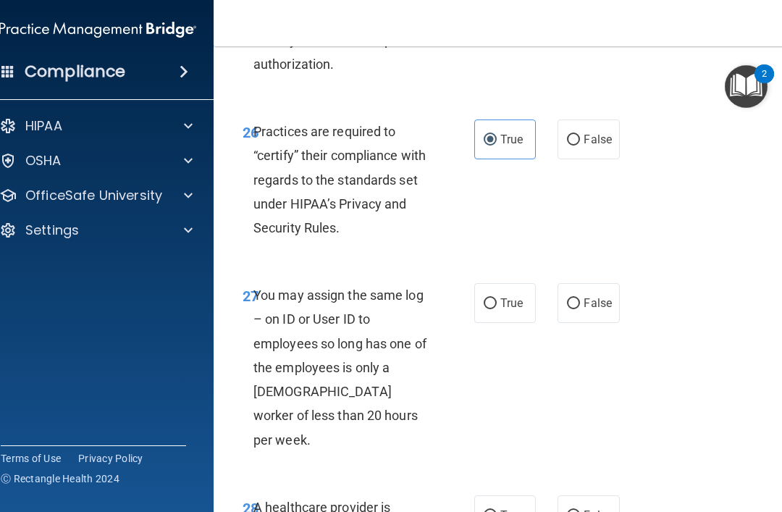
click at [567, 298] on input "False" at bounding box center [573, 303] width 13 height 11
radio input "true"
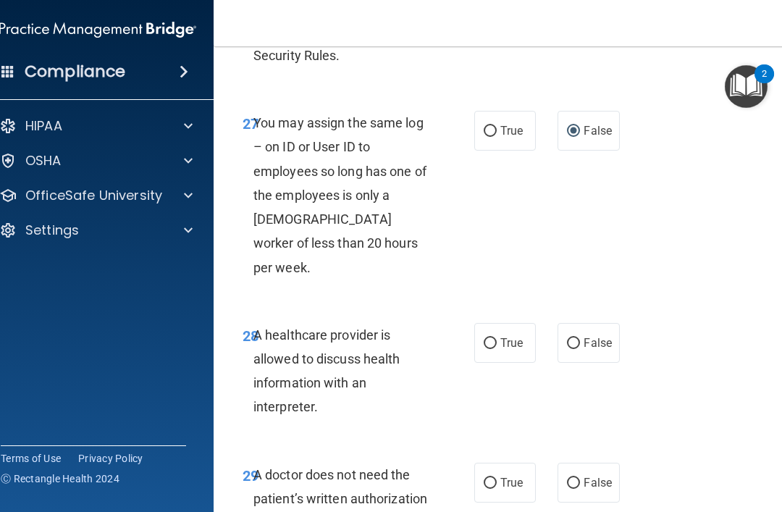
scroll to position [4533, 0]
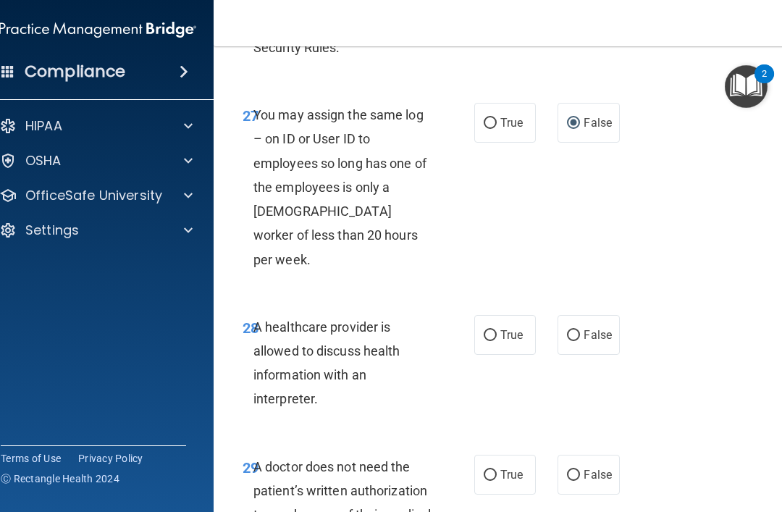
click at [477, 315] on label "True" at bounding box center [505, 335] width 62 height 40
click at [484, 330] on input "True" at bounding box center [490, 335] width 13 height 11
radio input "true"
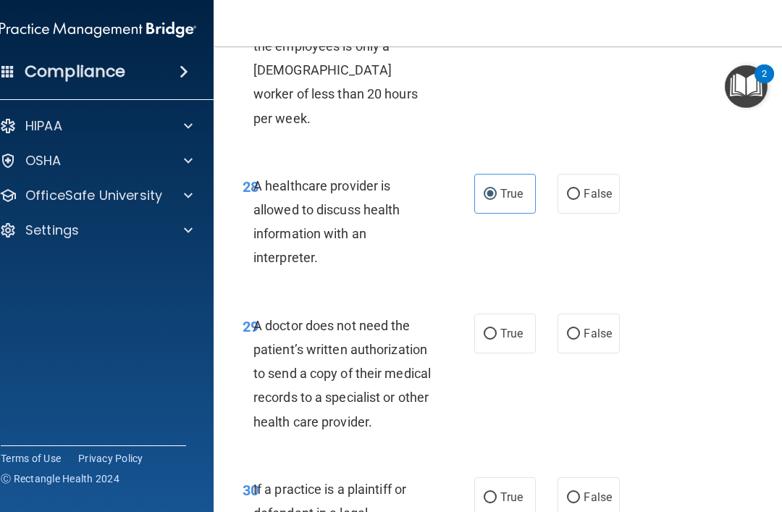
scroll to position [4676, 0]
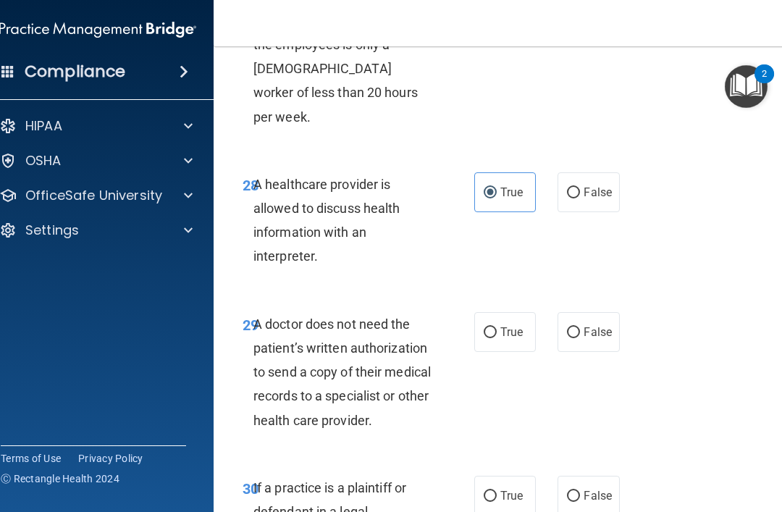
click at [568, 327] on input "False" at bounding box center [573, 332] width 13 height 11
radio input "true"
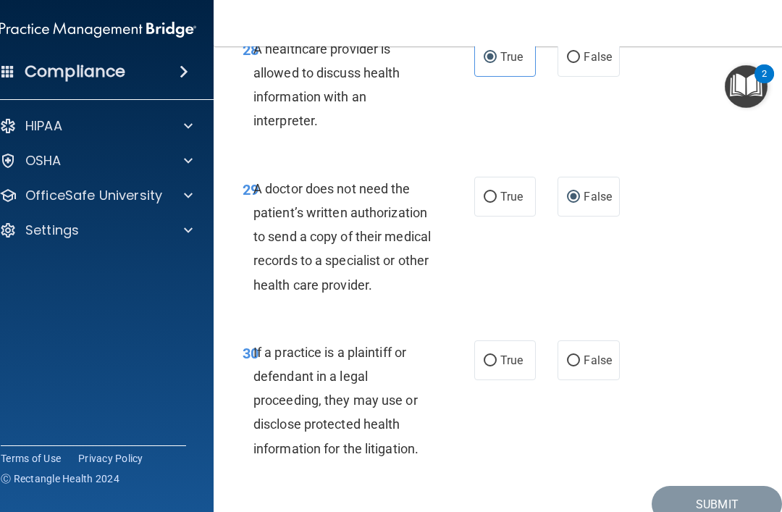
scroll to position [4812, 0]
click at [484, 355] on input "True" at bounding box center [490, 360] width 13 height 11
radio input "true"
click at [714, 485] on button "Submit" at bounding box center [717, 503] width 130 height 37
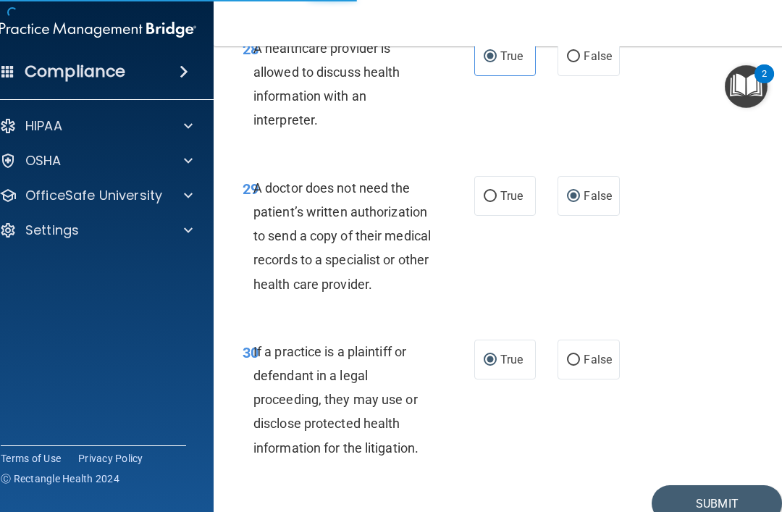
click at [727, 485] on button "Submit" at bounding box center [717, 503] width 130 height 37
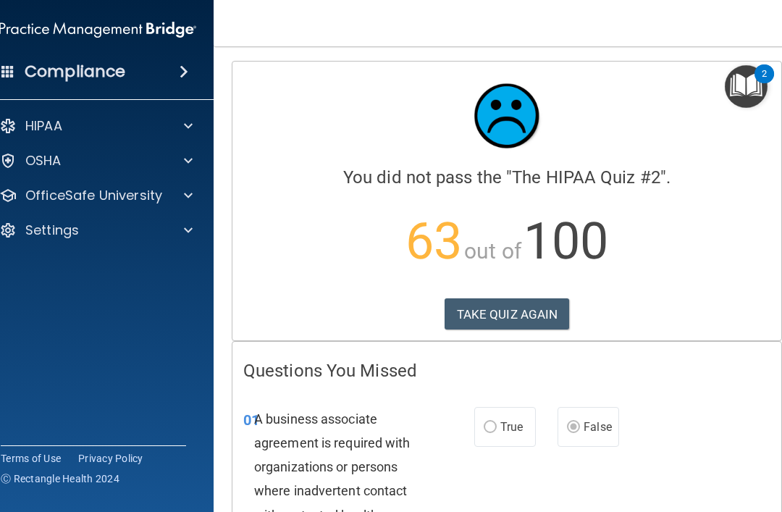
click at [50, 159] on p "OSHA" at bounding box center [43, 160] width 36 height 17
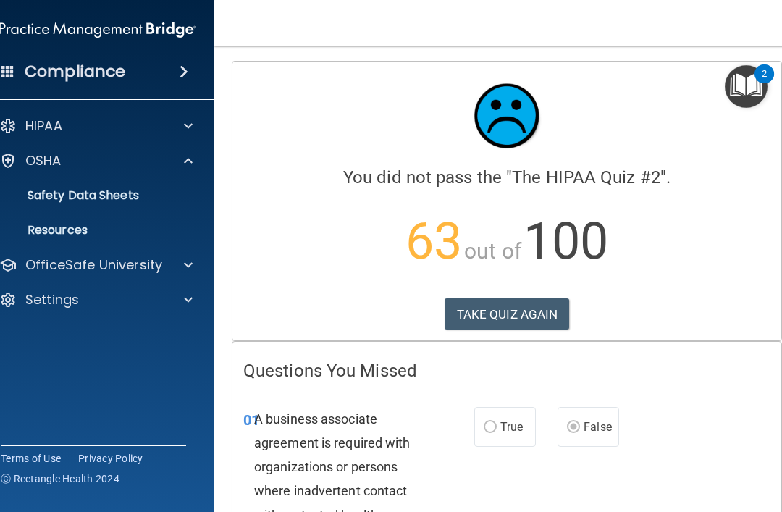
click at [41, 131] on p "HIPAA" at bounding box center [43, 125] width 37 height 17
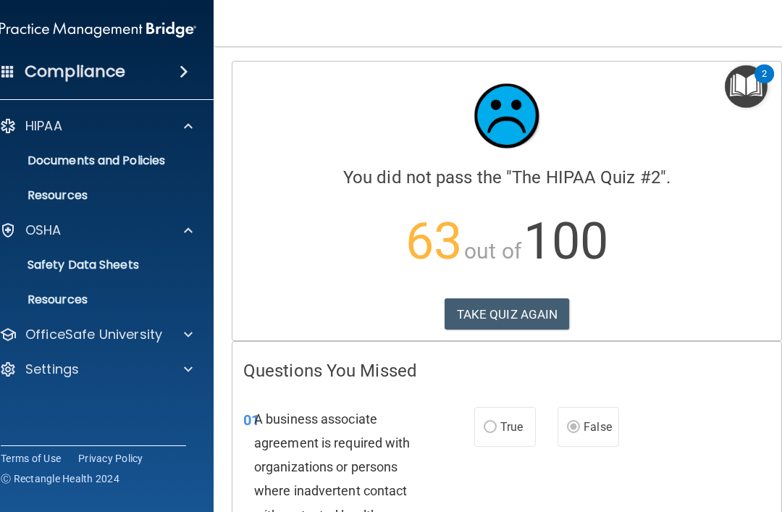
click at [109, 341] on p "OfficeSafe University" at bounding box center [93, 334] width 137 height 17
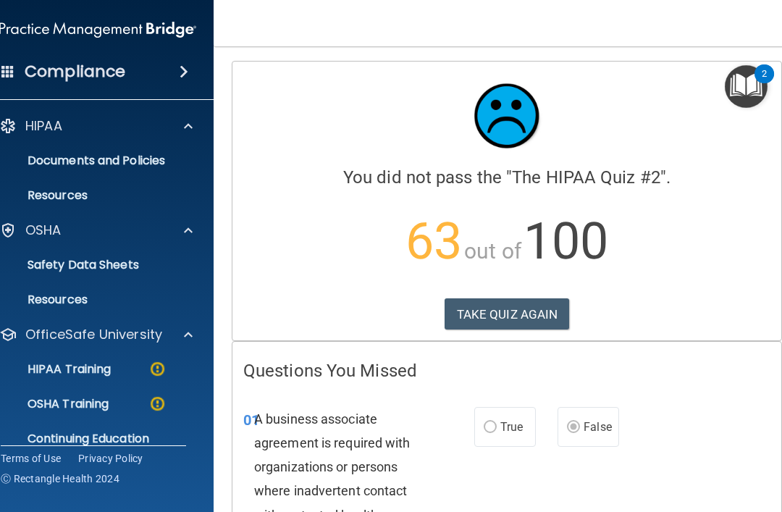
click at [77, 374] on p "HIPAA Training" at bounding box center [50, 369] width 119 height 14
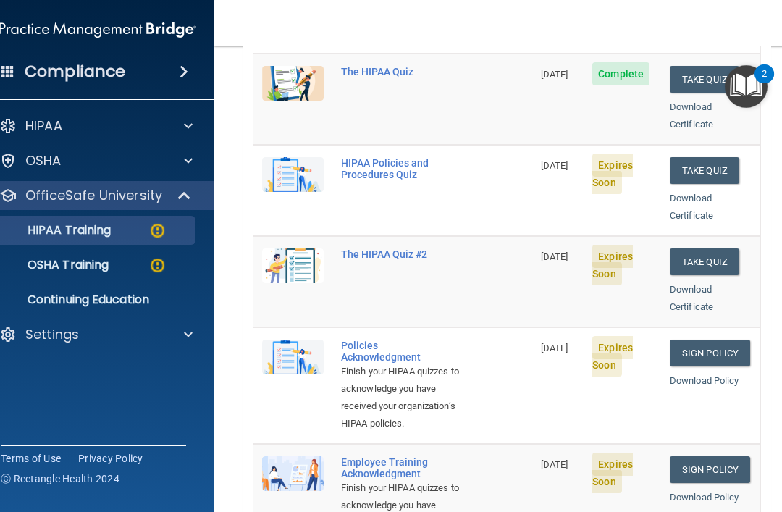
scroll to position [221, 0]
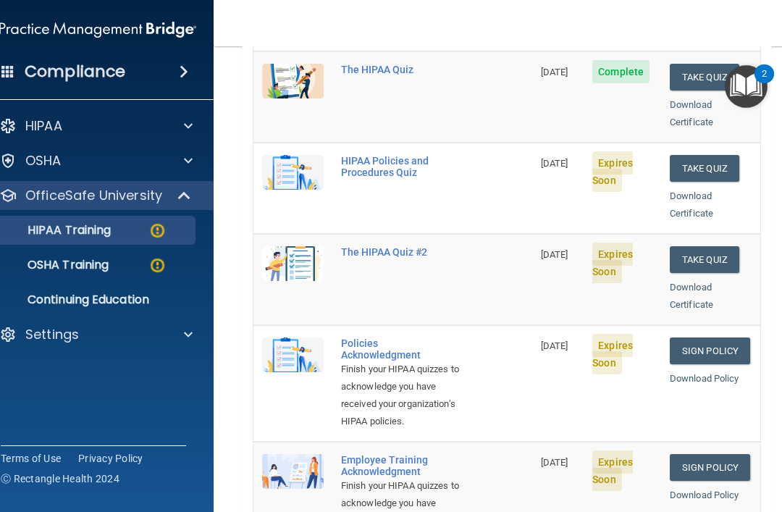
click at [713, 337] on link "Sign Policy" at bounding box center [710, 350] width 80 height 27
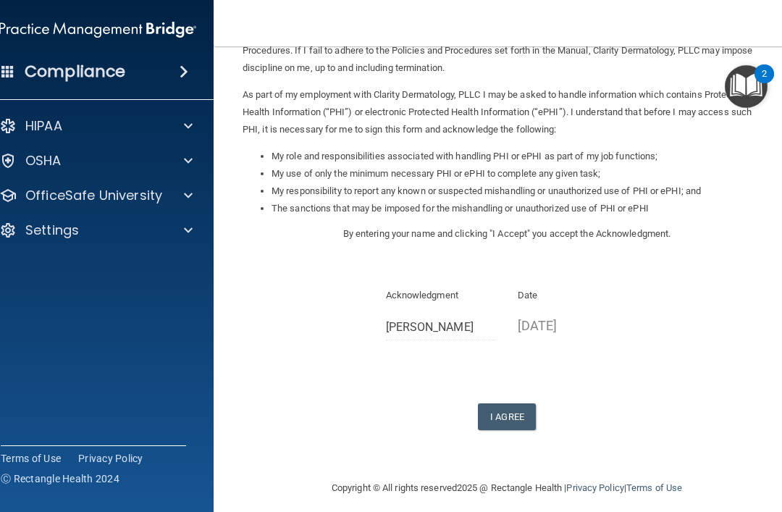
scroll to position [138, 0]
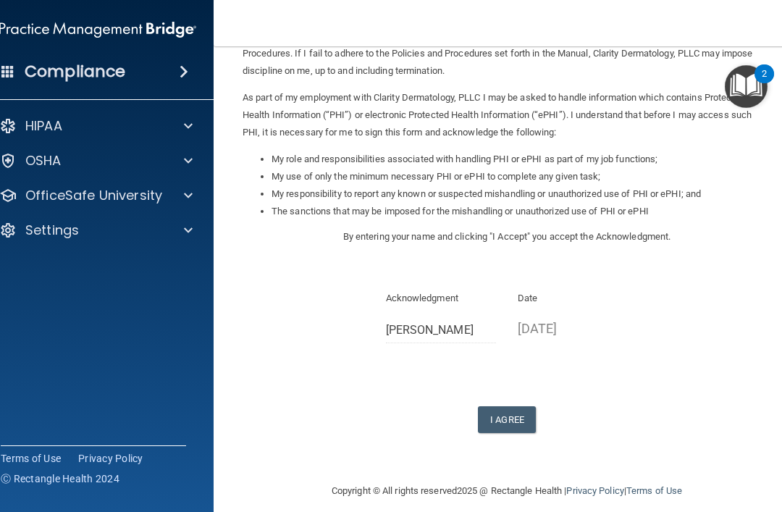
click at [509, 408] on button "I Agree" at bounding box center [507, 419] width 58 height 27
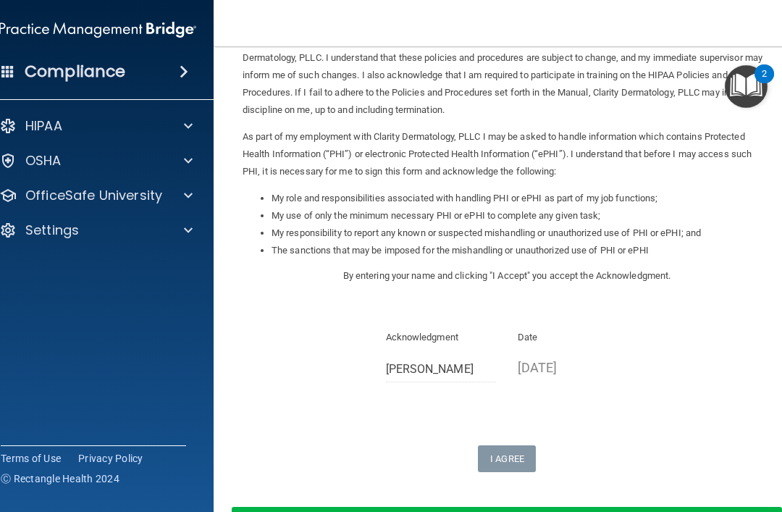
click at [56, 195] on p "OfficeSafe University" at bounding box center [93, 195] width 137 height 17
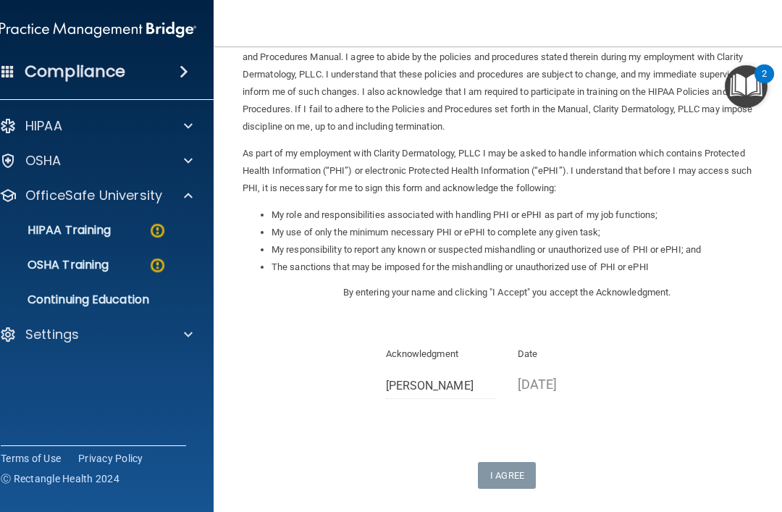
scroll to position [81, 0]
click at [49, 232] on p "HIPAA Training" at bounding box center [50, 230] width 119 height 14
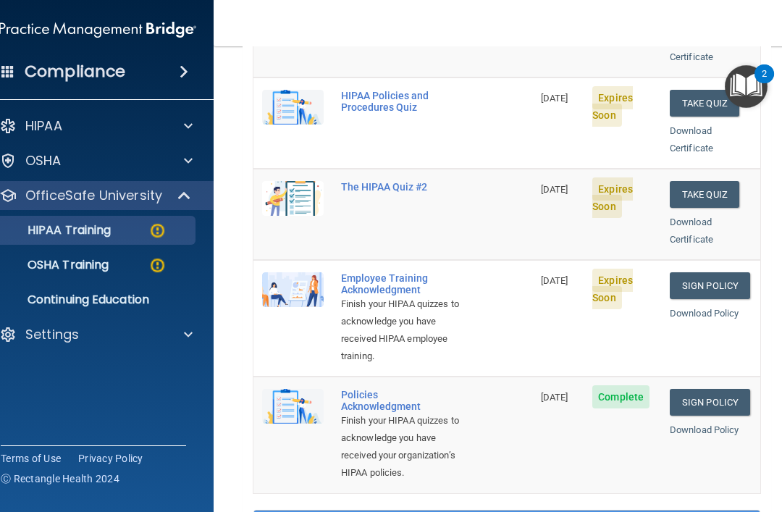
scroll to position [267, 0]
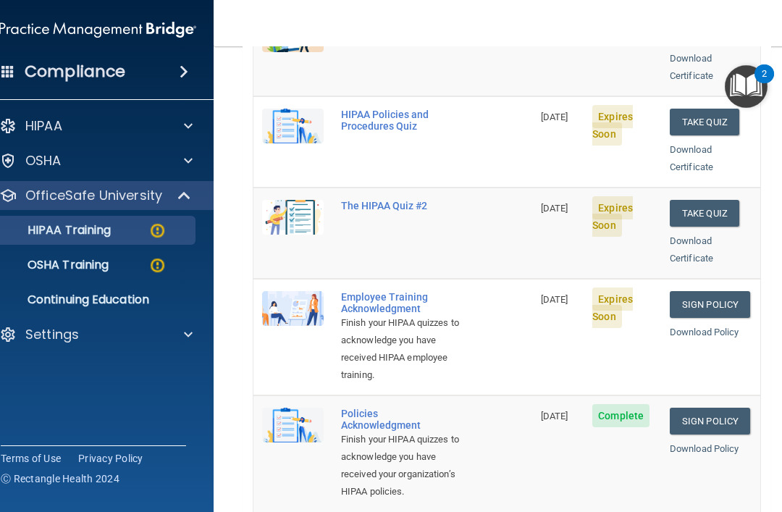
click at [715, 291] on link "Sign Policy" at bounding box center [710, 304] width 80 height 27
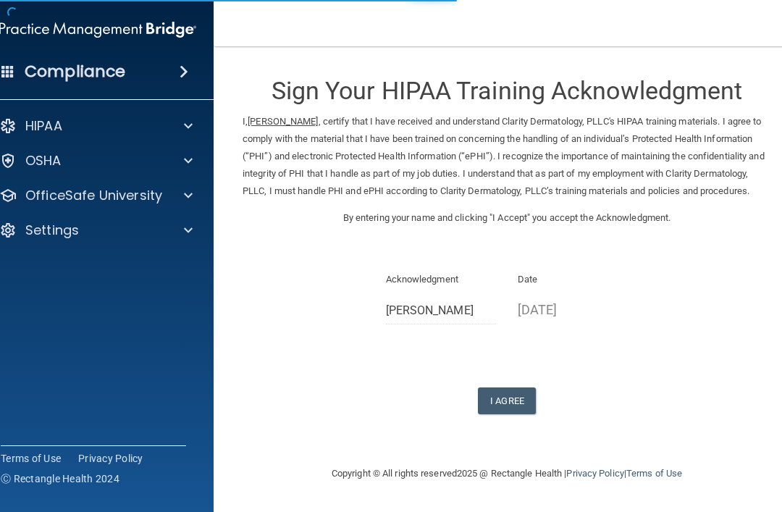
click at [512, 409] on button "I Agree" at bounding box center [507, 400] width 58 height 27
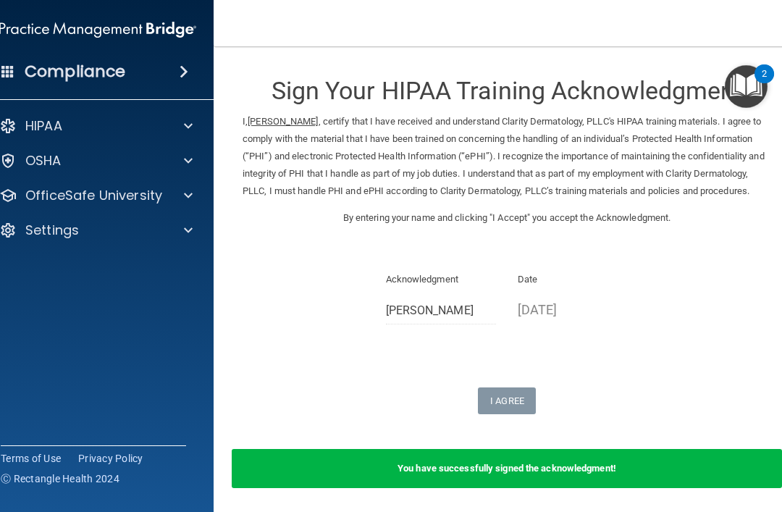
click at [111, 196] on p "OfficeSafe University" at bounding box center [93, 195] width 137 height 17
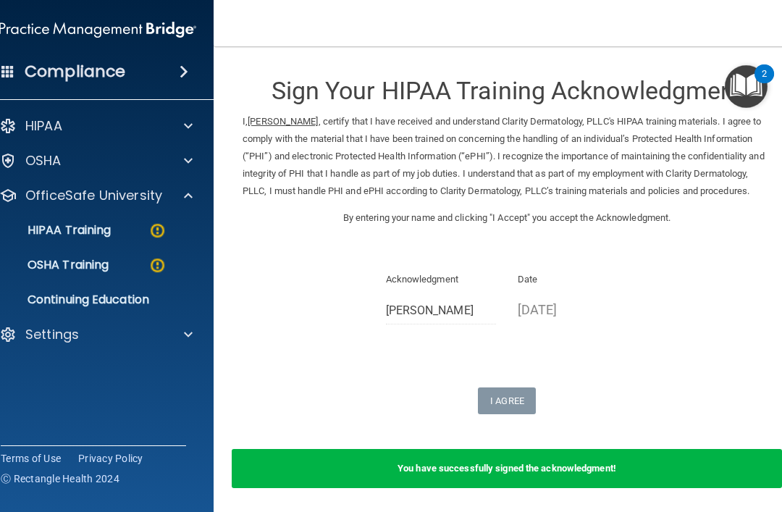
click at [91, 230] on p "HIPAA Training" at bounding box center [50, 230] width 119 height 14
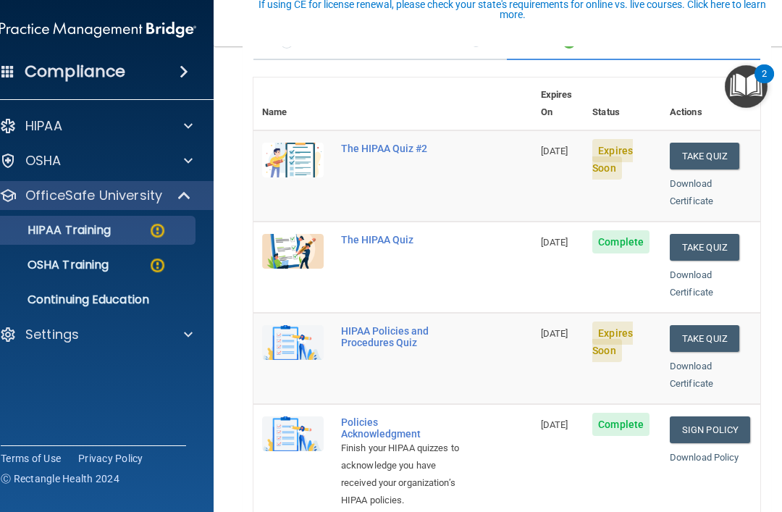
scroll to position [139, 0]
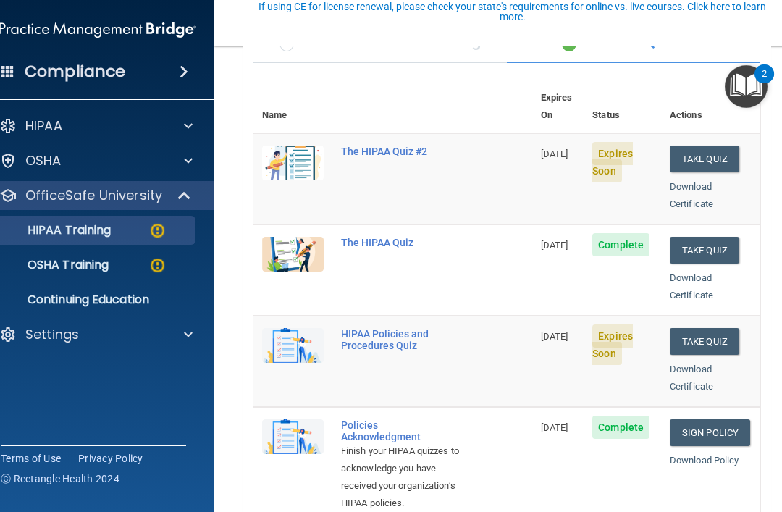
click at [713, 328] on button "Take Quiz" at bounding box center [705, 341] width 70 height 27
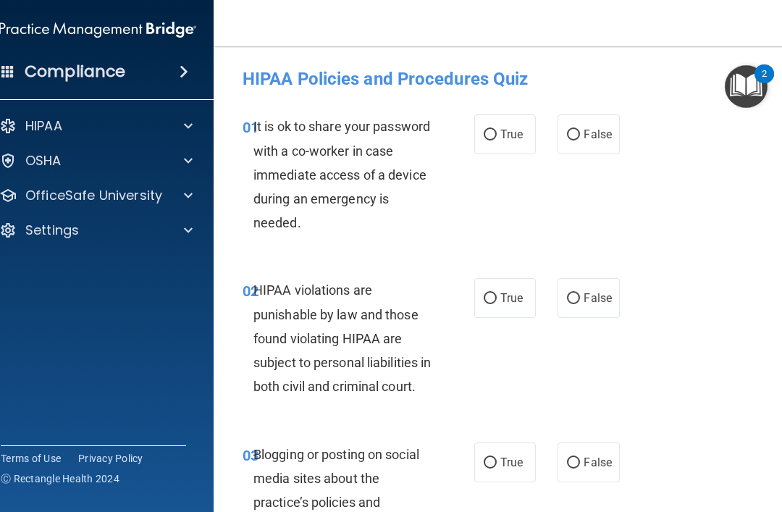
click at [576, 135] on input "False" at bounding box center [573, 135] width 13 height 11
radio input "true"
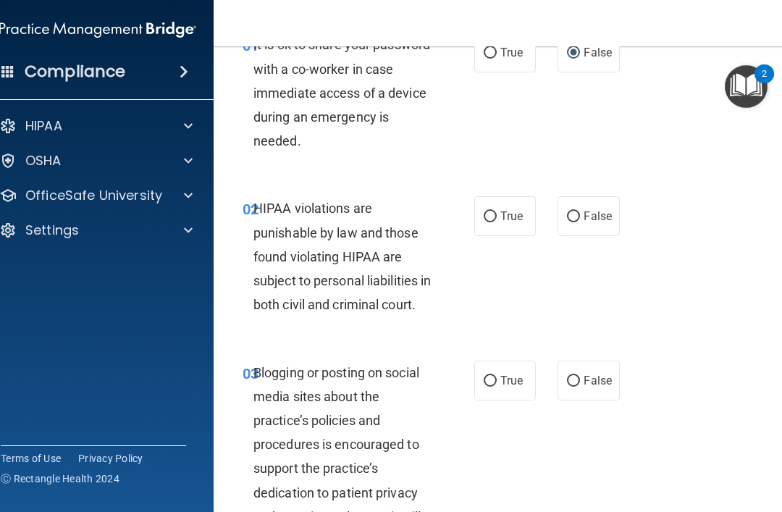
scroll to position [85, 0]
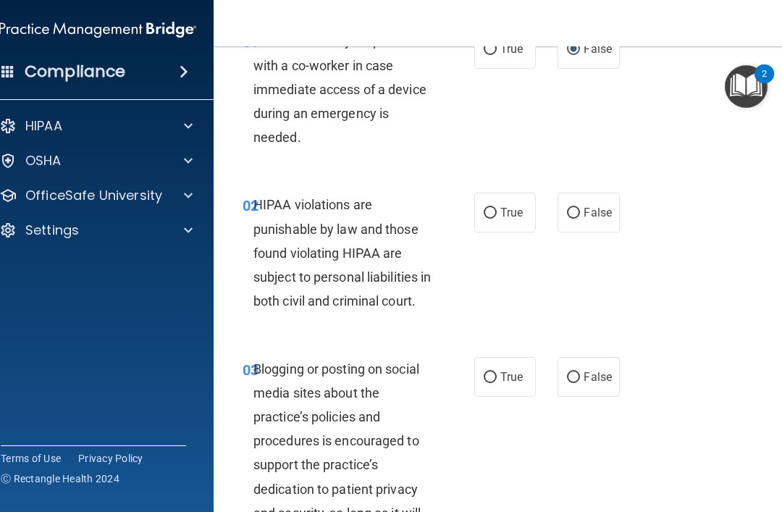
click at [571, 217] on input "False" at bounding box center [573, 213] width 13 height 11
radio input "true"
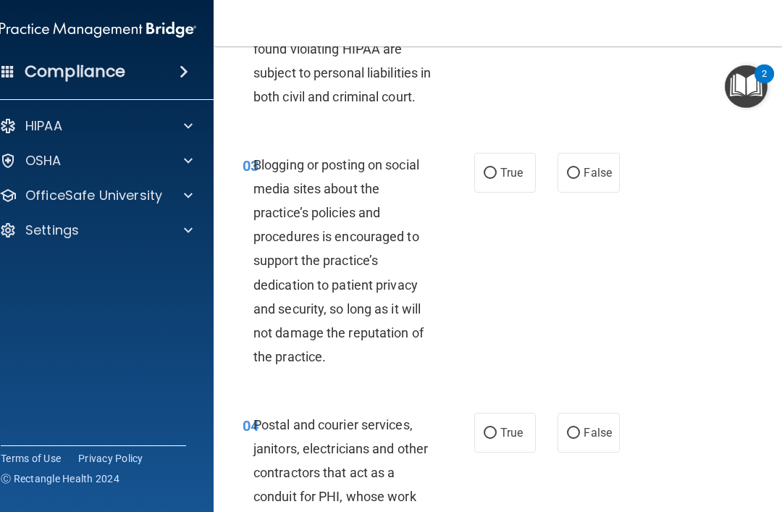
scroll to position [312, 0]
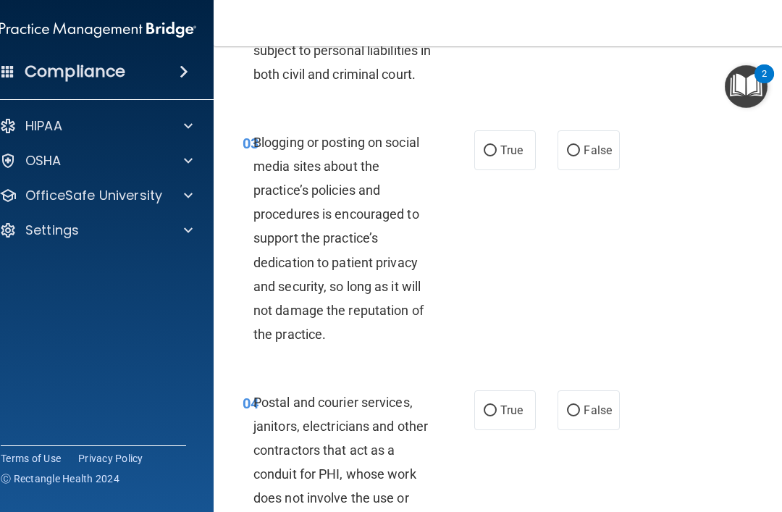
click at [589, 158] on label "False" at bounding box center [589, 150] width 62 height 40
click at [580, 156] on input "False" at bounding box center [573, 151] width 13 height 11
radio input "true"
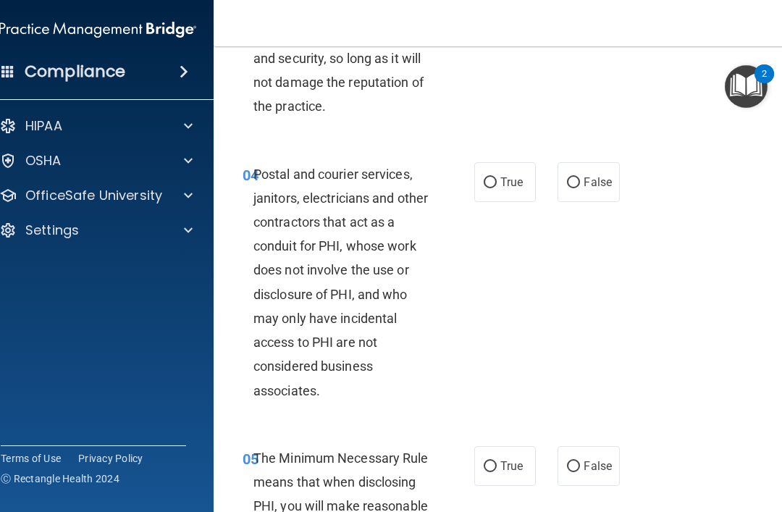
scroll to position [535, 0]
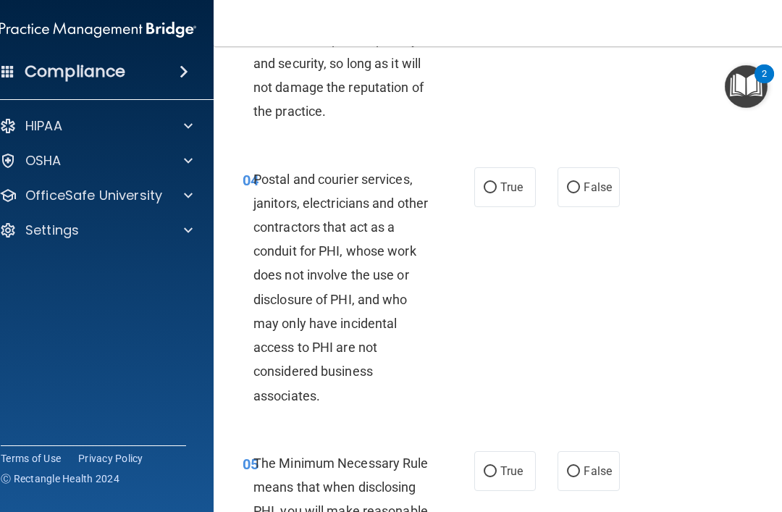
click at [479, 198] on label "True" at bounding box center [505, 187] width 62 height 40
click at [484, 193] on input "True" at bounding box center [490, 187] width 13 height 11
radio input "true"
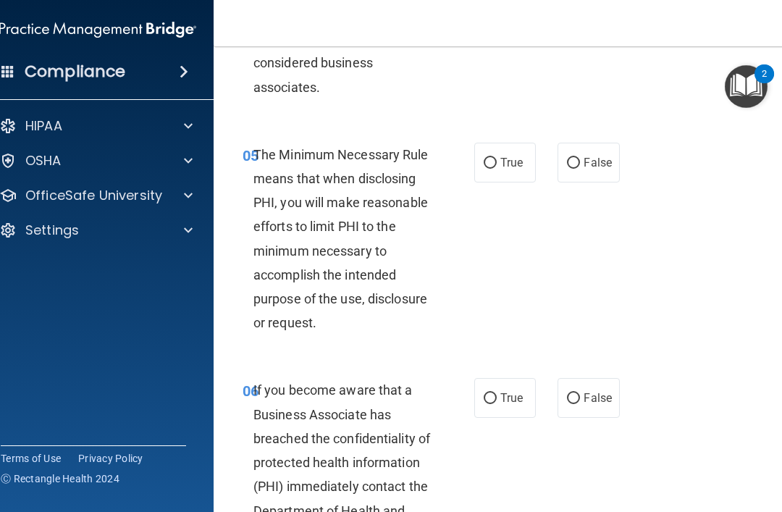
scroll to position [848, 0]
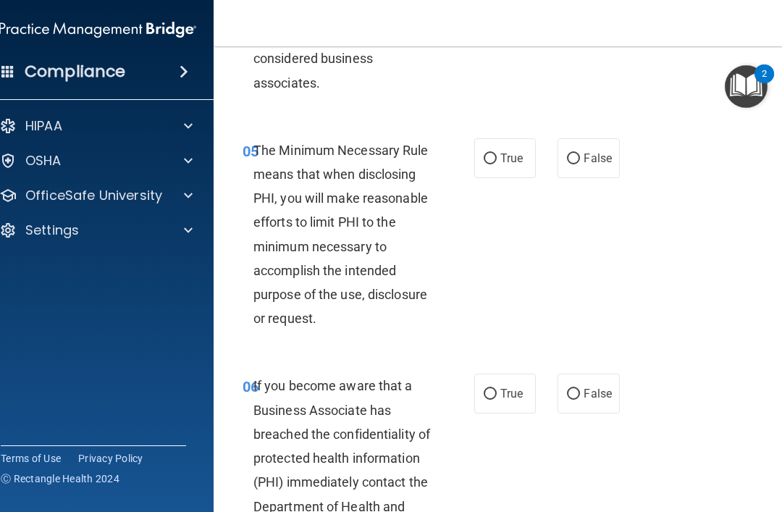
click at [504, 165] on span "True" at bounding box center [511, 158] width 22 height 14
click at [497, 164] on input "True" at bounding box center [490, 159] width 13 height 11
radio input "true"
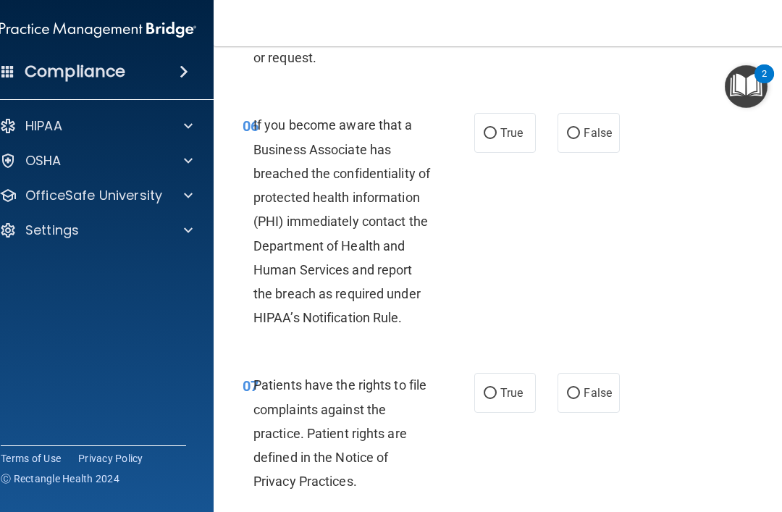
scroll to position [1115, 0]
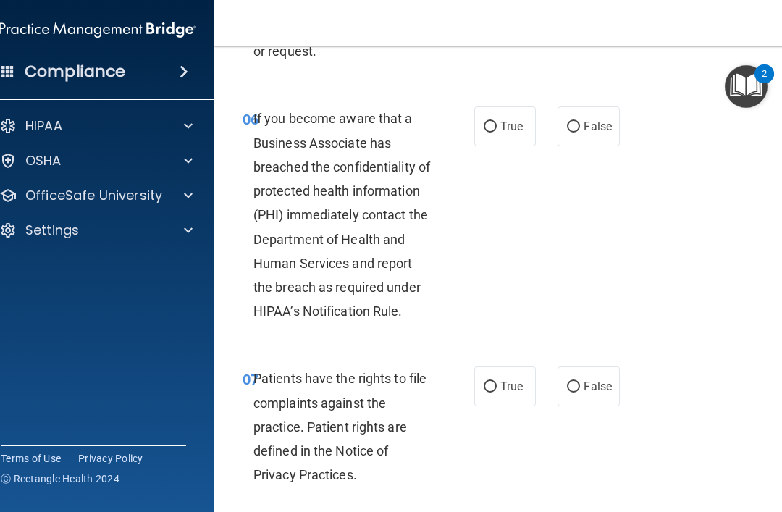
click at [493, 133] on input "True" at bounding box center [490, 127] width 13 height 11
radio input "true"
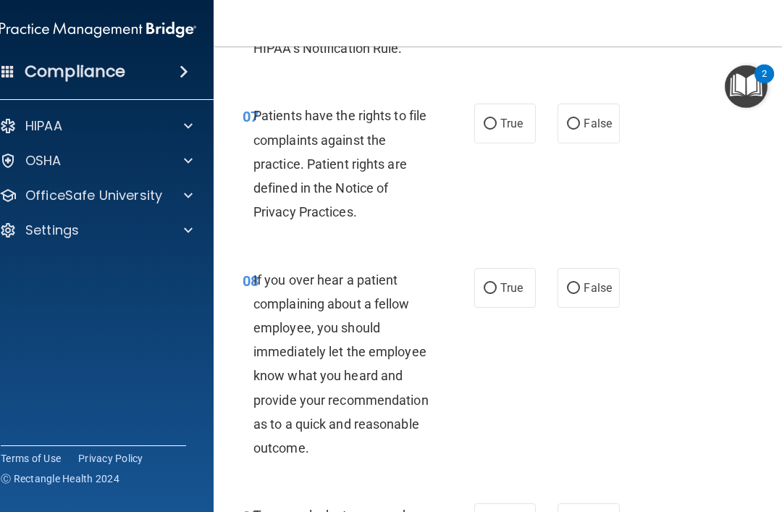
scroll to position [1380, 0]
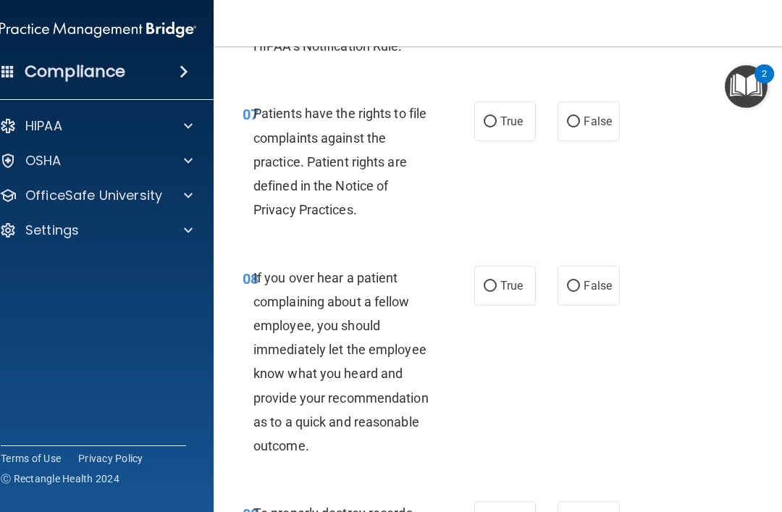
click at [489, 127] on input "True" at bounding box center [490, 122] width 13 height 11
radio input "true"
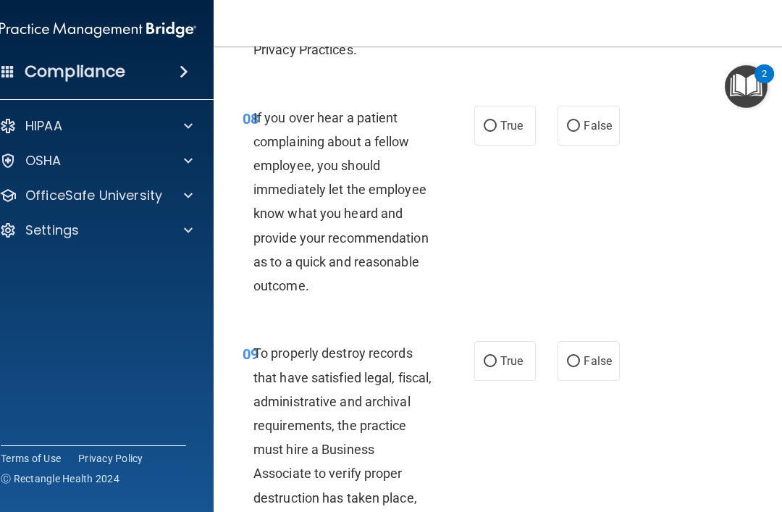
scroll to position [1598, 0]
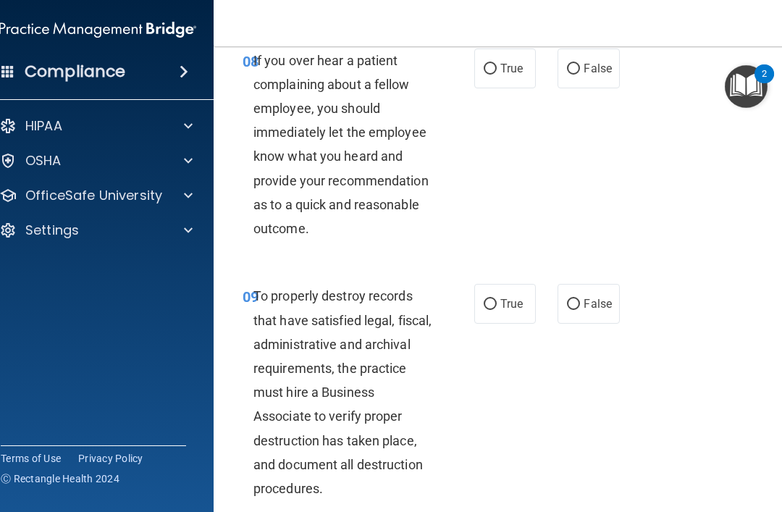
click at [490, 75] on input "True" at bounding box center [490, 69] width 13 height 11
radio input "true"
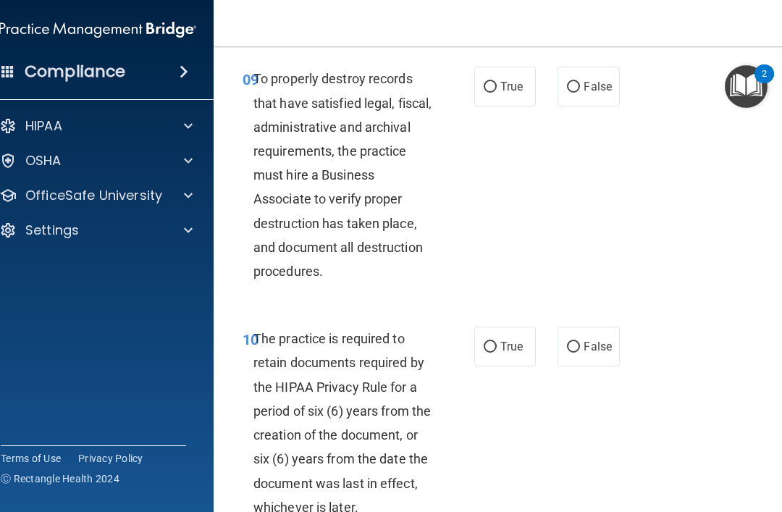
scroll to position [1814, 0]
click at [492, 93] on input "True" at bounding box center [490, 88] width 13 height 11
radio input "true"
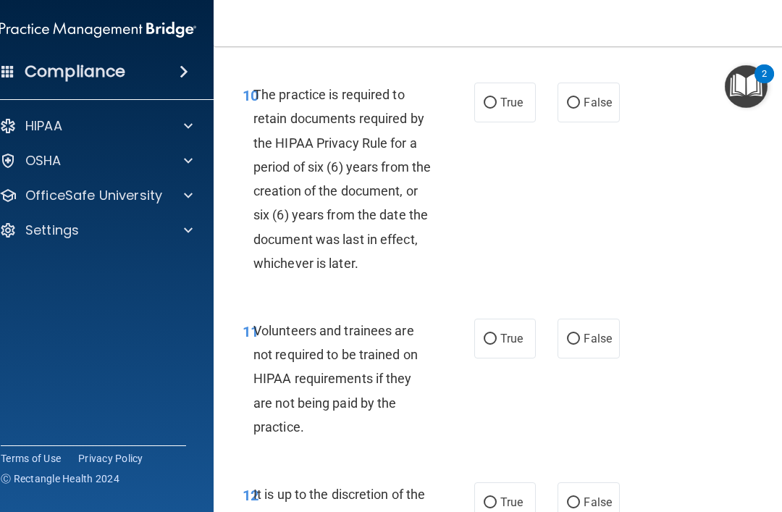
scroll to position [2066, 0]
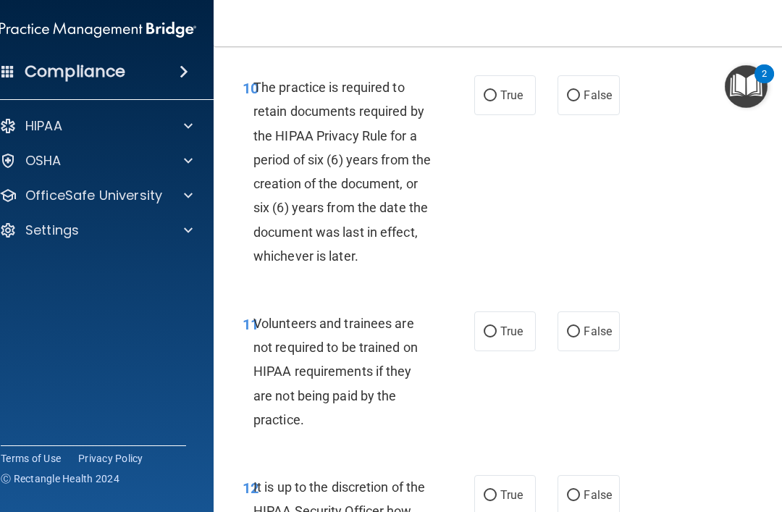
click at [490, 101] on input "True" at bounding box center [490, 96] width 13 height 11
radio input "true"
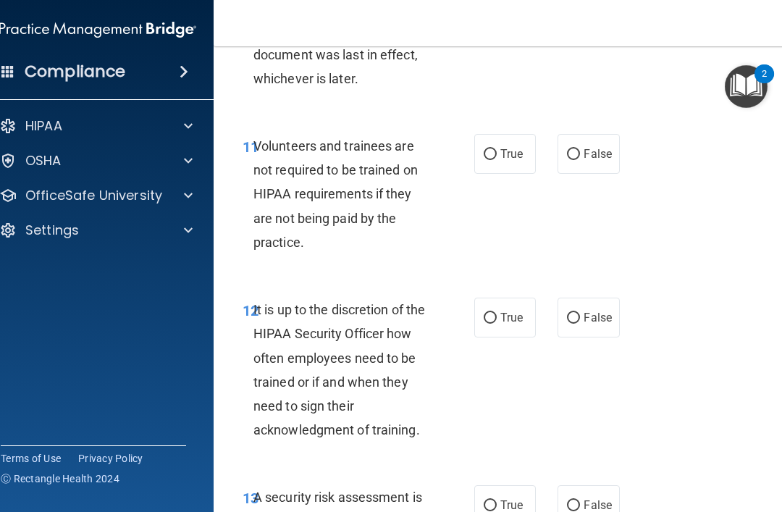
scroll to position [2243, 0]
click at [574, 161] on input "False" at bounding box center [573, 155] width 13 height 11
radio input "true"
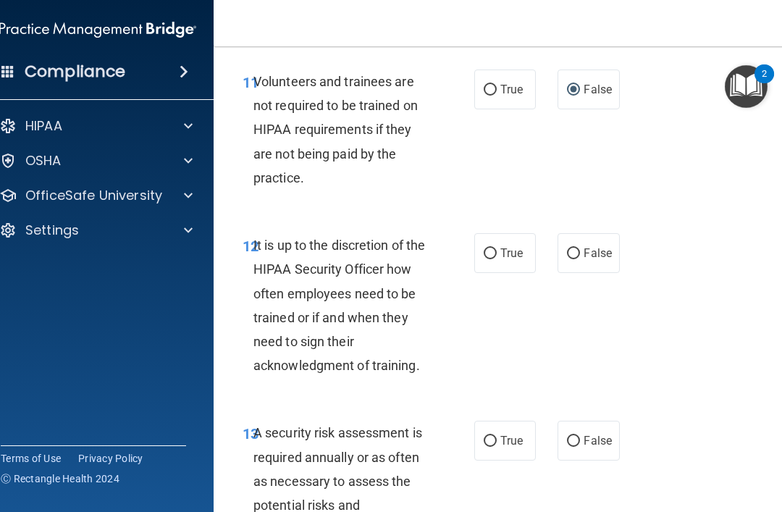
scroll to position [2333, 0]
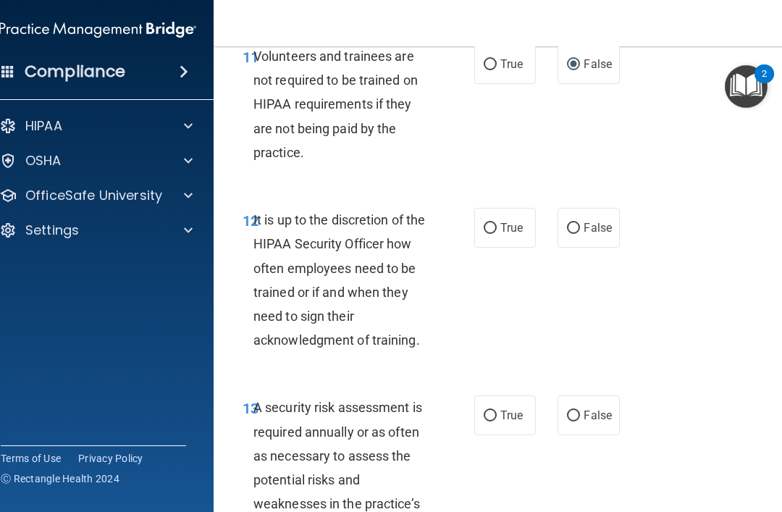
click at [575, 232] on input "False" at bounding box center [573, 228] width 13 height 11
radio input "true"
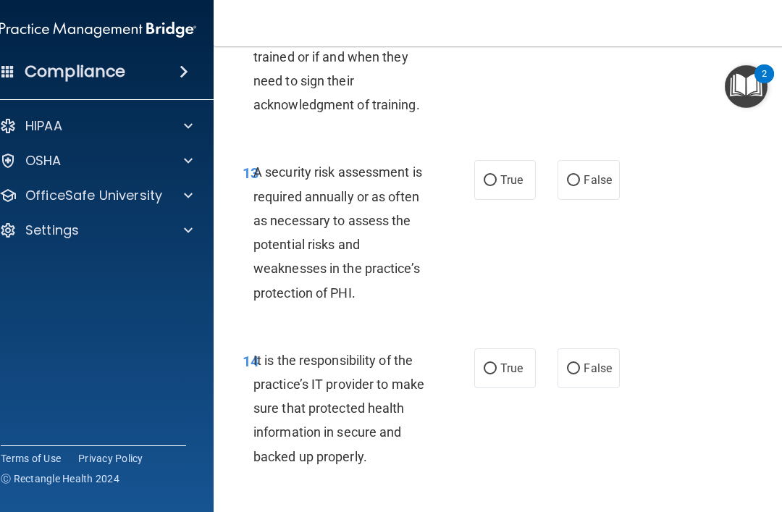
scroll to position [2577, 0]
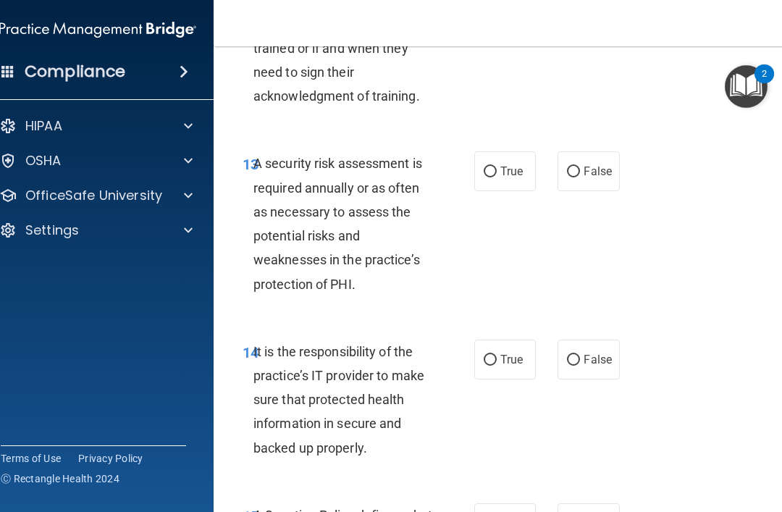
click at [489, 175] on input "True" at bounding box center [490, 172] width 13 height 11
radio input "true"
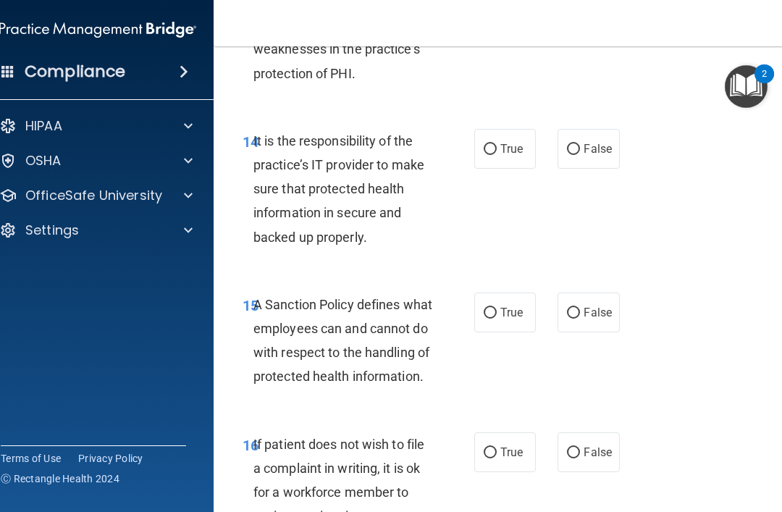
scroll to position [2797, 0]
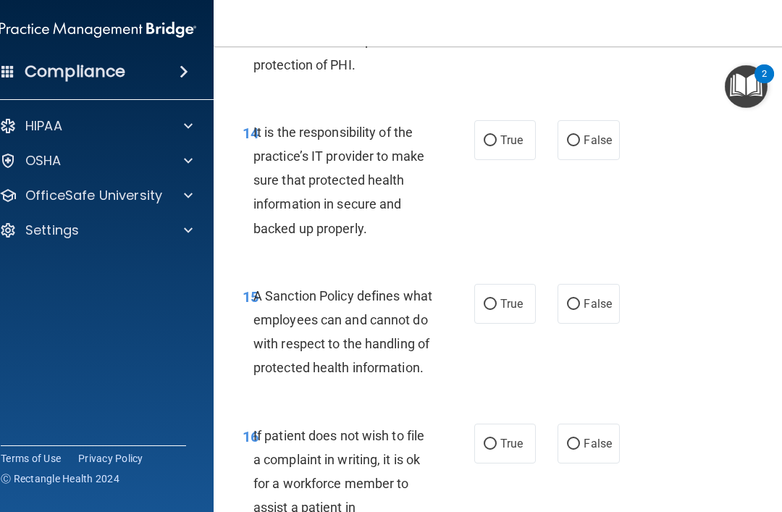
click at [494, 146] on input "True" at bounding box center [490, 140] width 13 height 11
radio input "true"
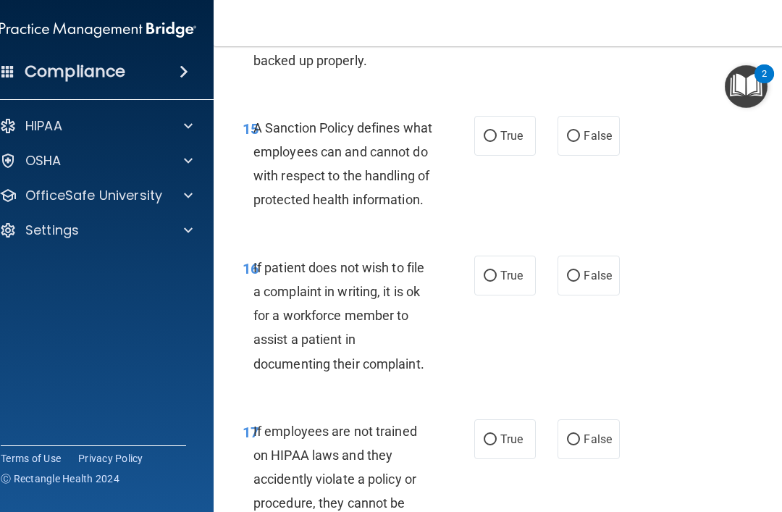
scroll to position [2997, 0]
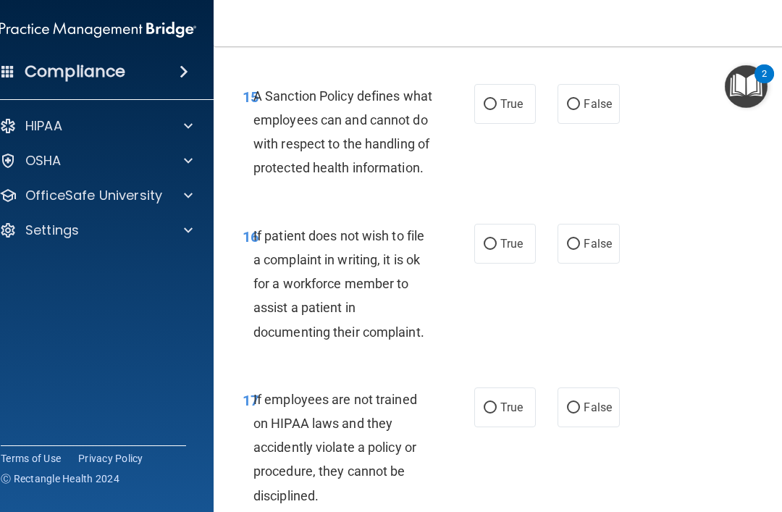
click at [487, 110] on input "True" at bounding box center [490, 104] width 13 height 11
radio input "true"
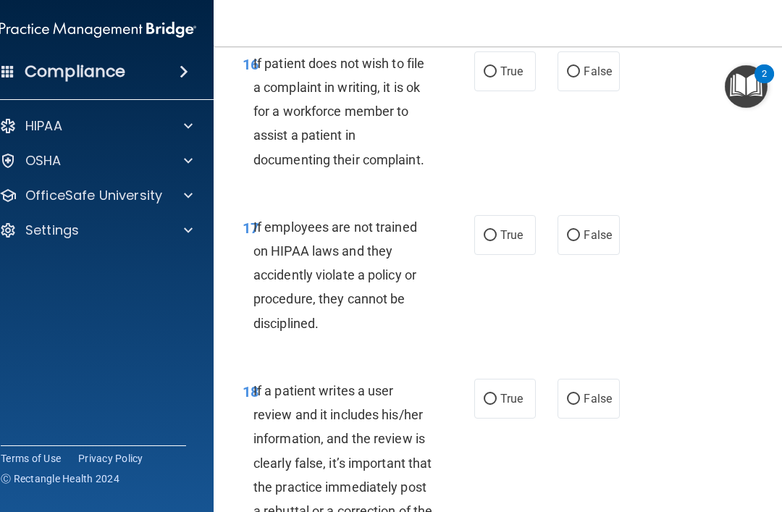
scroll to position [3170, 0]
click at [495, 77] on input "True" at bounding box center [490, 71] width 13 height 11
radio input "true"
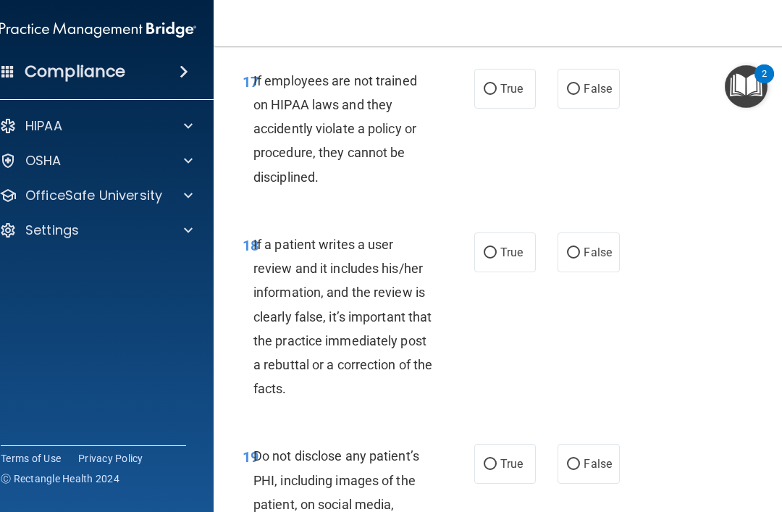
scroll to position [3342, 0]
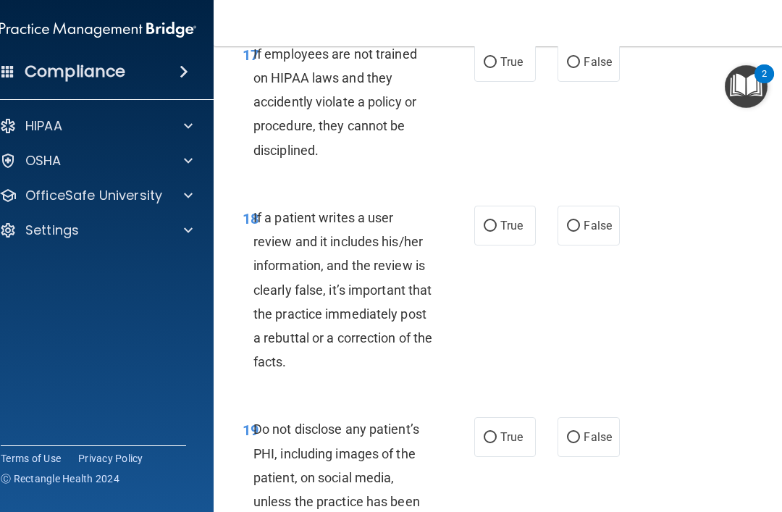
click at [576, 68] on input "False" at bounding box center [573, 62] width 13 height 11
radio input "true"
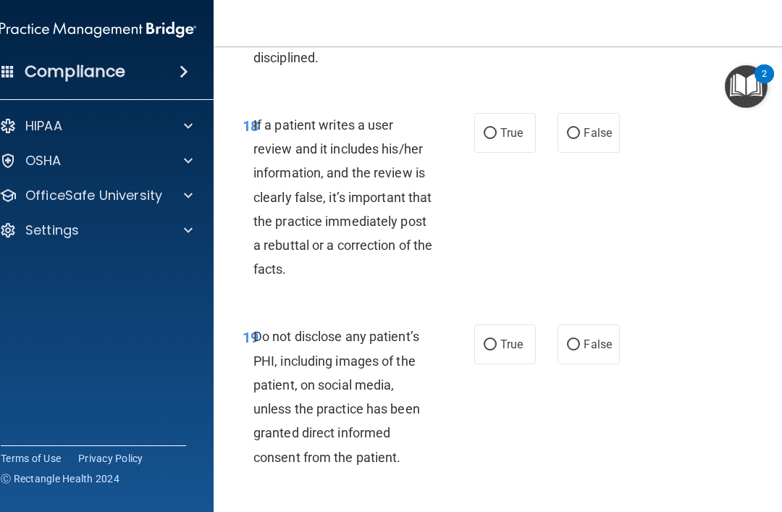
scroll to position [3436, 0]
click at [571, 138] on input "False" at bounding box center [573, 132] width 13 height 11
radio input "true"
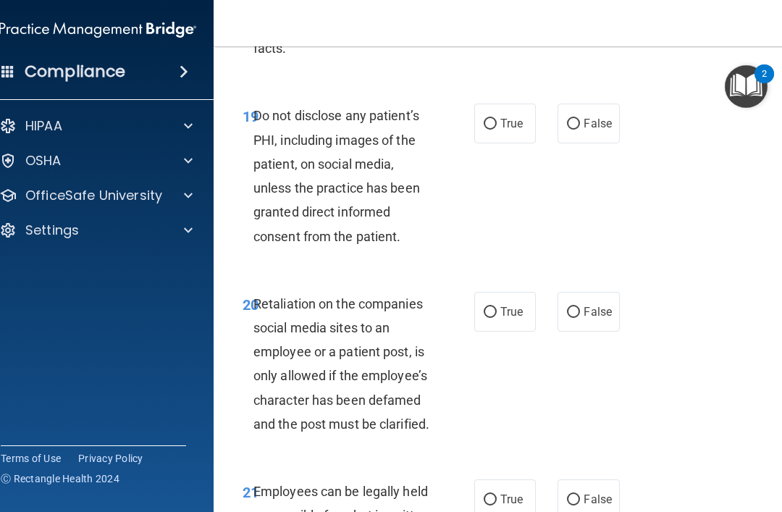
scroll to position [3656, 0]
click at [485, 129] on input "True" at bounding box center [490, 123] width 13 height 11
radio input "true"
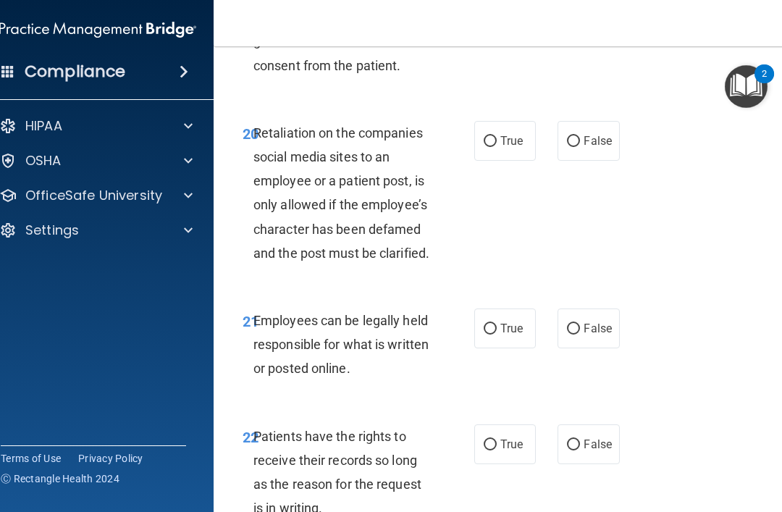
scroll to position [3846, 0]
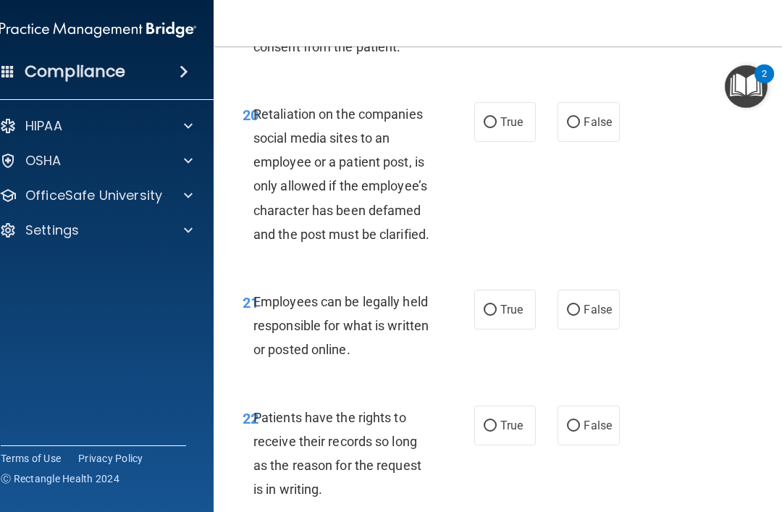
click at [576, 128] on input "False" at bounding box center [573, 122] width 13 height 11
radio input "true"
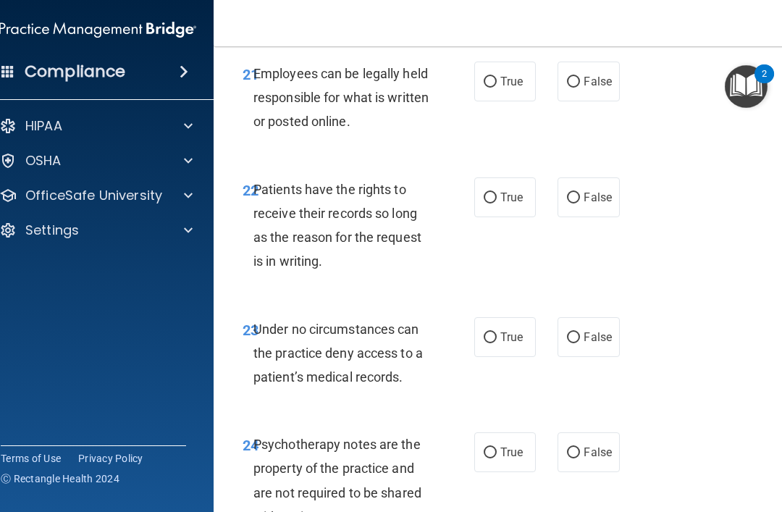
scroll to position [4074, 0]
click at [480, 101] on label "True" at bounding box center [505, 81] width 62 height 40
click at [484, 87] on input "True" at bounding box center [490, 81] width 13 height 11
radio input "true"
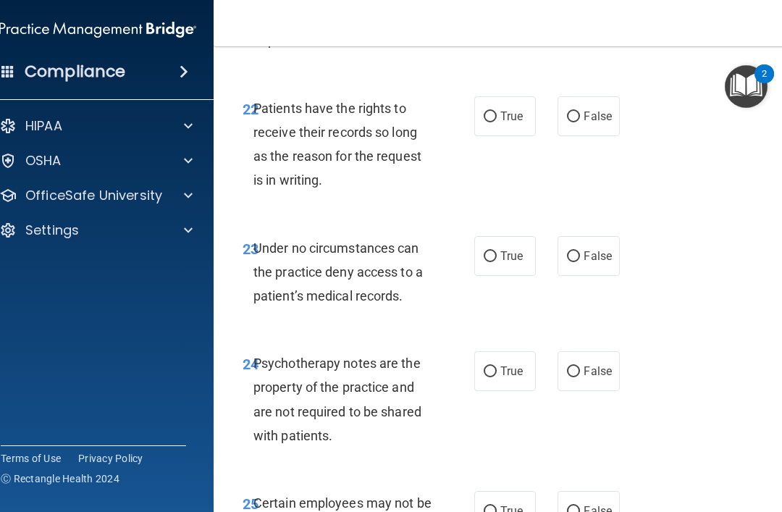
scroll to position [4157, 0]
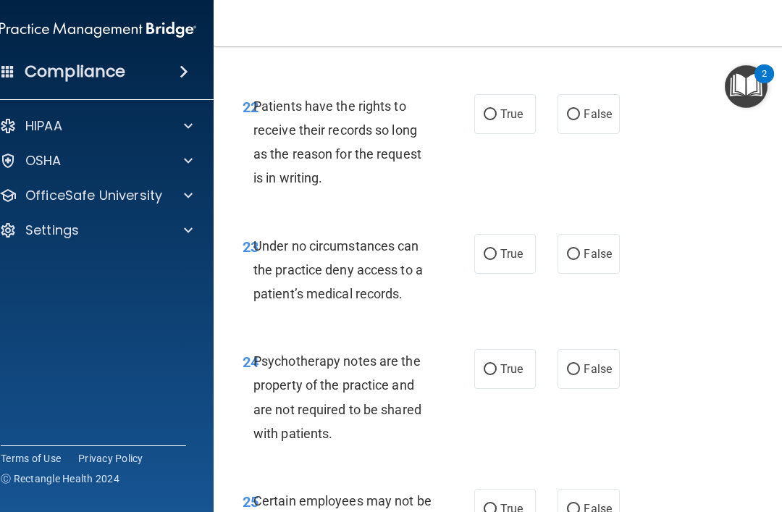
click at [493, 120] on input "True" at bounding box center [490, 114] width 13 height 11
radio input "true"
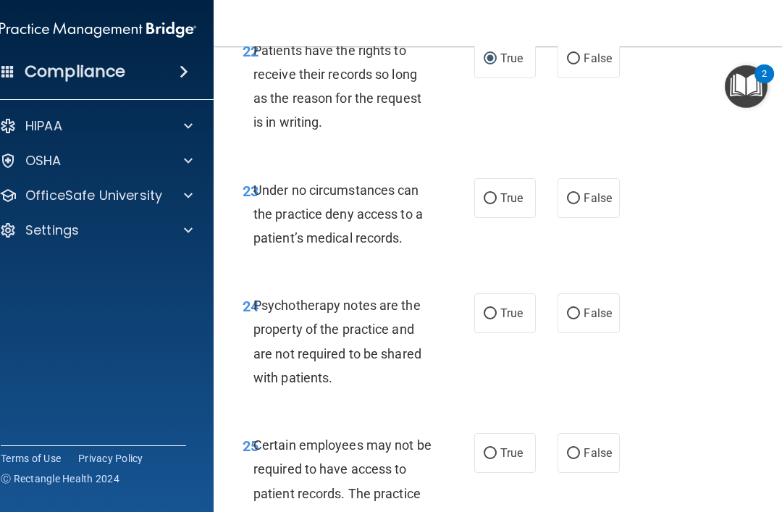
scroll to position [4217, 0]
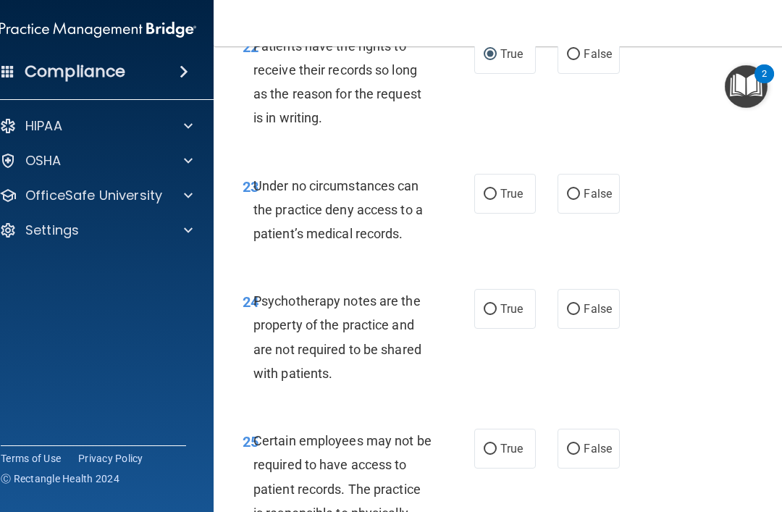
click at [487, 200] on input "True" at bounding box center [490, 194] width 13 height 11
radio input "true"
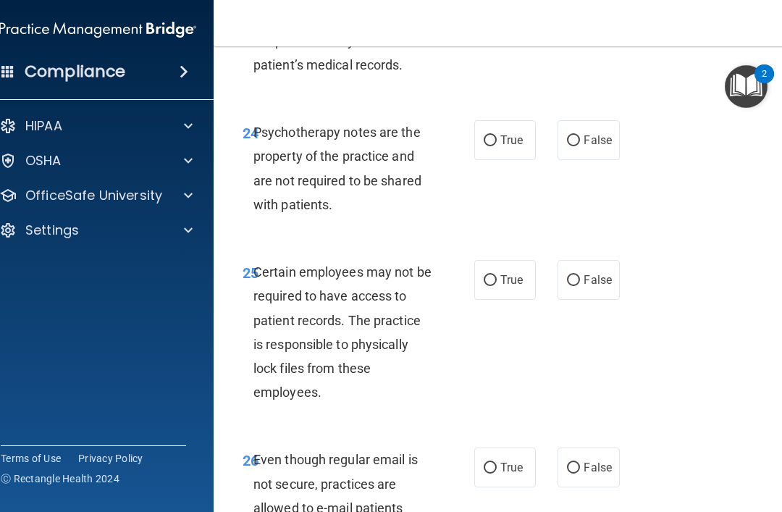
scroll to position [4392, 0]
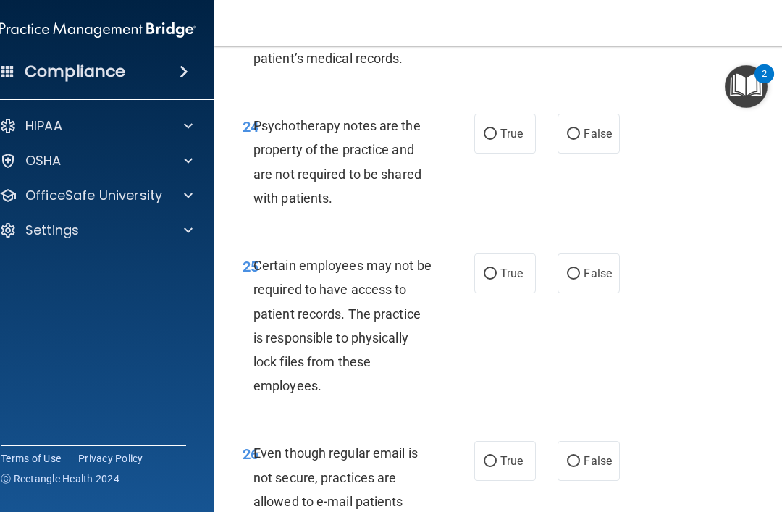
click at [570, 140] on input "False" at bounding box center [573, 134] width 13 height 11
radio input "true"
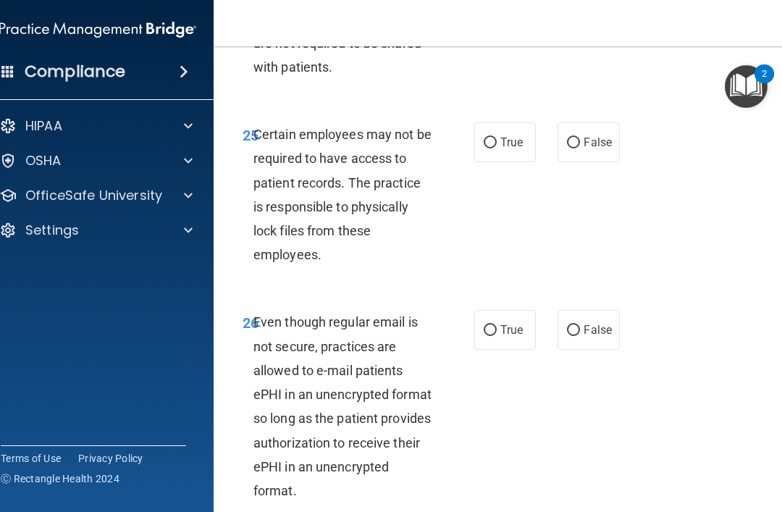
scroll to position [4531, 0]
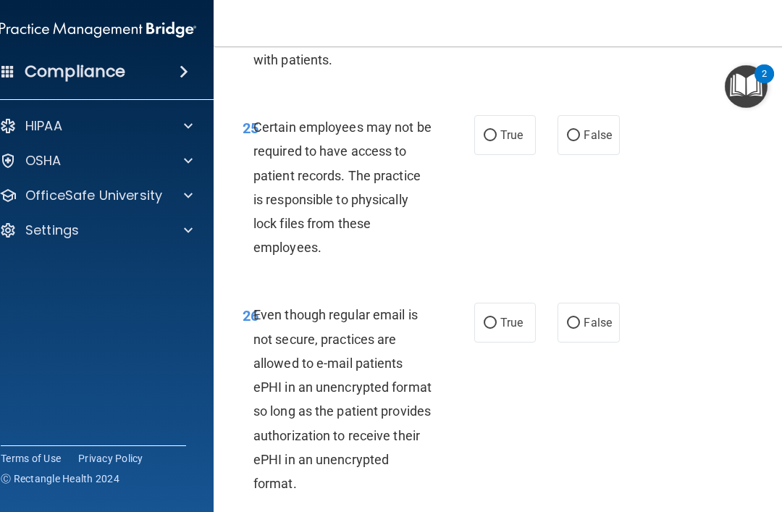
click at [576, 141] on input "False" at bounding box center [573, 135] width 13 height 11
radio input "true"
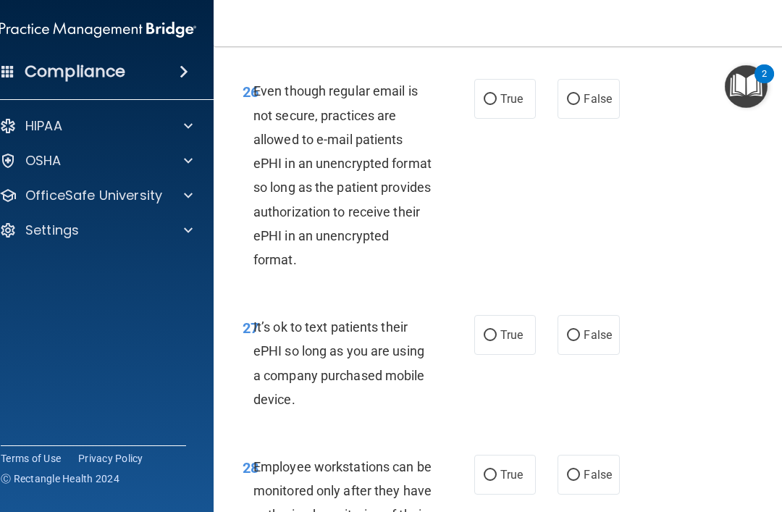
scroll to position [4755, 0]
click at [486, 104] on input "True" at bounding box center [490, 98] width 13 height 11
radio input "true"
click at [574, 104] on input "False" at bounding box center [573, 98] width 13 height 11
radio input "true"
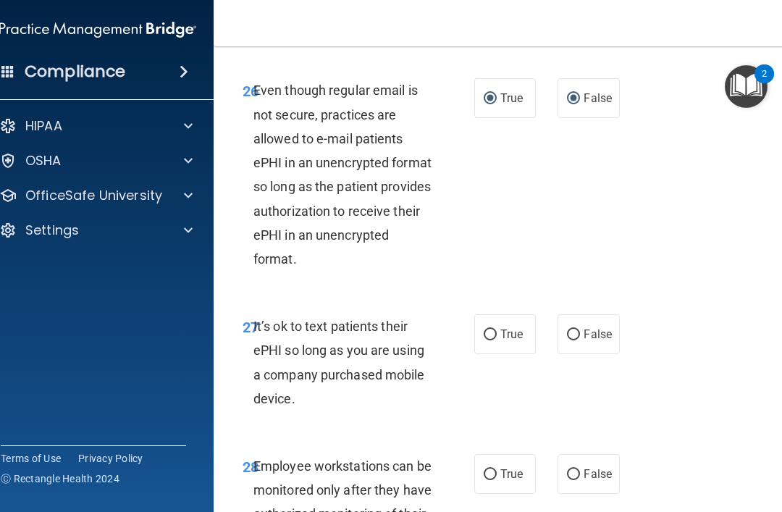
radio input "false"
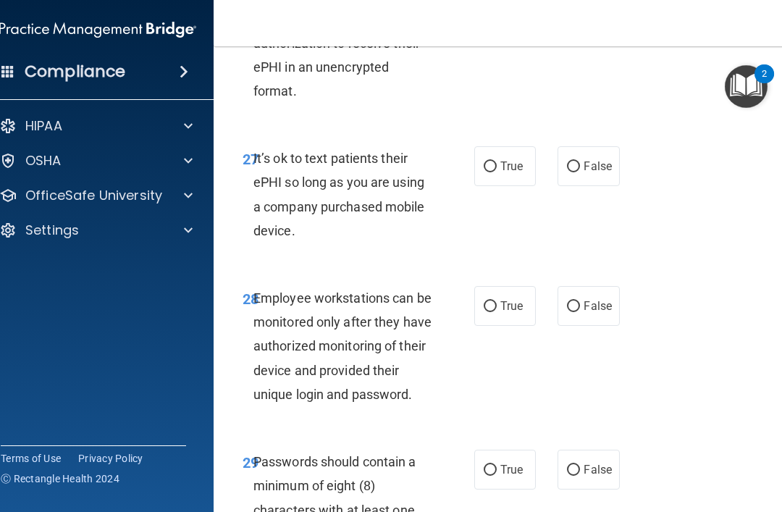
scroll to position [4924, 0]
click at [575, 172] on input "False" at bounding box center [573, 166] width 13 height 11
radio input "true"
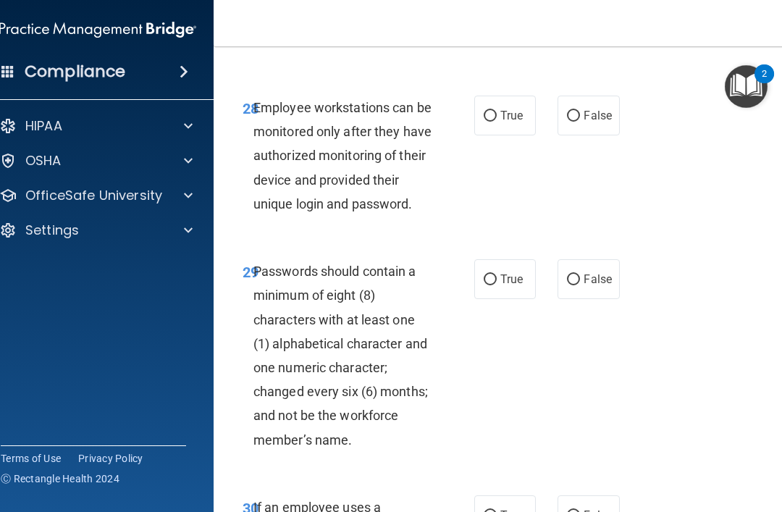
scroll to position [5114, 0]
click at [568, 121] on input "False" at bounding box center [573, 115] width 13 height 11
radio input "true"
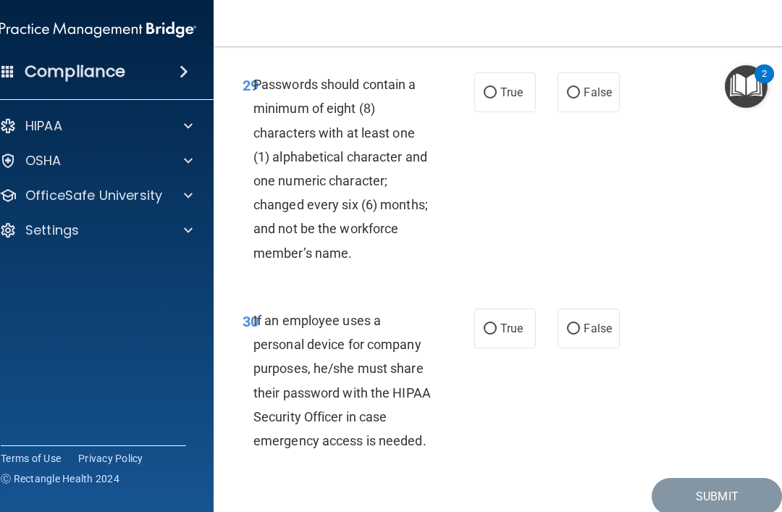
scroll to position [5318, 0]
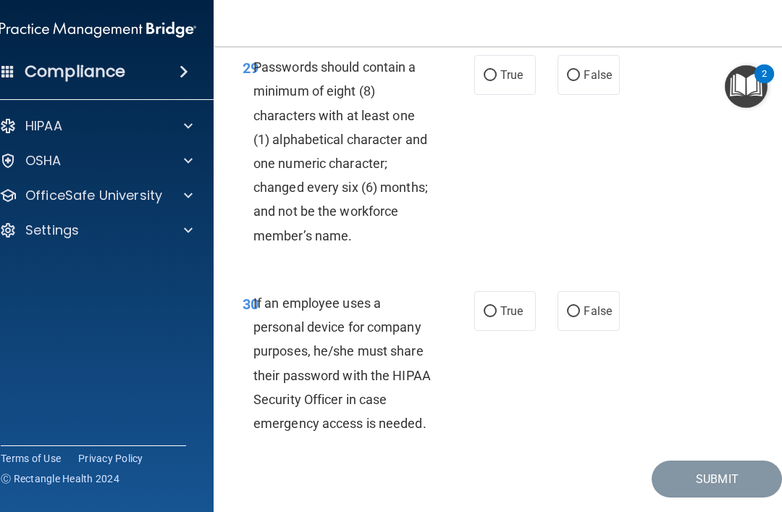
click at [579, 317] on input "False" at bounding box center [573, 311] width 13 height 11
radio input "true"
click at [576, 81] on input "False" at bounding box center [573, 75] width 13 height 11
radio input "true"
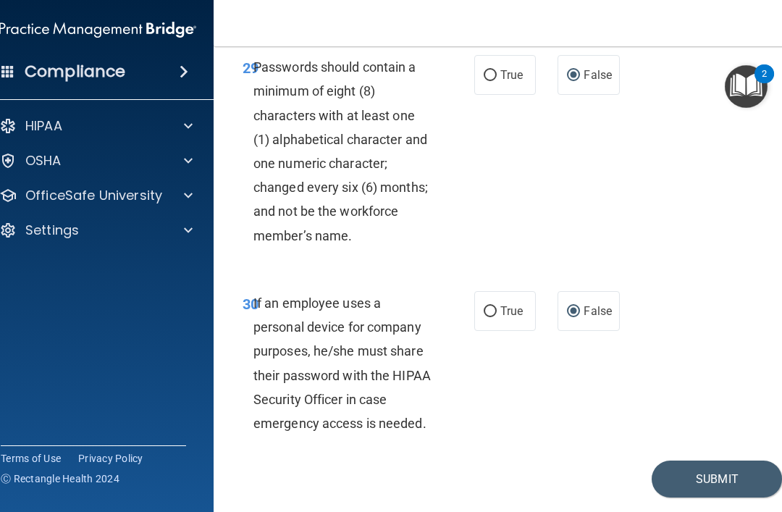
click at [721, 498] on button "Submit" at bounding box center [717, 479] width 130 height 37
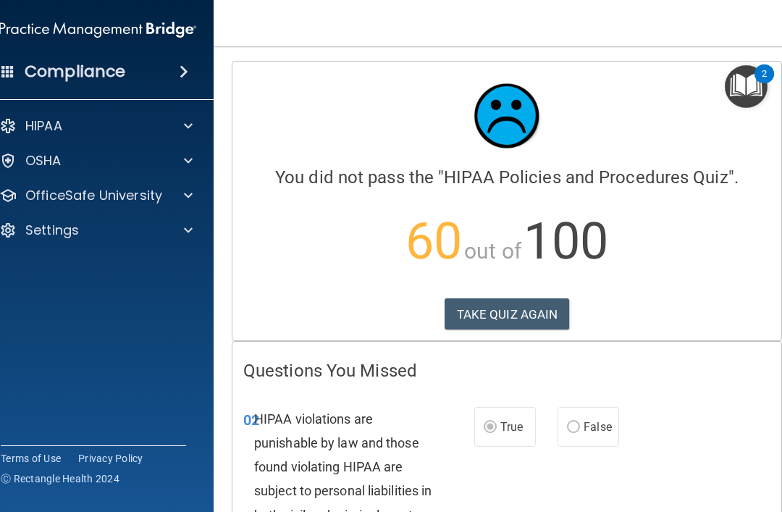
click at [33, 148] on div "OSHA" at bounding box center [98, 160] width 232 height 29
click at [41, 160] on p "OSHA" at bounding box center [43, 160] width 36 height 17
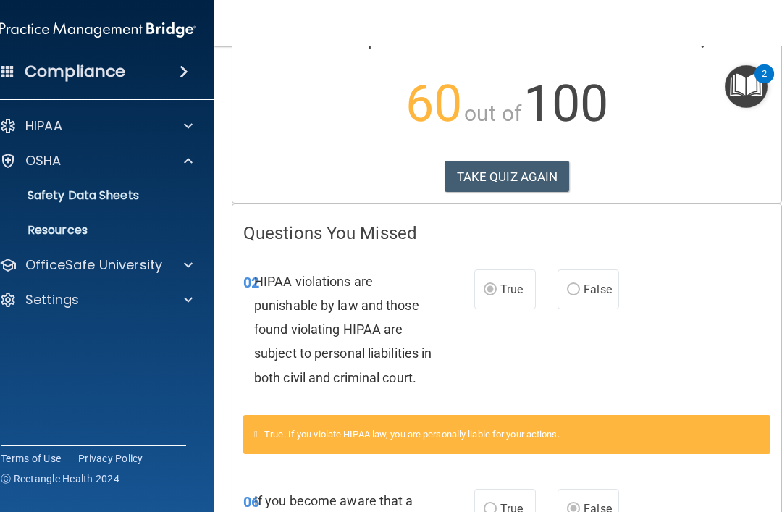
scroll to position [186, 0]
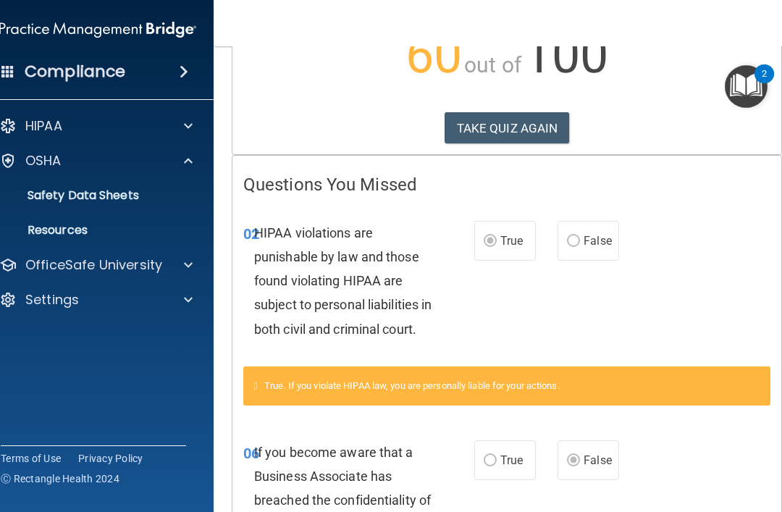
click at [264, 395] on div "True. If you violate HIPAA law, you are personally liable for your actions." at bounding box center [506, 385] width 527 height 39
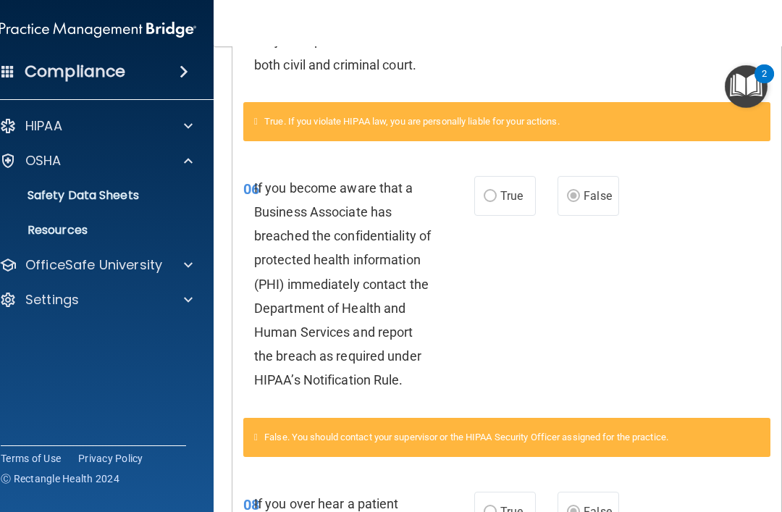
scroll to position [451, 0]
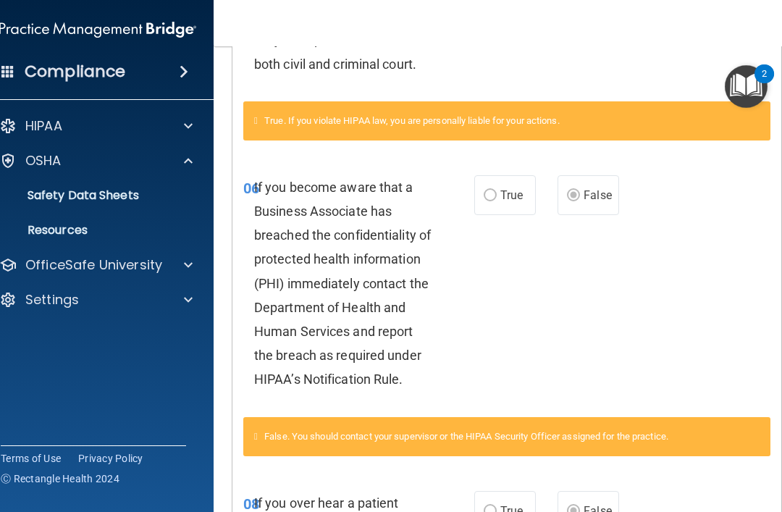
click at [566, 193] on div "06 If you become aware that a Business Associate has breached the confidentiali…" at bounding box center [506, 287] width 549 height 260
click at [274, 387] on span "If you become aware that a Business Associate has breached the confidentiality …" at bounding box center [342, 284] width 177 height 208
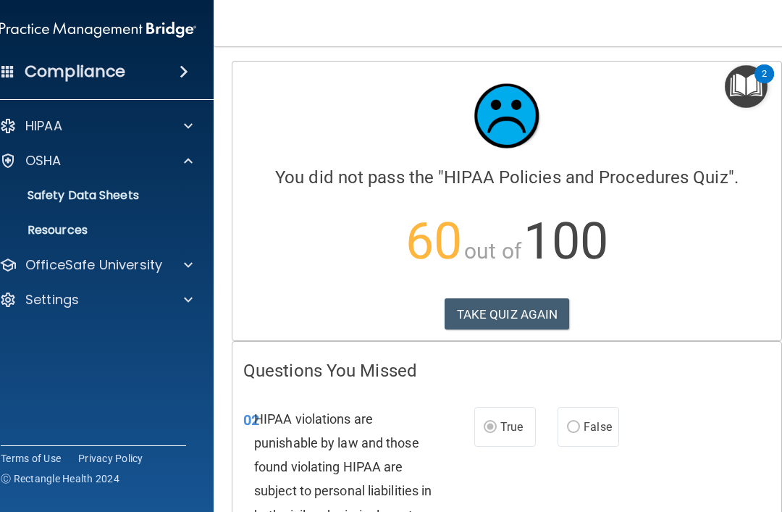
scroll to position [0, 0]
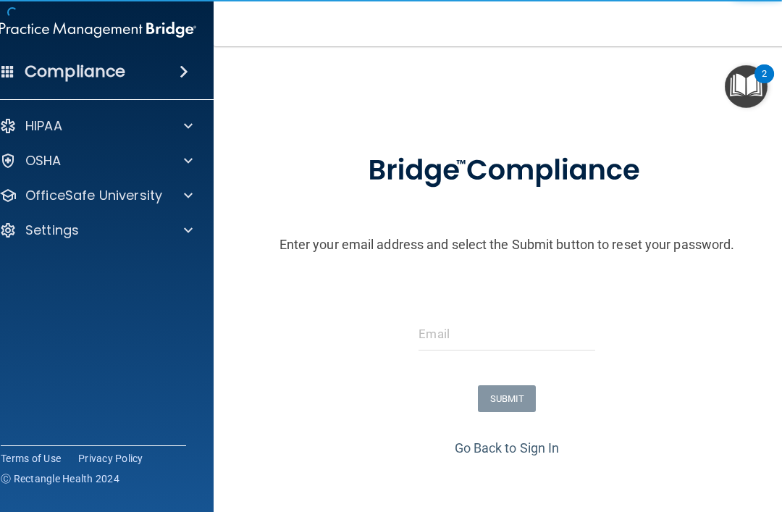
click at [415, 322] on div at bounding box center [507, 339] width 198 height 43
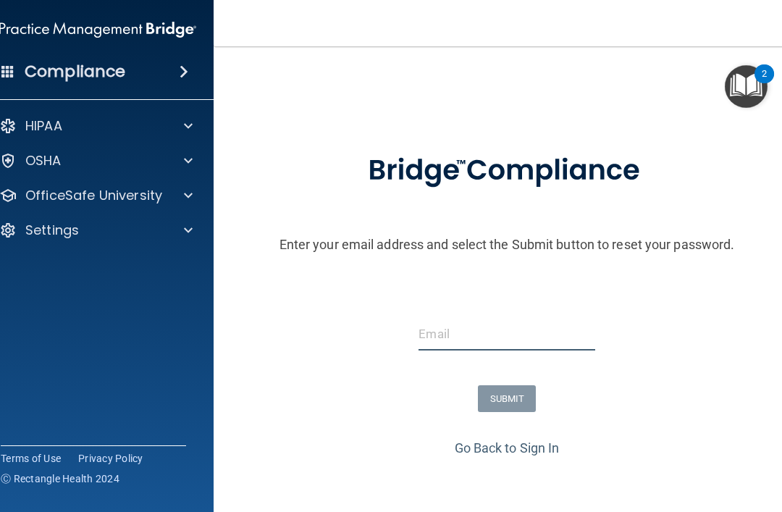
click at [442, 336] on input "email" at bounding box center [507, 334] width 176 height 33
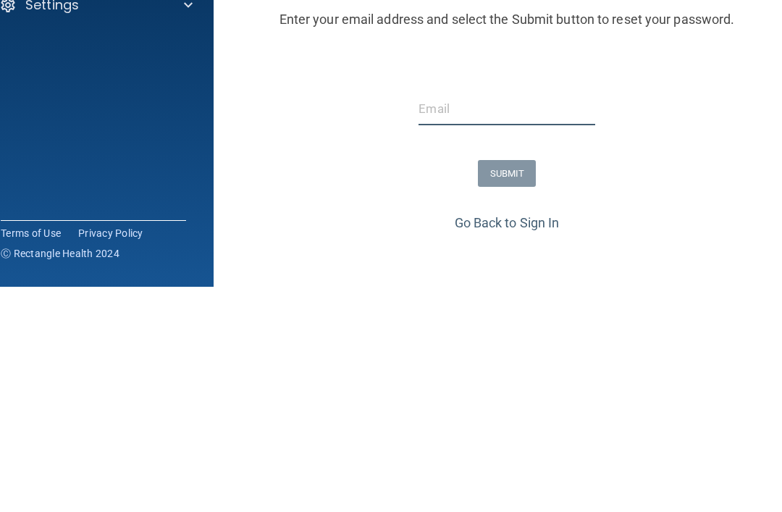
click at [442, 318] on input "email" at bounding box center [507, 334] width 176 height 33
click at [457, 318] on input "email" at bounding box center [507, 334] width 176 height 33
click at [469, 318] on input "email" at bounding box center [507, 334] width 176 height 33
click at [423, 318] on input "email" at bounding box center [507, 334] width 176 height 33
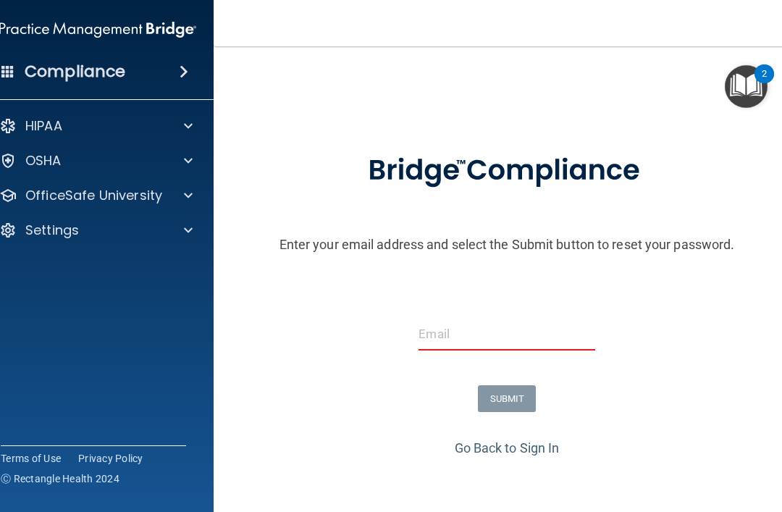
click at [438, 335] on input "email" at bounding box center [507, 334] width 176 height 33
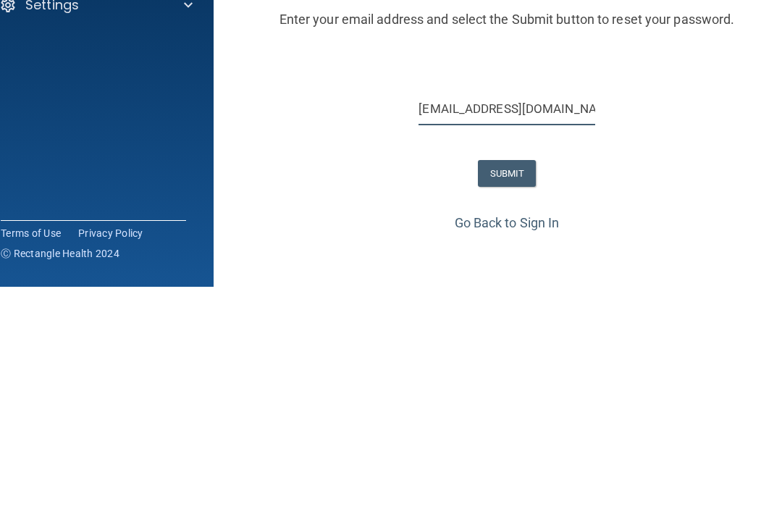
type input "[EMAIL_ADDRESS][DOMAIN_NAME]"
click at [503, 385] on button "SUBMIT" at bounding box center [507, 398] width 59 height 27
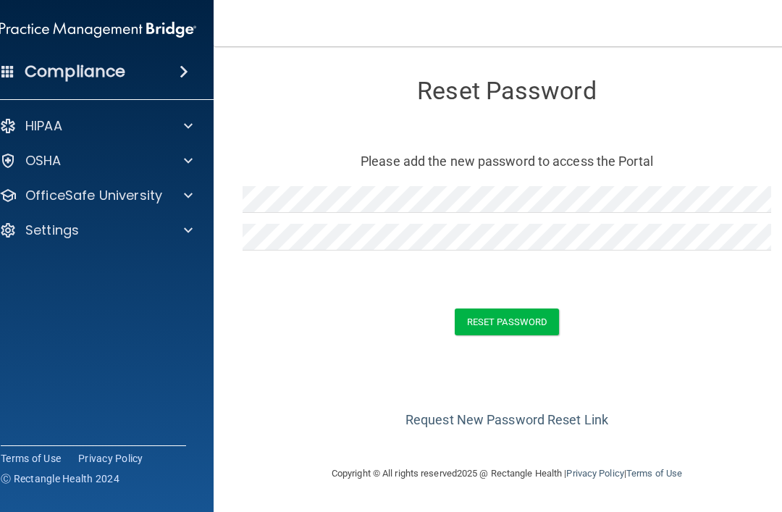
click at [487, 322] on button "Reset Password" at bounding box center [507, 322] width 104 height 27
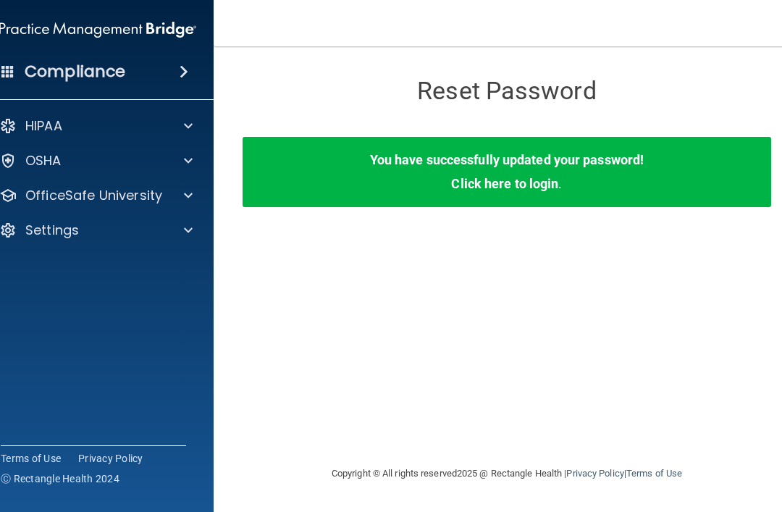
click at [374, 181] on div "You have successfully updated your password! Click here to login ." at bounding box center [507, 172] width 529 height 70
click at [435, 167] on b "You have successfully updated your password!" at bounding box center [507, 159] width 274 height 15
click at [491, 184] on link "Click here to login" at bounding box center [504, 183] width 107 height 15
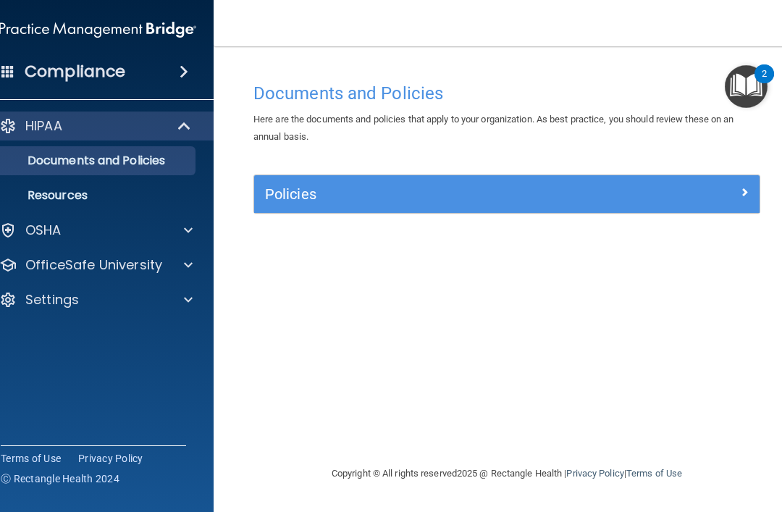
click at [35, 264] on p "OfficeSafe University" at bounding box center [93, 264] width 137 height 17
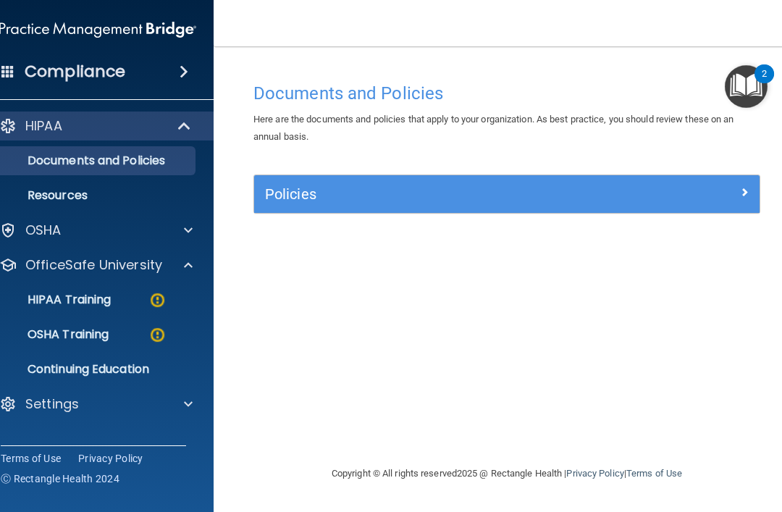
click at [49, 333] on p "OSHA Training" at bounding box center [49, 334] width 117 height 14
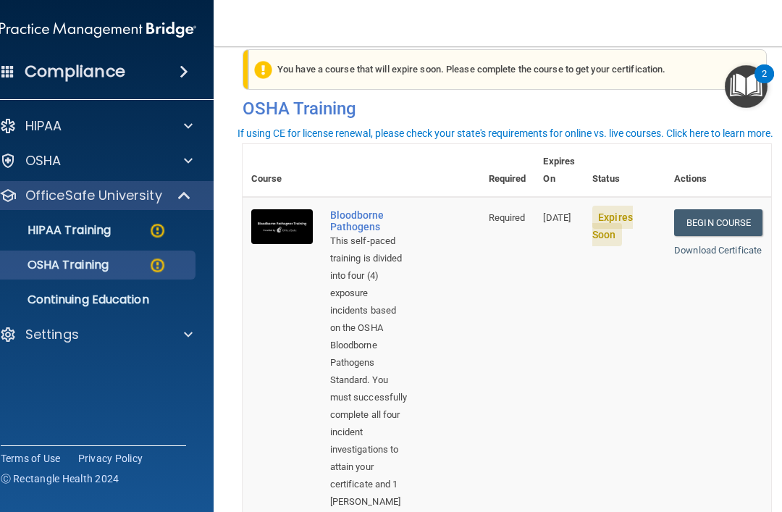
scroll to position [22, 0]
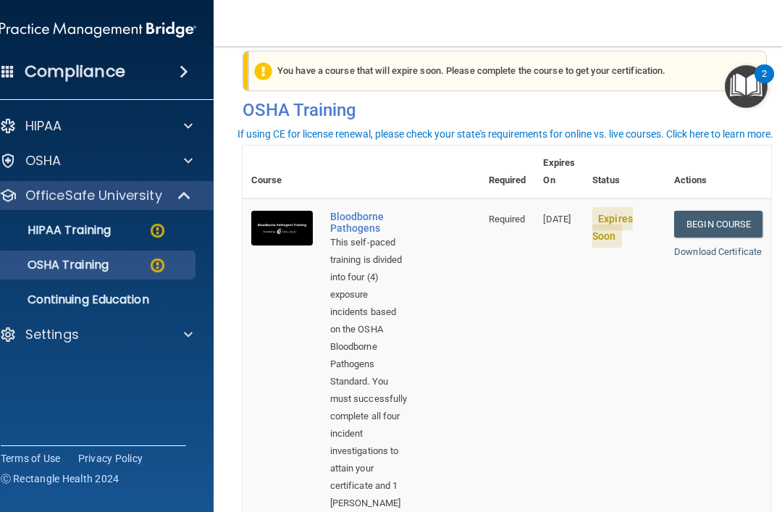
click at [55, 303] on p "Continuing Education" at bounding box center [90, 300] width 198 height 14
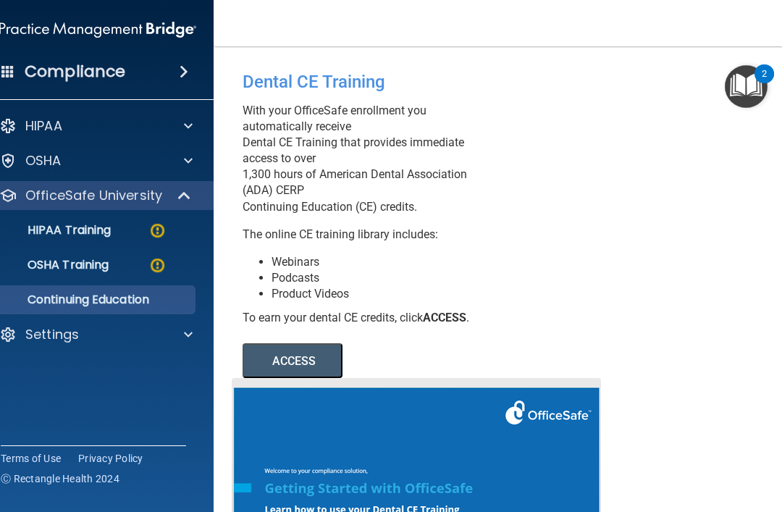
click at [49, 235] on p "HIPAA Training" at bounding box center [50, 230] width 119 height 14
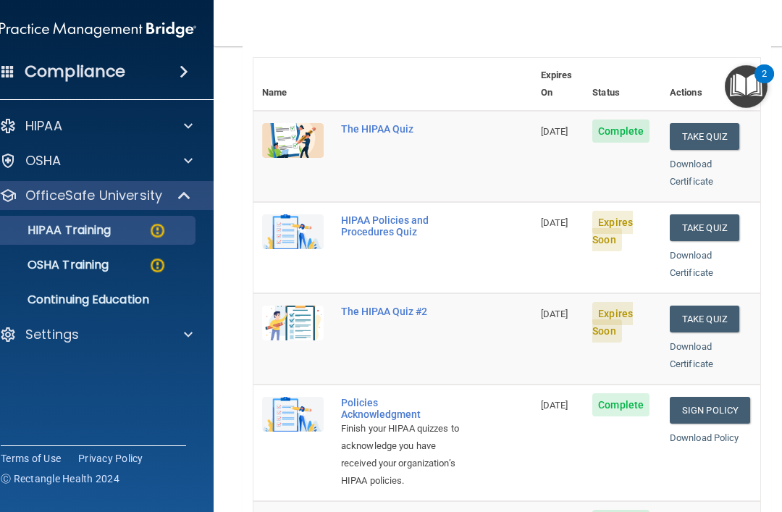
scroll to position [163, 0]
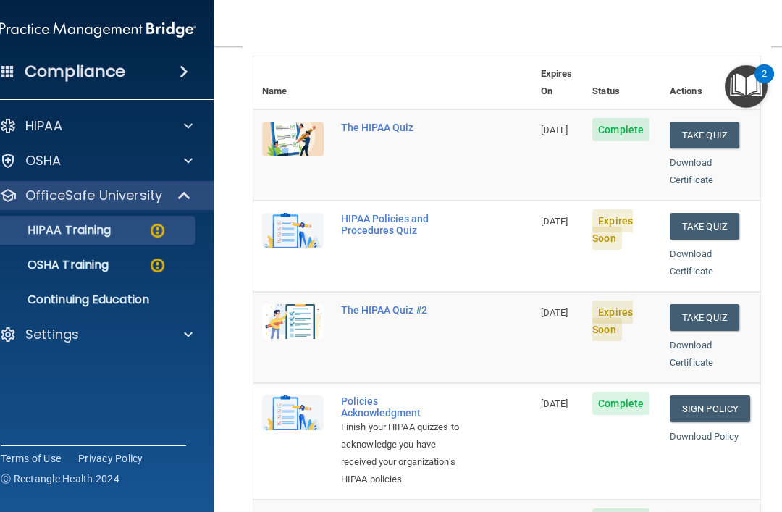
click at [696, 304] on button "Take Quiz" at bounding box center [705, 317] width 70 height 27
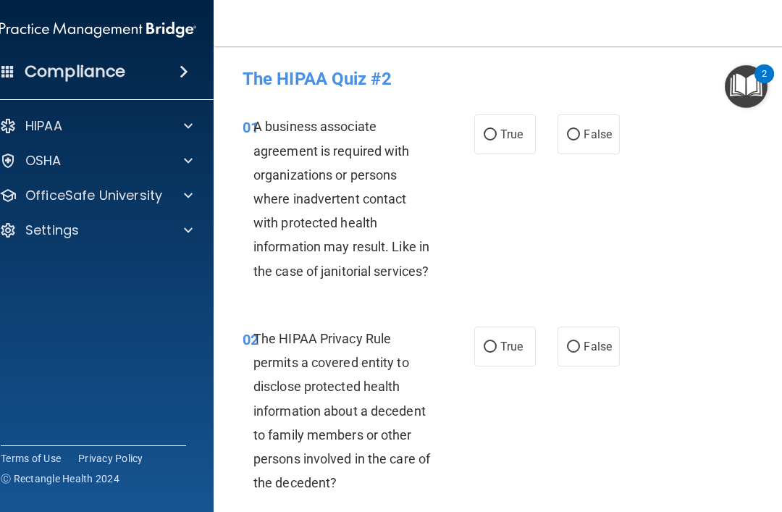
click at [487, 133] on input "True" at bounding box center [490, 135] width 13 height 11
radio input "true"
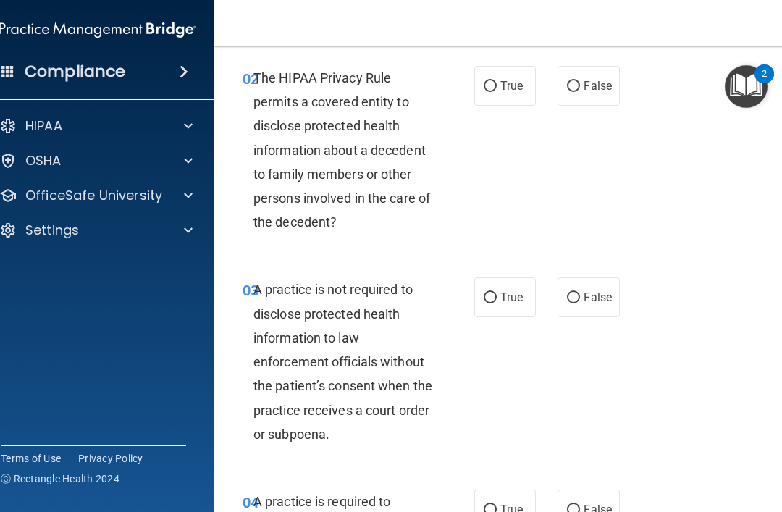
scroll to position [261, 0]
click at [485, 81] on input "True" at bounding box center [490, 85] width 13 height 11
radio input "true"
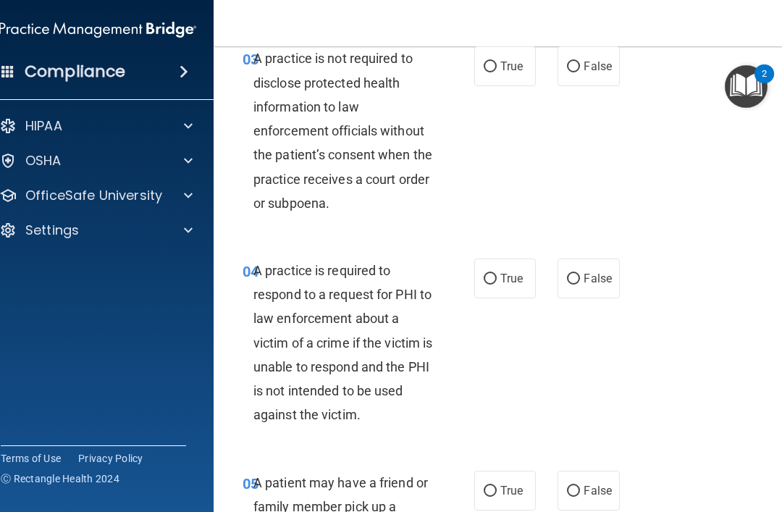
scroll to position [505, 0]
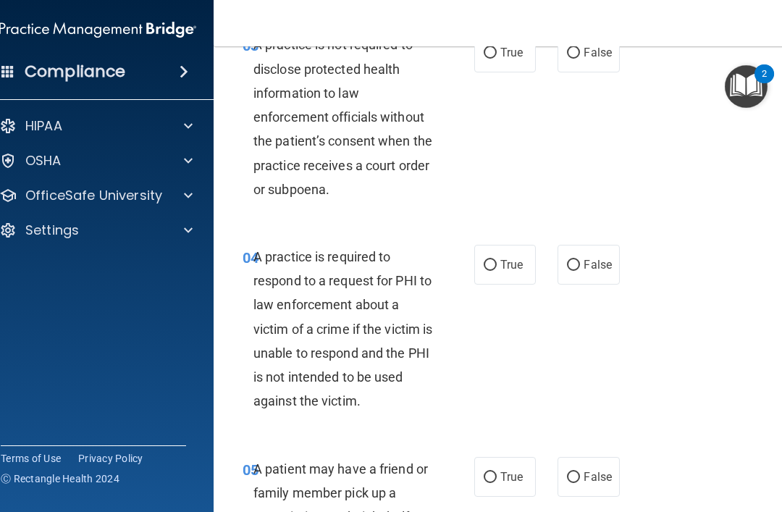
click at [572, 261] on input "False" at bounding box center [573, 265] width 13 height 11
radio input "true"
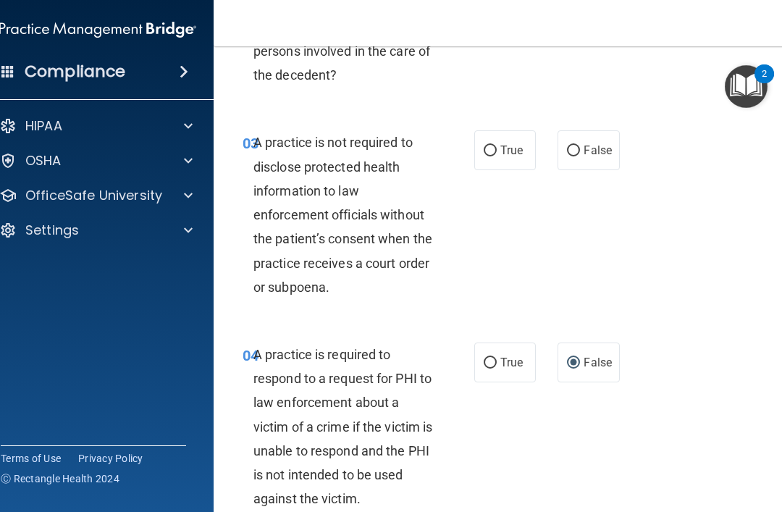
scroll to position [409, 0]
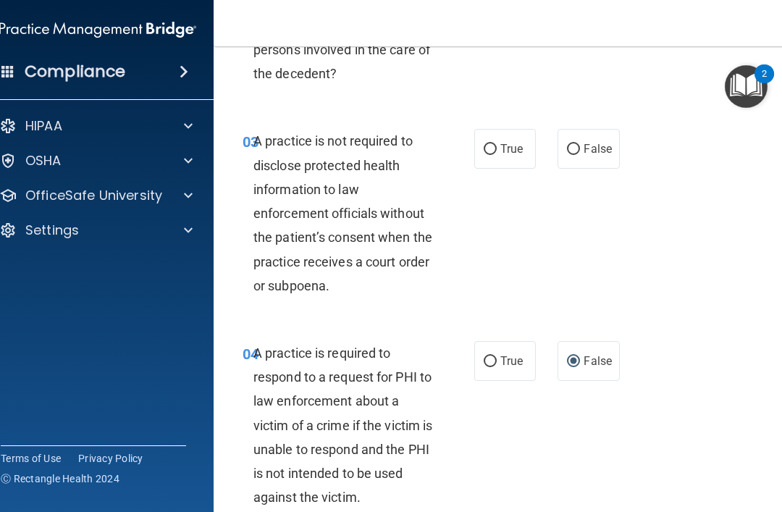
click at [491, 146] on input "True" at bounding box center [490, 149] width 13 height 11
radio input "true"
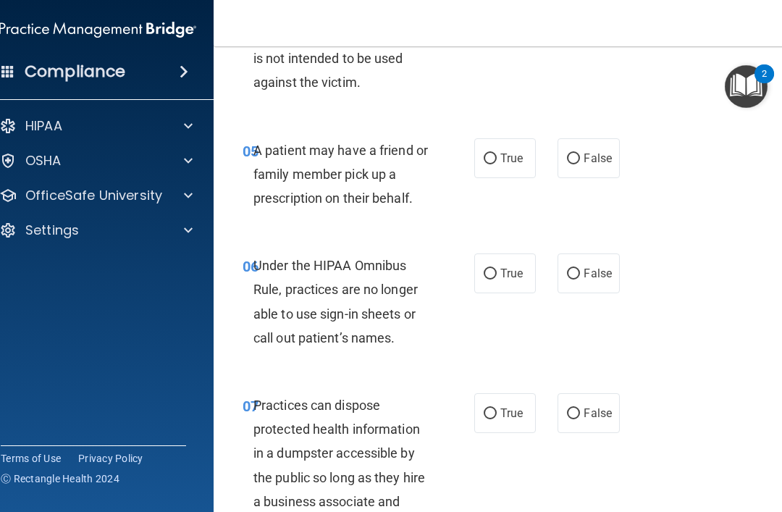
scroll to position [829, 0]
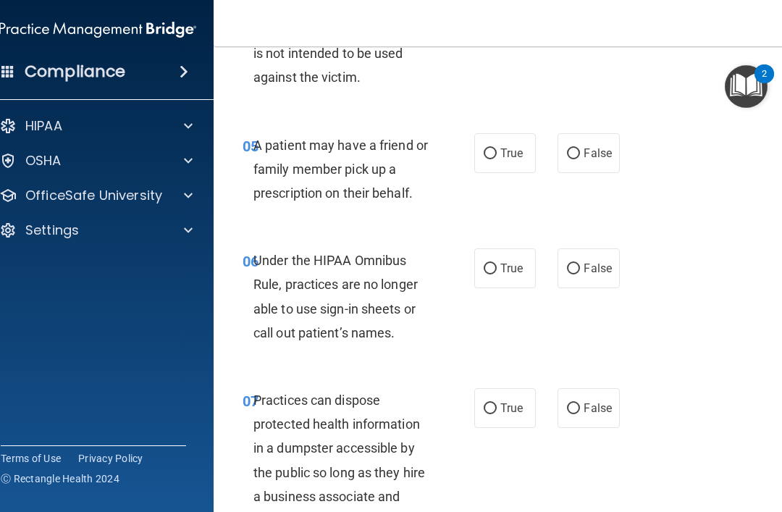
click at [484, 148] on input "True" at bounding box center [490, 153] width 13 height 11
radio input "true"
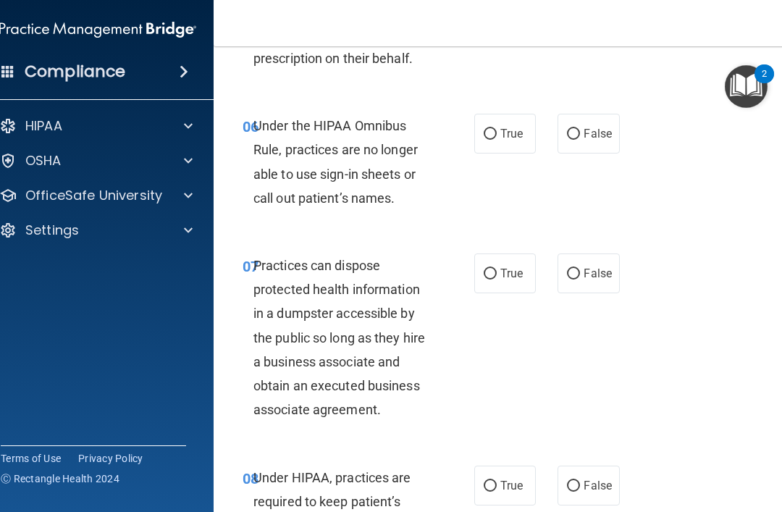
scroll to position [965, 0]
click at [575, 128] on input "False" at bounding box center [573, 133] width 13 height 11
radio input "true"
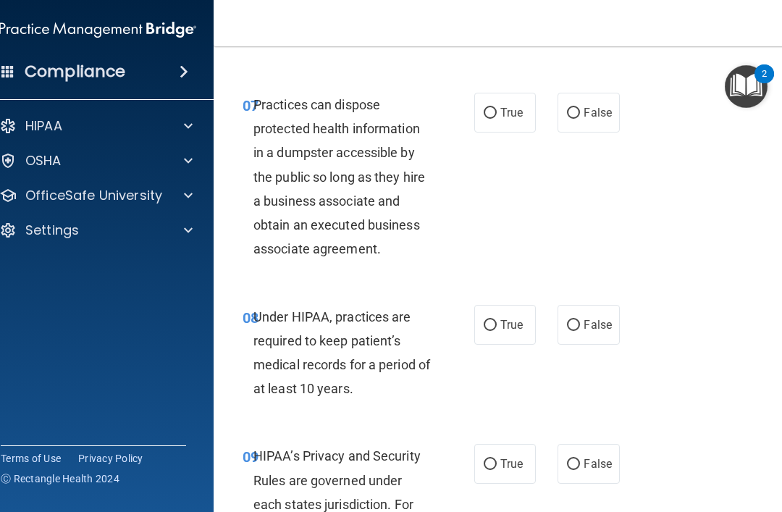
scroll to position [1130, 0]
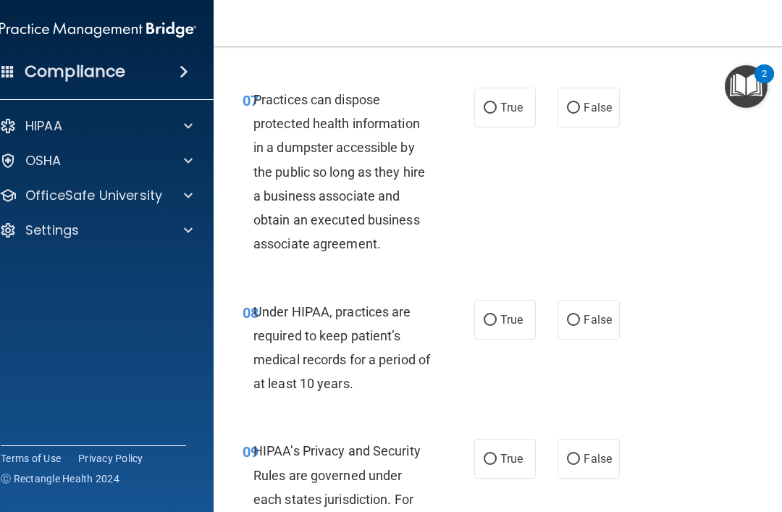
click at [568, 103] on input "False" at bounding box center [573, 108] width 13 height 11
radio input "true"
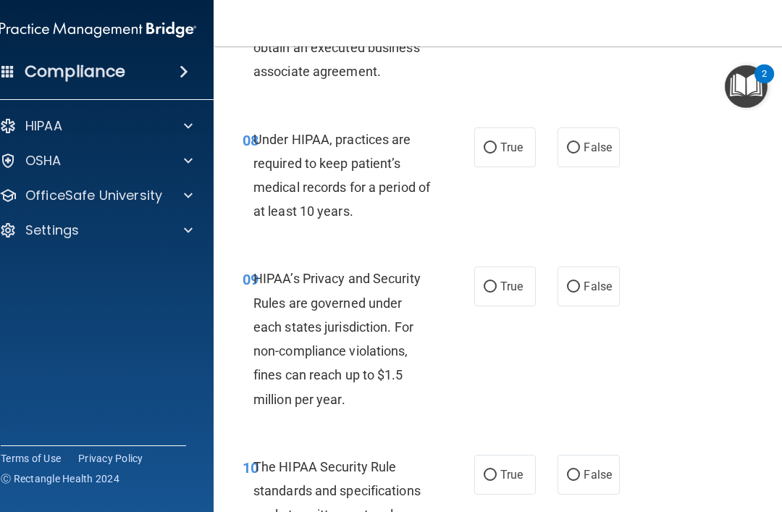
scroll to position [1300, 0]
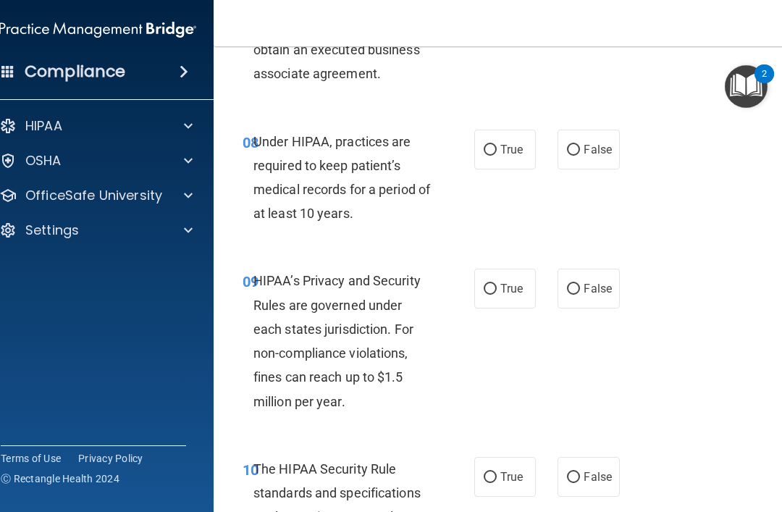
click at [568, 145] on input "False" at bounding box center [573, 150] width 13 height 11
radio input "true"
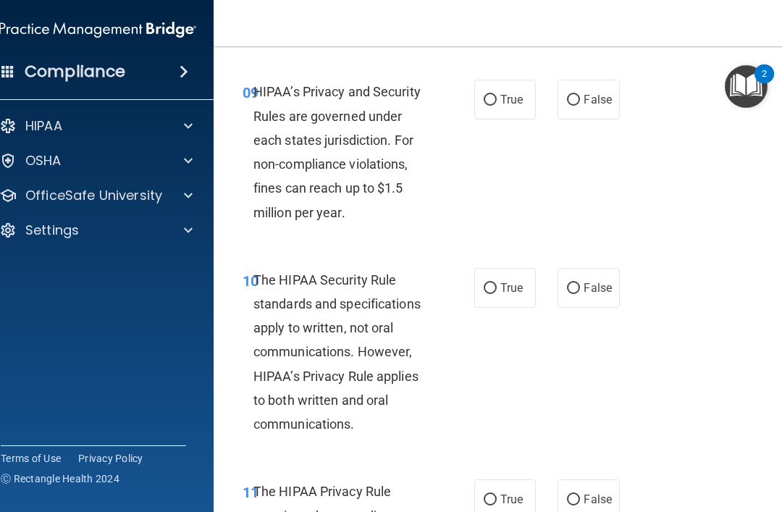
scroll to position [1490, 0]
click at [487, 94] on input "True" at bounding box center [490, 99] width 13 height 11
radio input "true"
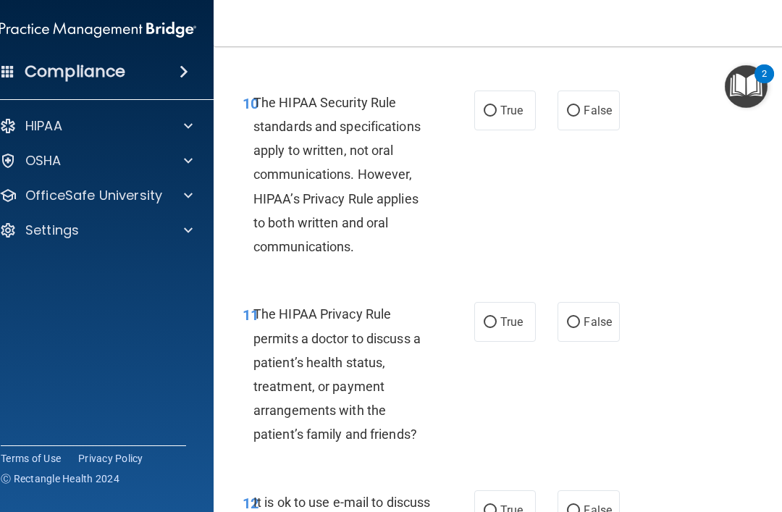
scroll to position [1668, 0]
click at [484, 104] on input "True" at bounding box center [490, 109] width 13 height 11
radio input "true"
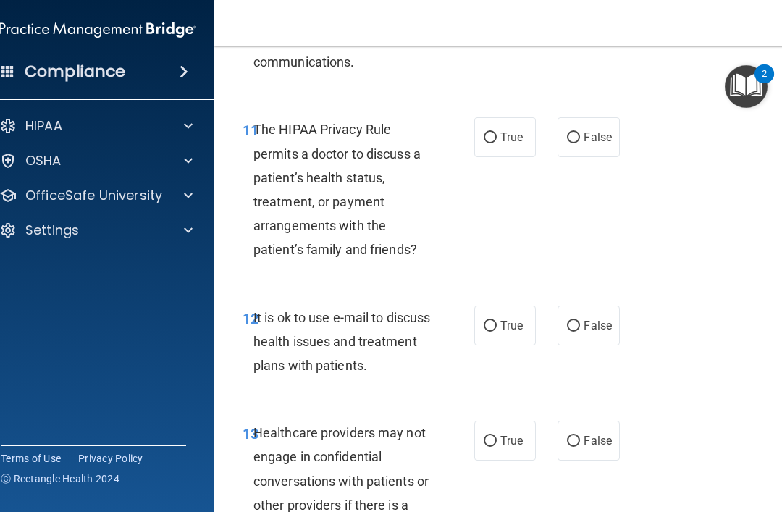
scroll to position [1855, 0]
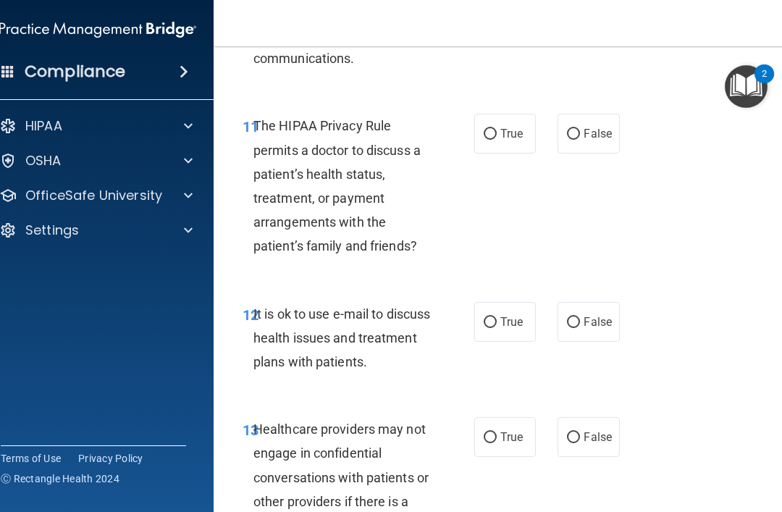
click at [564, 128] on label "False" at bounding box center [589, 134] width 62 height 40
click at [567, 129] on input "False" at bounding box center [573, 134] width 13 height 11
radio input "true"
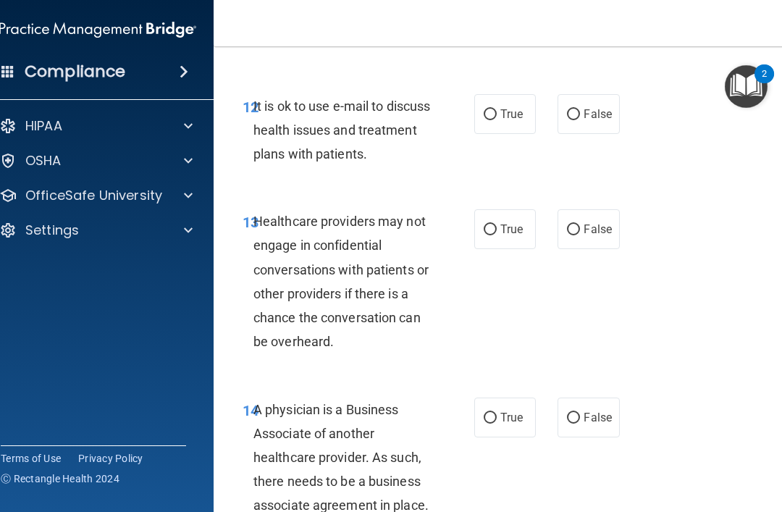
scroll to position [2070, 0]
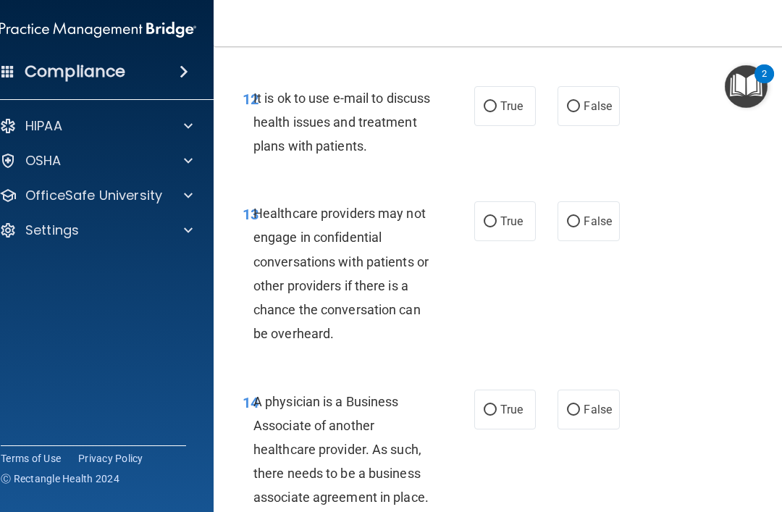
click at [480, 93] on label "True" at bounding box center [505, 106] width 62 height 40
click at [484, 101] on input "True" at bounding box center [490, 106] width 13 height 11
radio input "true"
click at [491, 217] on input "True" at bounding box center [490, 222] width 13 height 11
radio input "true"
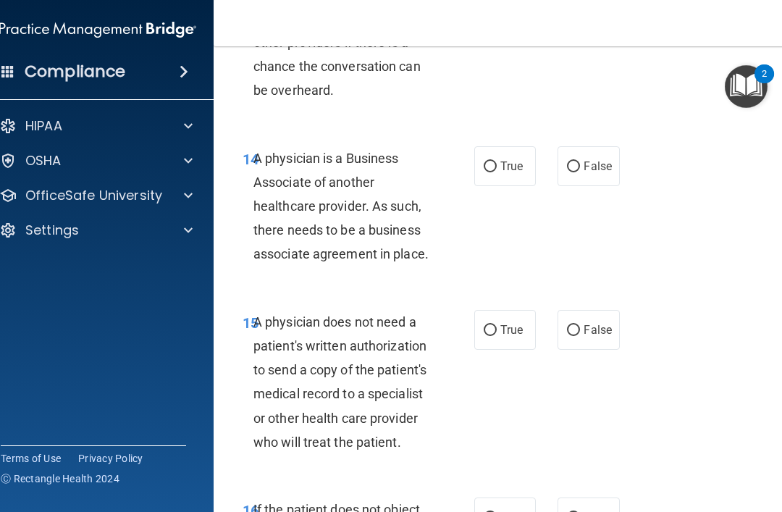
scroll to position [2309, 0]
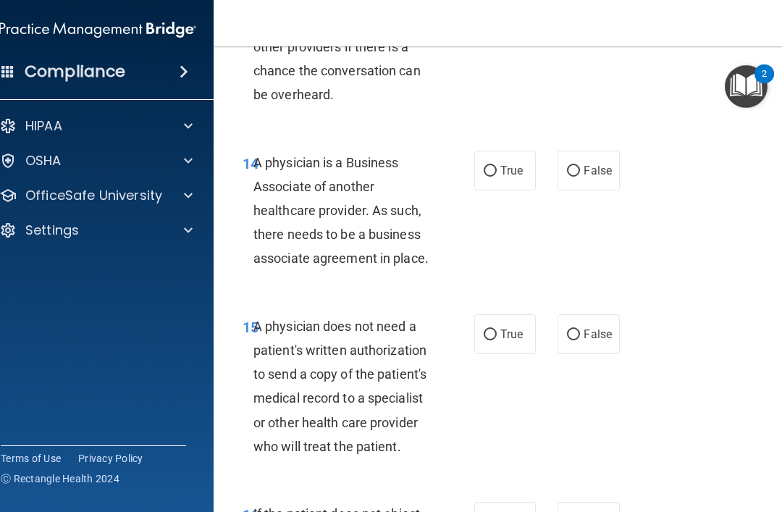
click at [477, 155] on label "True" at bounding box center [505, 171] width 62 height 40
click at [484, 166] on input "True" at bounding box center [490, 171] width 13 height 11
radio input "true"
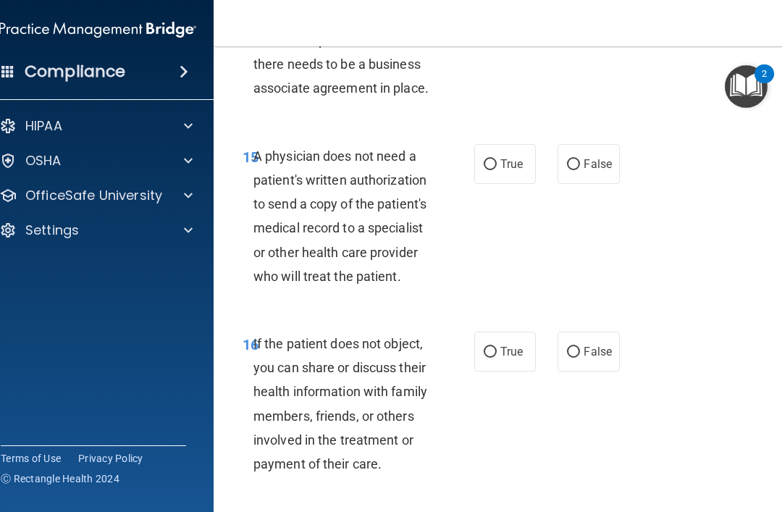
scroll to position [2485, 0]
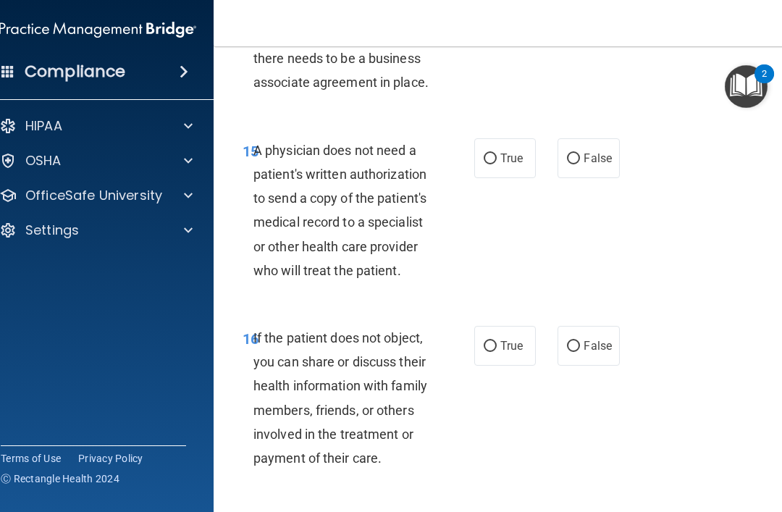
click at [576, 154] on input "False" at bounding box center [573, 159] width 13 height 11
radio input "true"
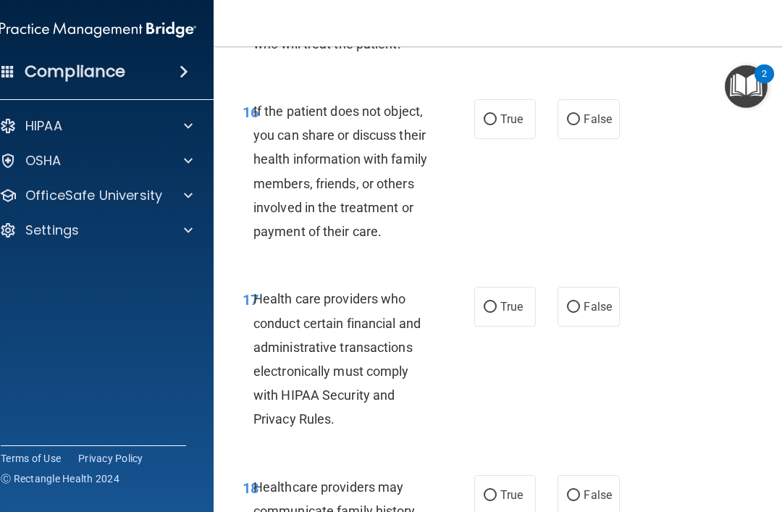
scroll to position [2712, 0]
click at [496, 101] on label "True" at bounding box center [505, 119] width 62 height 40
click at [496, 114] on input "True" at bounding box center [490, 119] width 13 height 11
radio input "true"
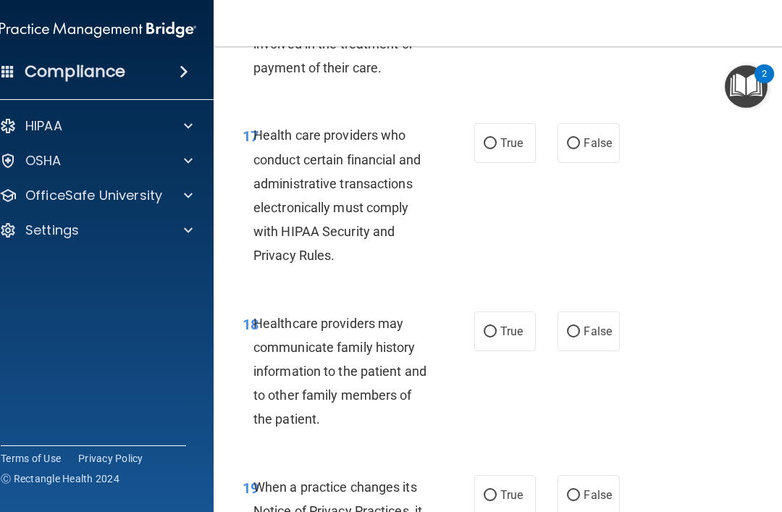
scroll to position [2874, 0]
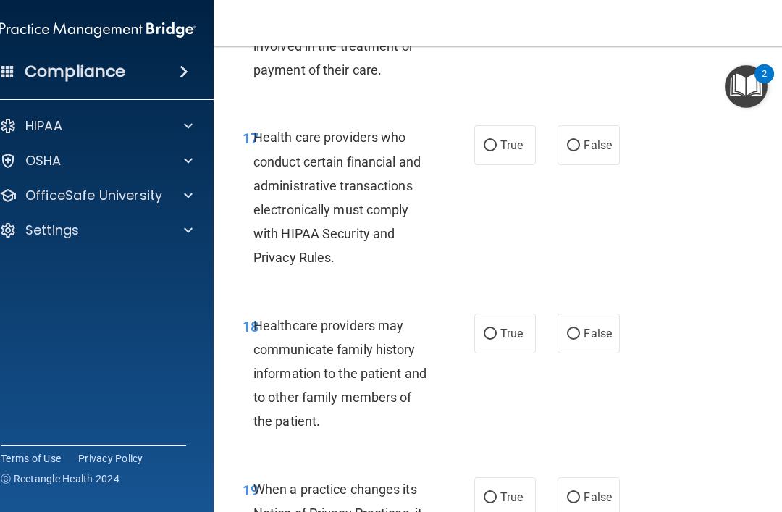
click at [490, 140] on input "True" at bounding box center [490, 145] width 13 height 11
radio input "true"
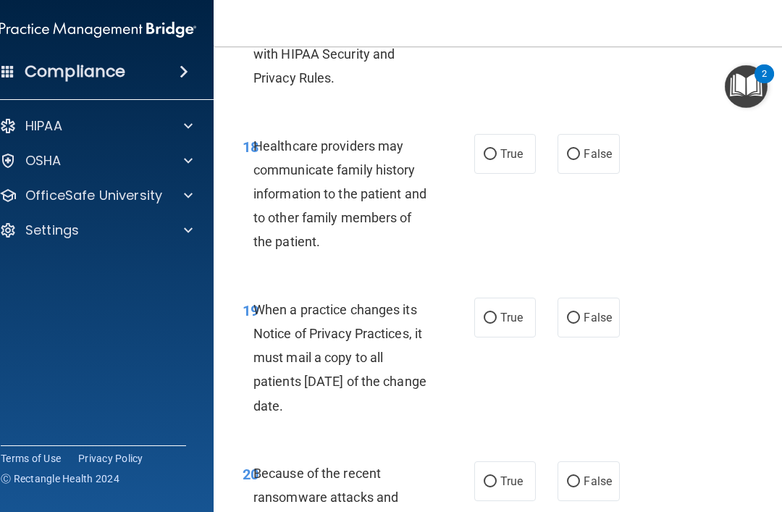
scroll to position [3054, 0]
click at [490, 148] on input "True" at bounding box center [490, 153] width 13 height 11
radio input "true"
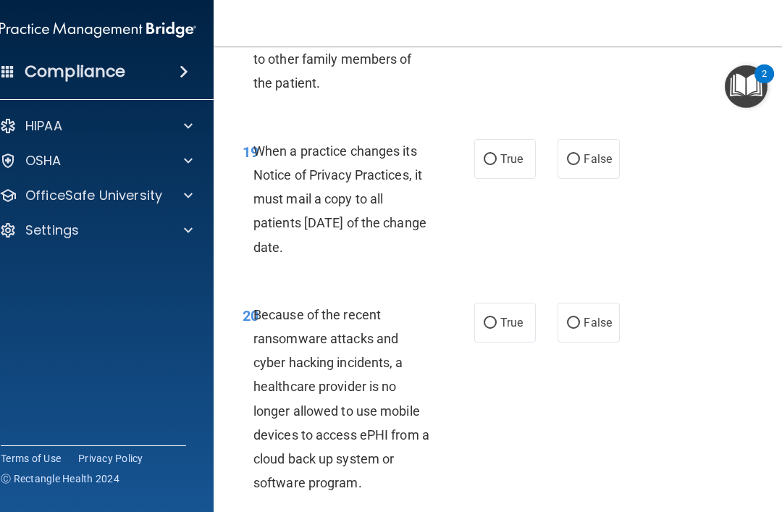
scroll to position [3213, 0]
click at [572, 154] on input "False" at bounding box center [573, 159] width 13 height 11
radio input "true"
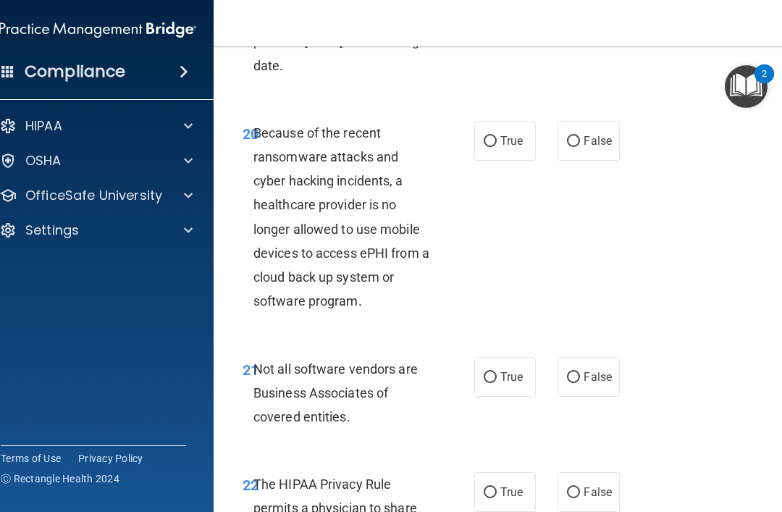
scroll to position [3391, 0]
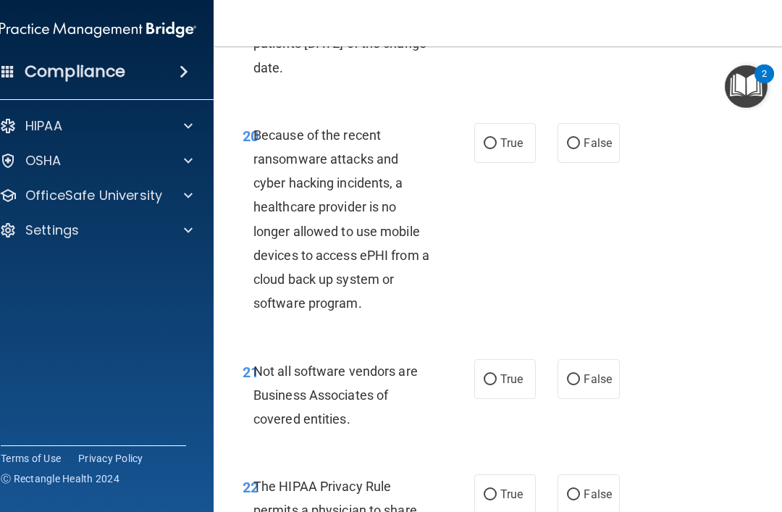
click at [575, 138] on input "False" at bounding box center [573, 143] width 13 height 11
radio input "true"
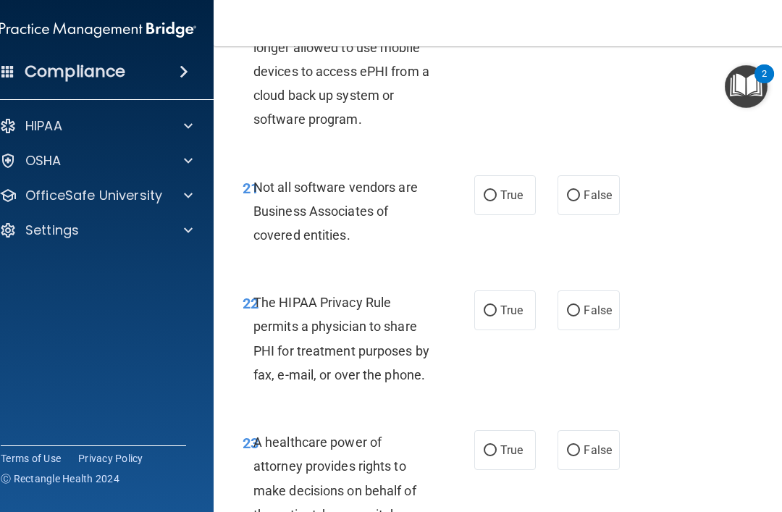
scroll to position [3579, 0]
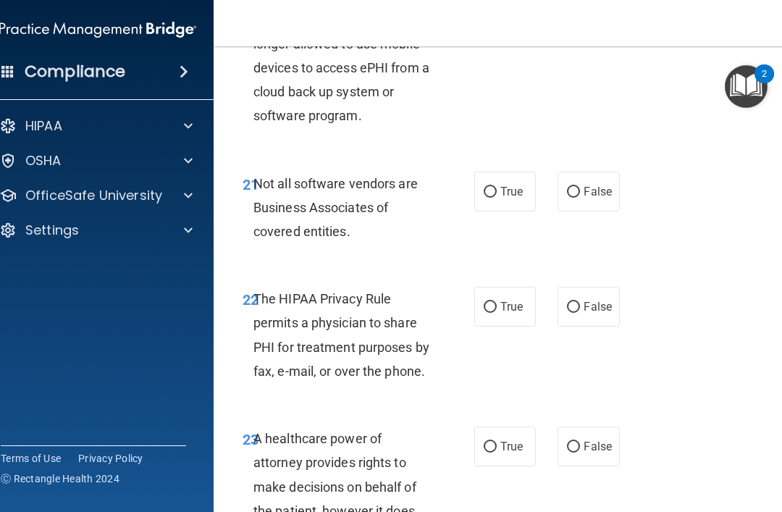
click at [488, 187] on input "True" at bounding box center [490, 192] width 13 height 11
radio input "true"
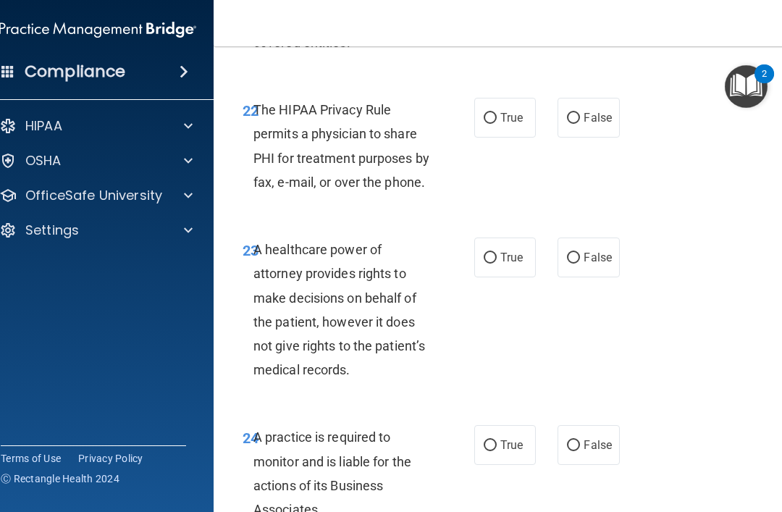
scroll to position [3767, 0]
click at [490, 114] on input "True" at bounding box center [490, 119] width 13 height 11
radio input "true"
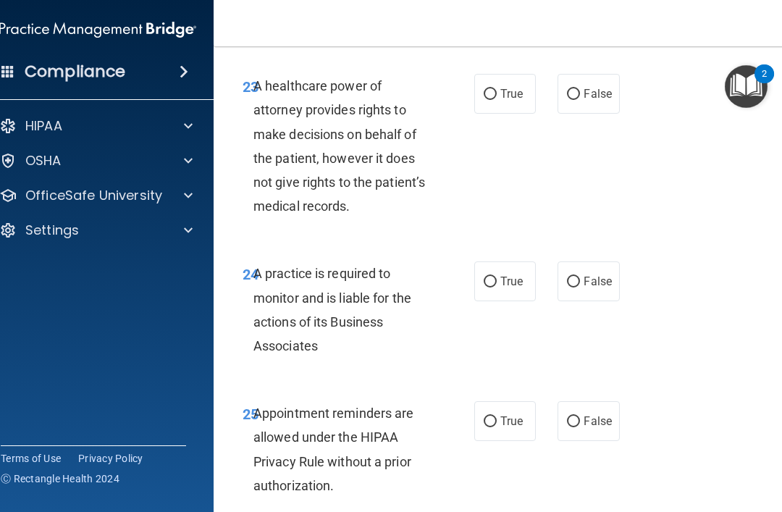
scroll to position [3933, 0]
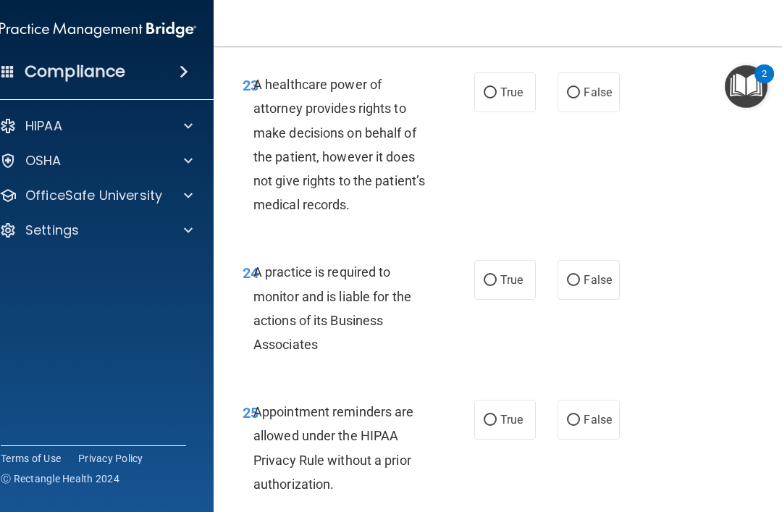
click at [578, 88] on input "False" at bounding box center [573, 93] width 13 height 11
radio input "true"
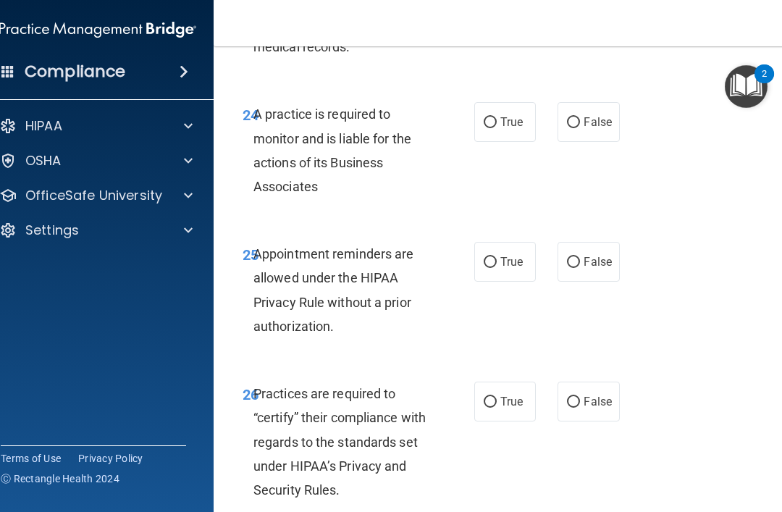
scroll to position [4094, 0]
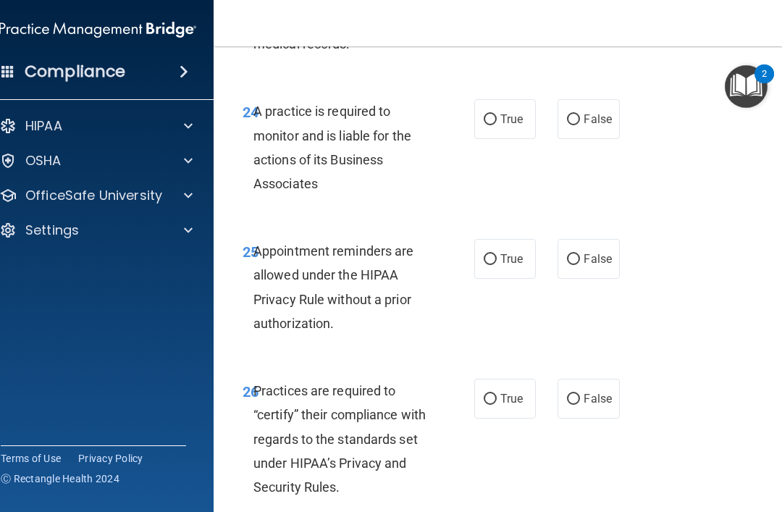
click at [492, 114] on input "True" at bounding box center [490, 119] width 13 height 11
radio input "true"
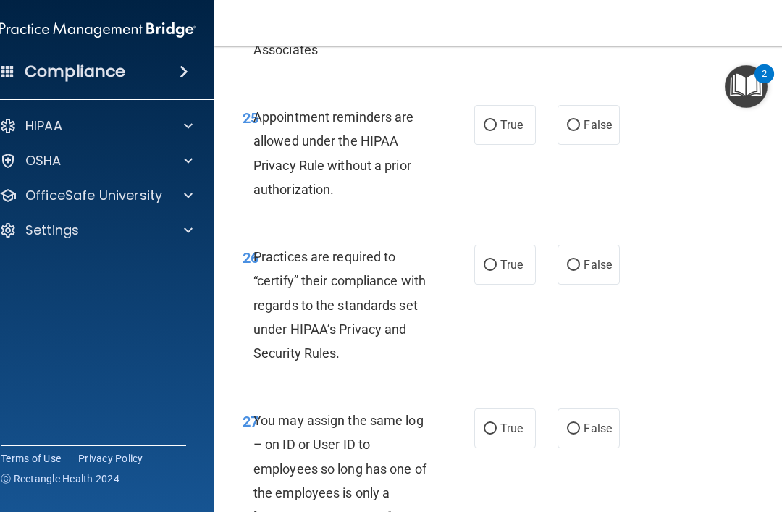
scroll to position [4229, 0]
click at [578, 119] on input "False" at bounding box center [573, 124] width 13 height 11
radio input "true"
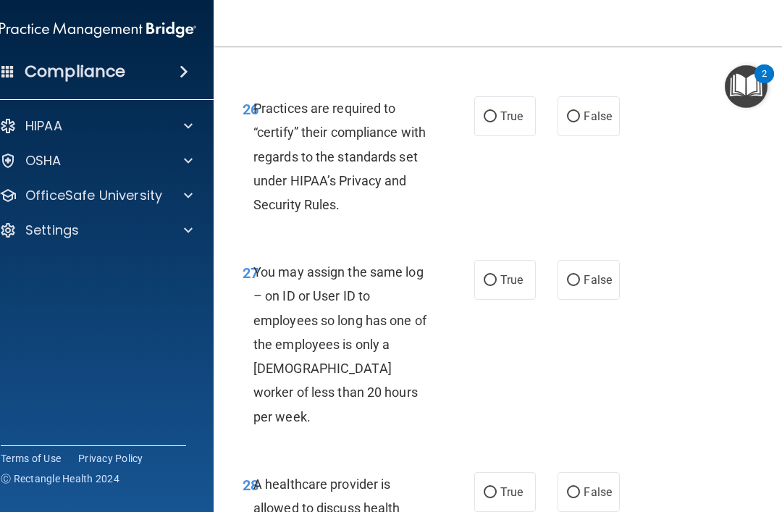
scroll to position [4378, 0]
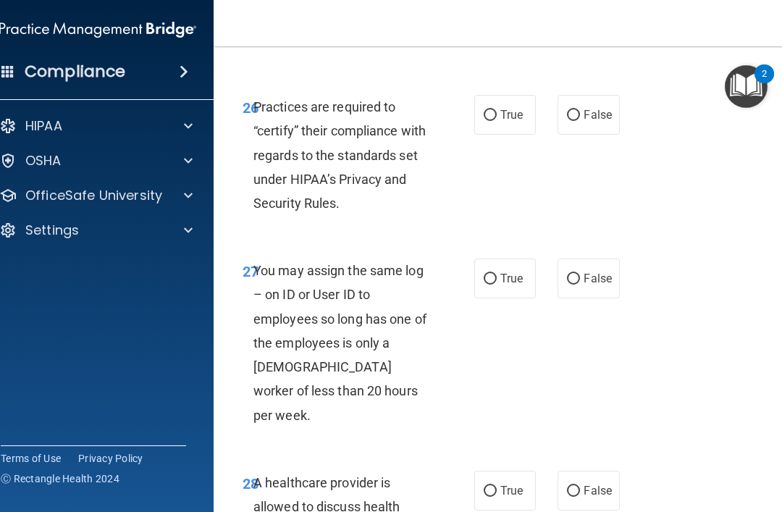
click at [493, 110] on input "True" at bounding box center [490, 115] width 13 height 11
radio input "true"
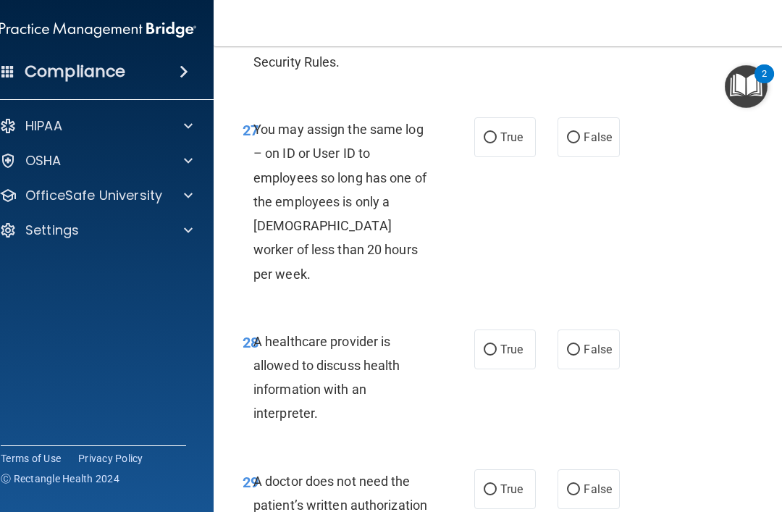
scroll to position [4523, 0]
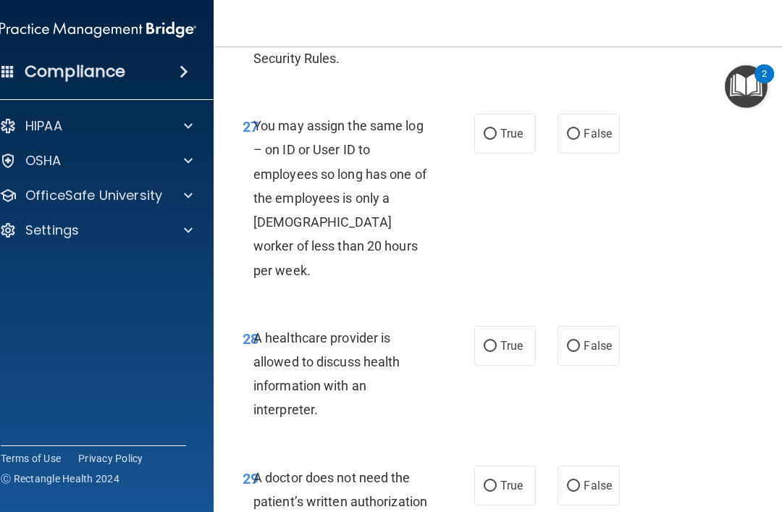
click at [576, 129] on input "False" at bounding box center [573, 134] width 13 height 11
radio input "true"
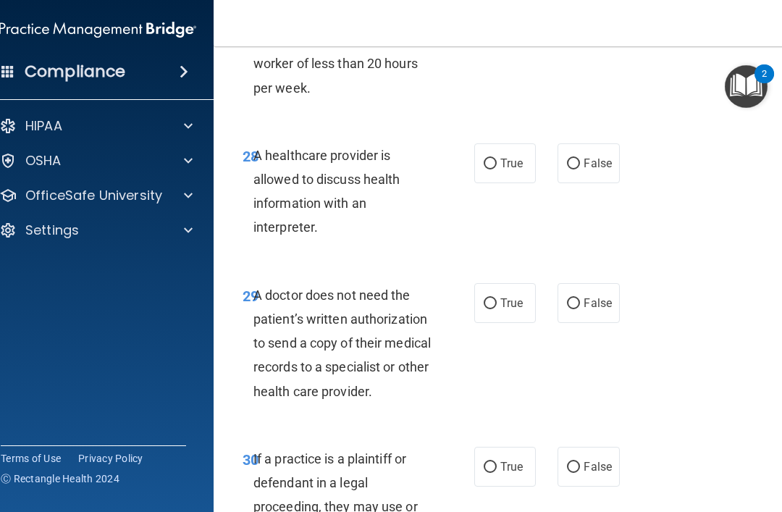
scroll to position [4704, 0]
click at [495, 159] on input "True" at bounding box center [490, 164] width 13 height 11
radio input "true"
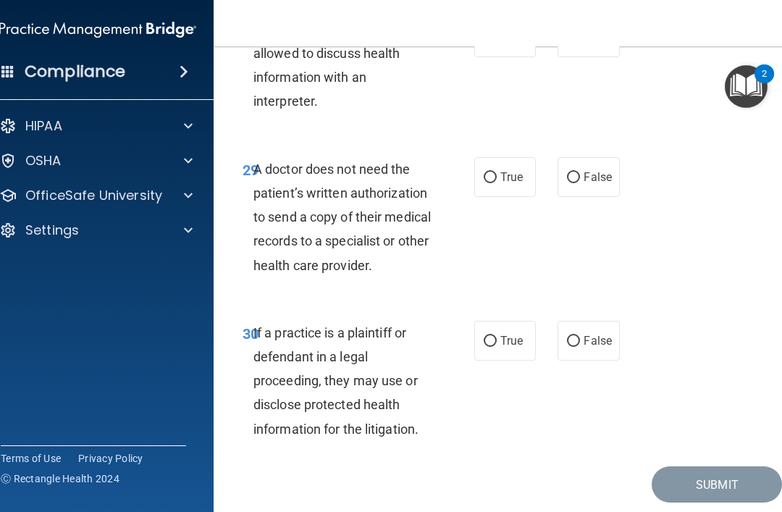
scroll to position [4830, 0]
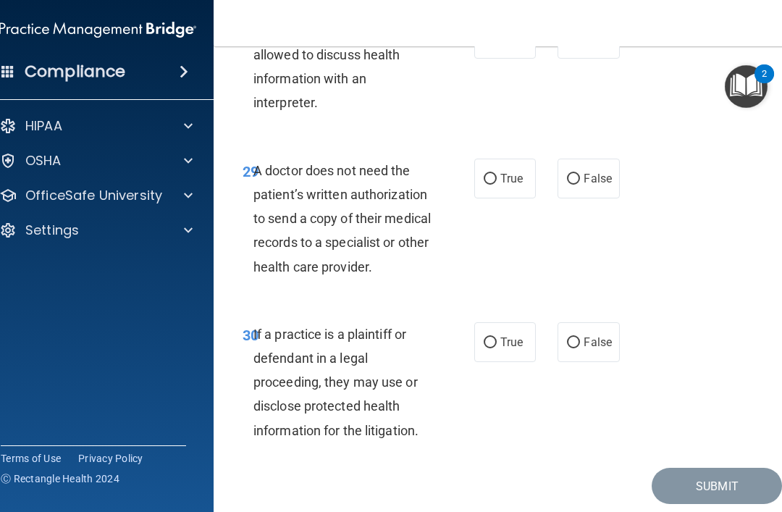
click at [576, 174] on input "False" at bounding box center [573, 179] width 13 height 11
radio input "true"
click at [491, 337] on input "True" at bounding box center [490, 342] width 13 height 11
radio input "true"
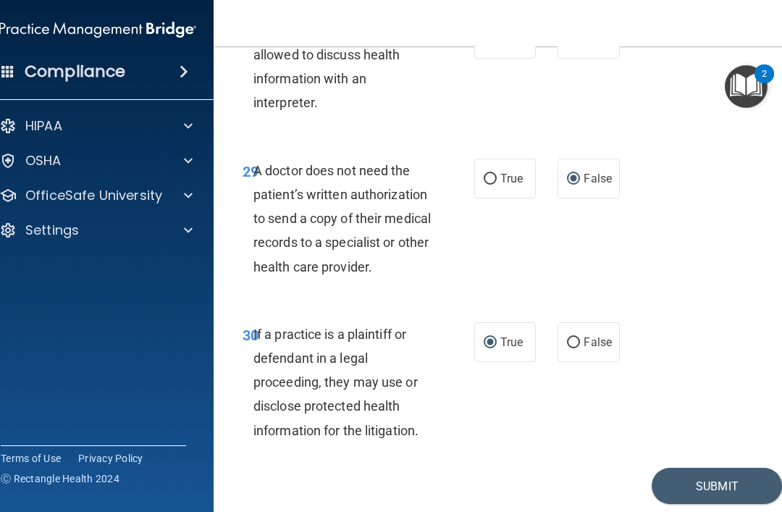
click at [687, 468] on button "Submit" at bounding box center [717, 486] width 130 height 37
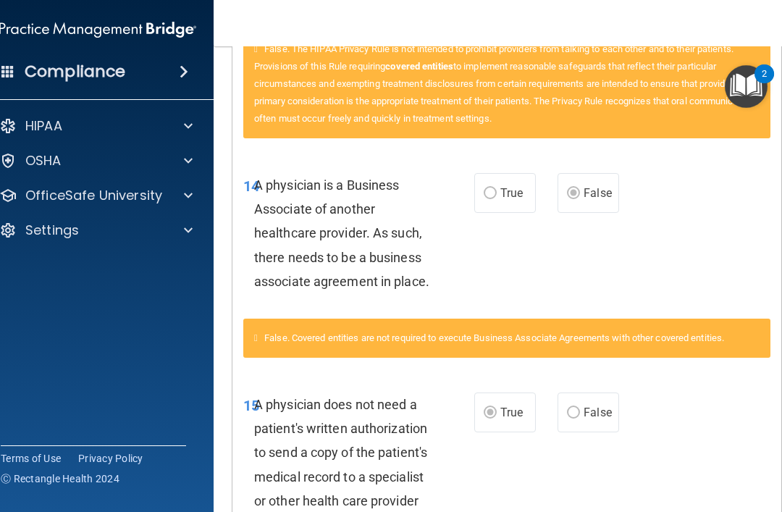
scroll to position [2185, 0]
